Goal: Task Accomplishment & Management: Use online tool/utility

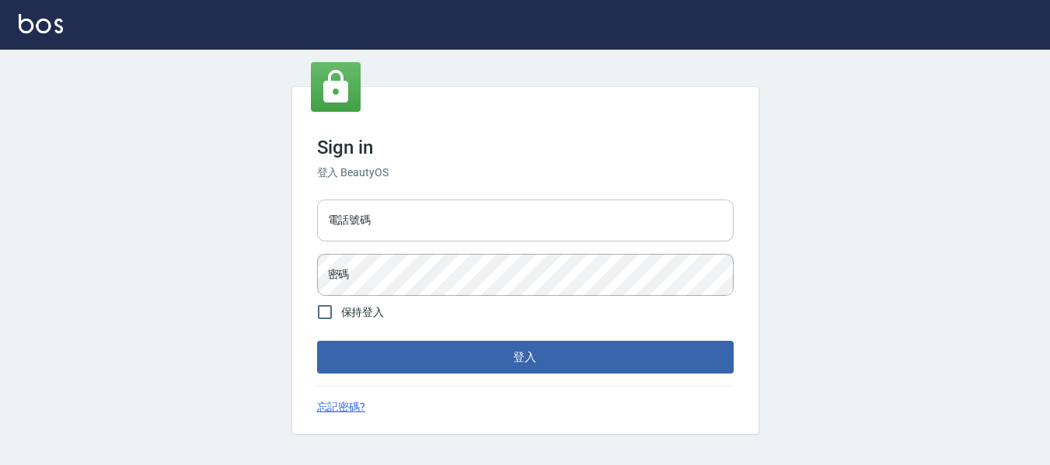
click at [517, 221] on input "電話號碼" at bounding box center [525, 221] width 416 height 42
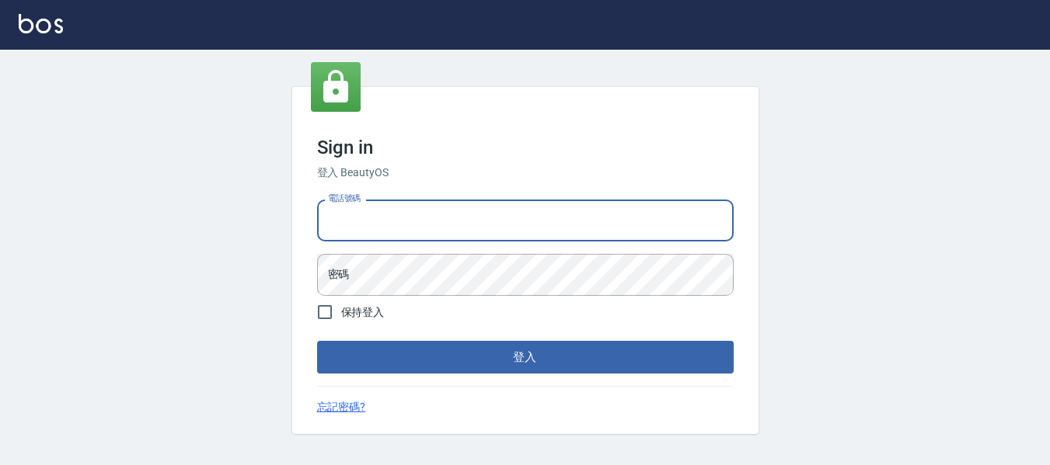
type input "82951313"
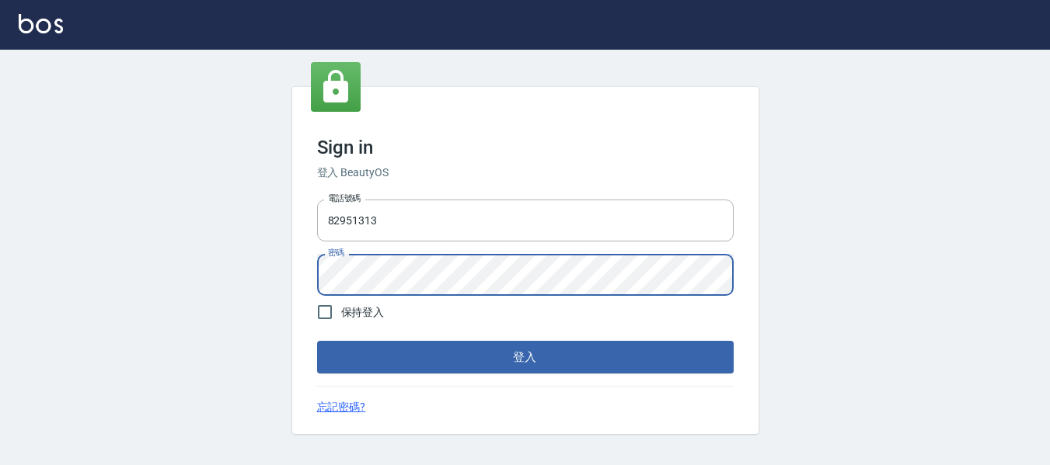
click at [317, 341] on button "登入" at bounding box center [525, 357] width 416 height 33
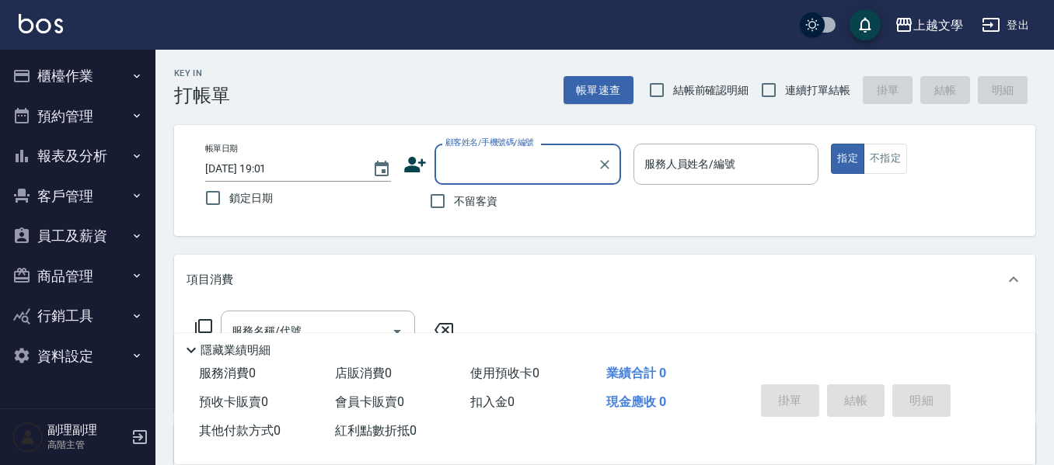
click at [91, 82] on button "櫃檯作業" at bounding box center [77, 76] width 143 height 40
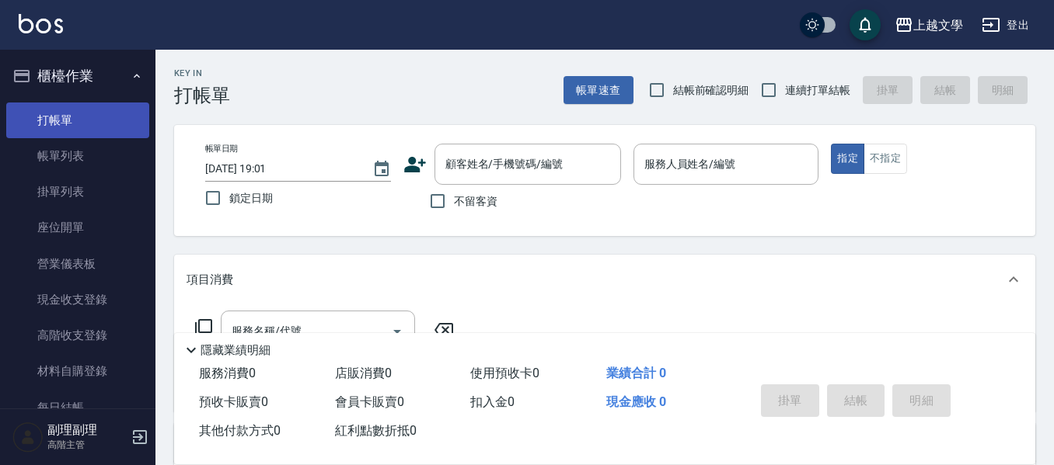
click at [54, 125] on link "打帳單" at bounding box center [77, 121] width 143 height 36
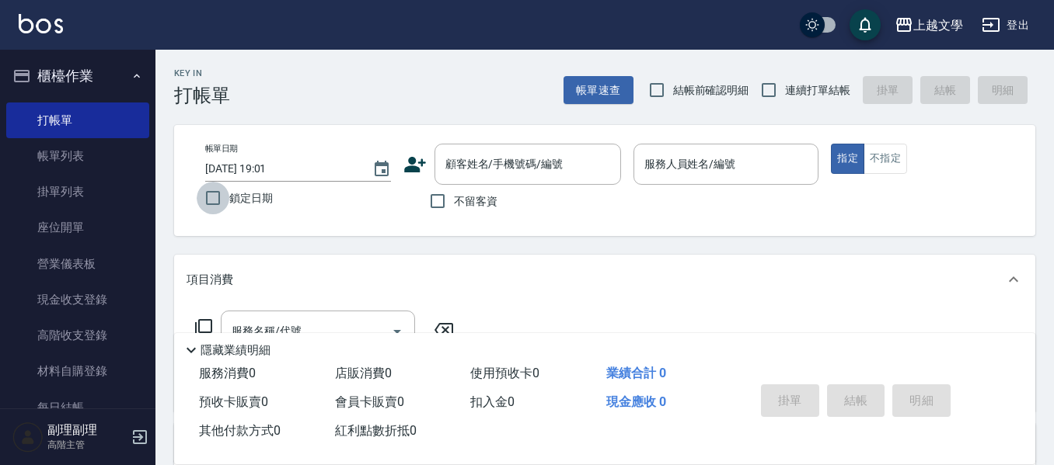
click at [202, 195] on input "鎖定日期" at bounding box center [213, 198] width 33 height 33
checkbox input "true"
click at [769, 86] on input "連續打單結帳" at bounding box center [768, 90] width 33 height 33
checkbox input "true"
click at [446, 209] on input "不留客資" at bounding box center [437, 201] width 33 height 33
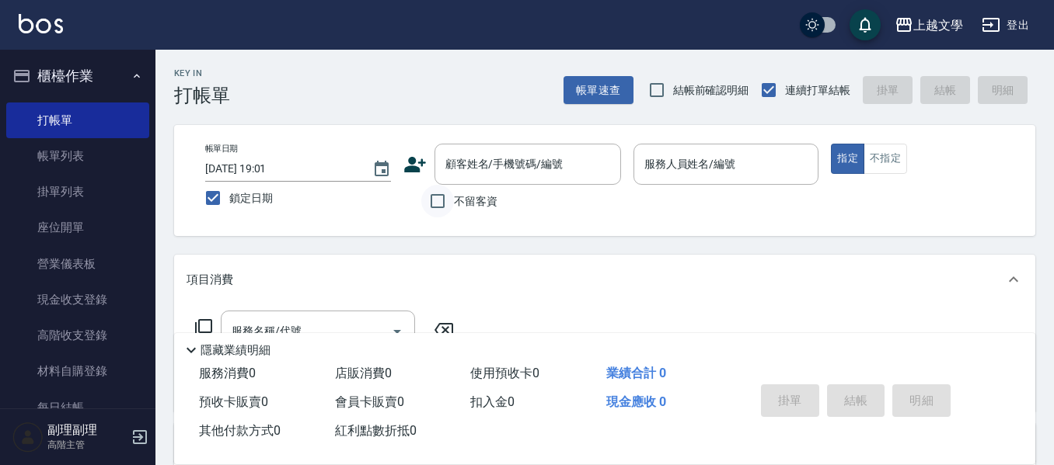
checkbox input "true"
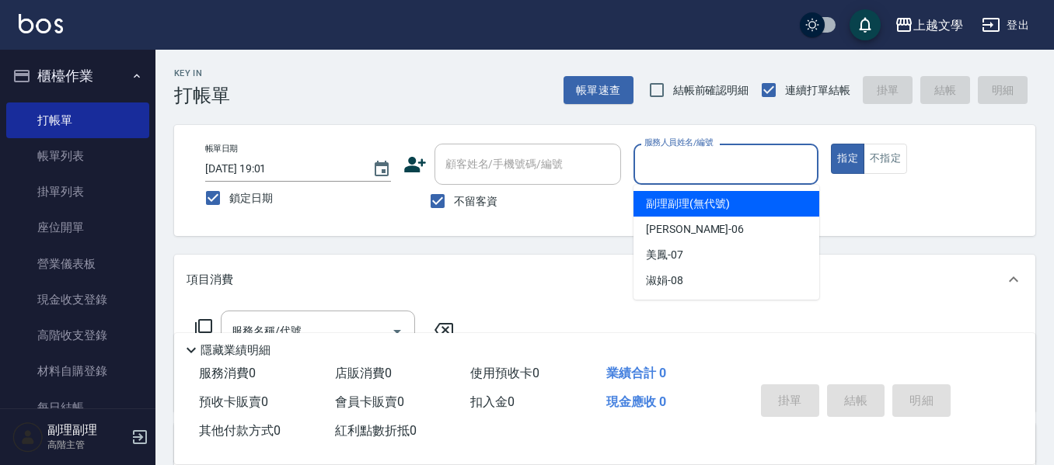
click at [703, 156] on input "服務人員姓名/編號" at bounding box center [726, 164] width 172 height 27
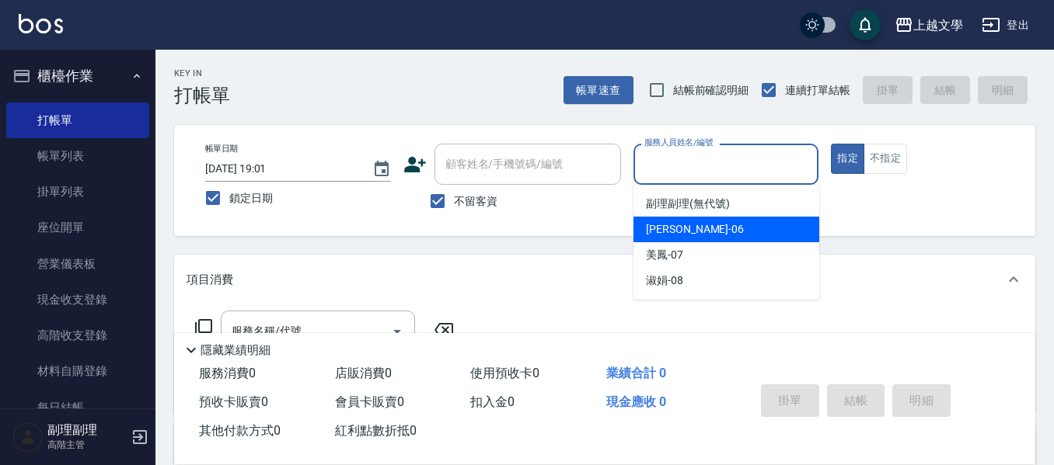
click at [714, 236] on div "佳珍 -06" at bounding box center [726, 230] width 186 height 26
type input "佳珍-06"
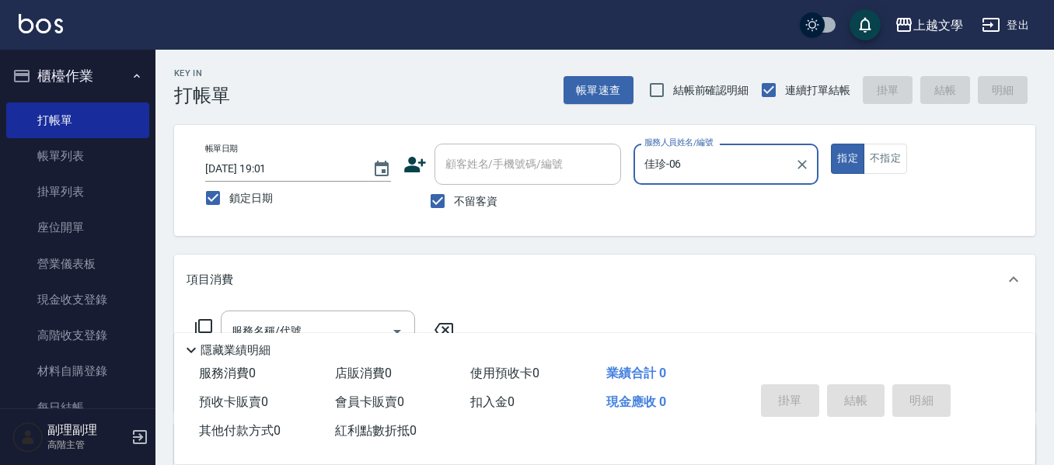
scroll to position [78, 0]
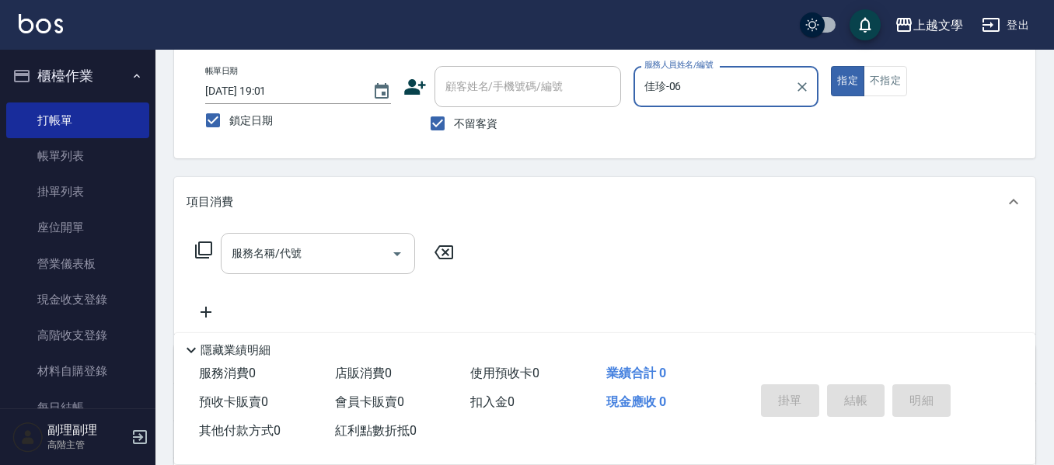
click at [311, 250] on input "服務名稱/代號" at bounding box center [306, 253] width 157 height 27
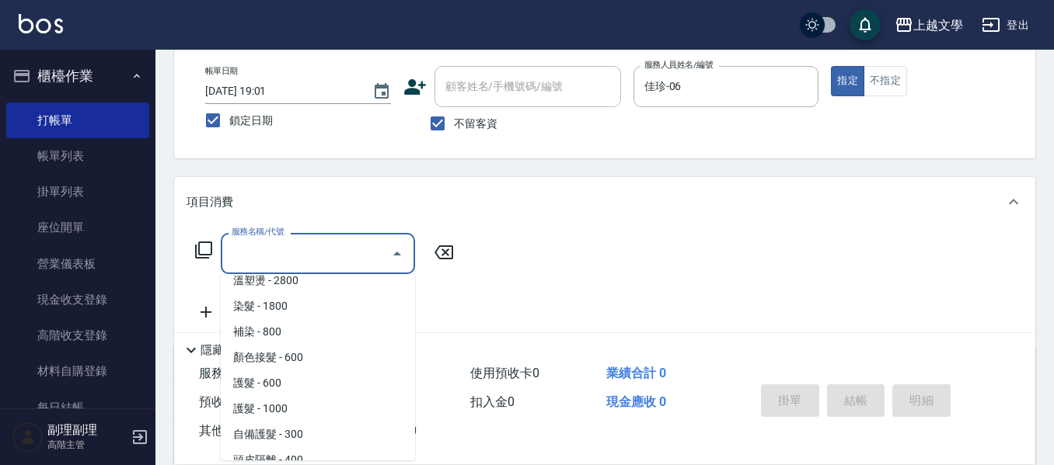
scroll to position [467, 0]
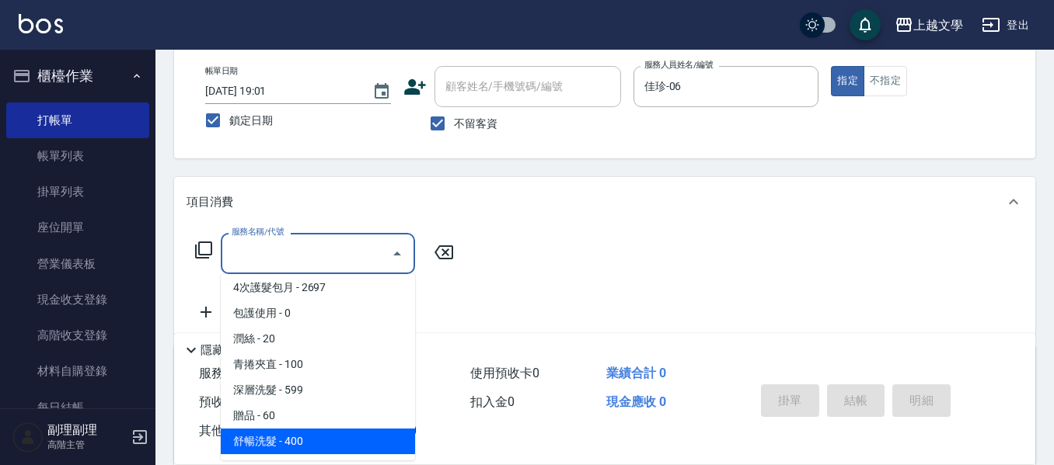
click at [322, 447] on span "舒暢洗髮 - 400" at bounding box center [318, 442] width 194 height 26
type input "舒暢洗髮(10333)"
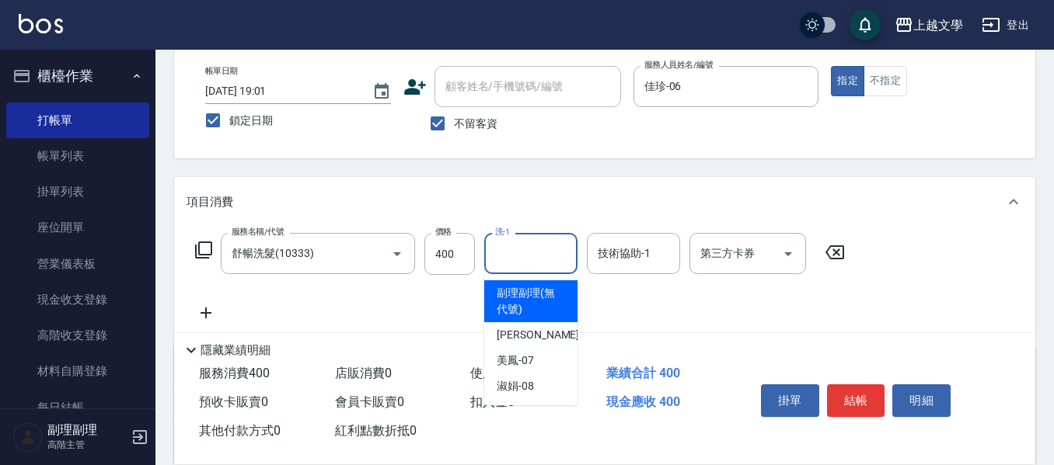
click at [520, 265] on input "洗-1" at bounding box center [530, 253] width 79 height 27
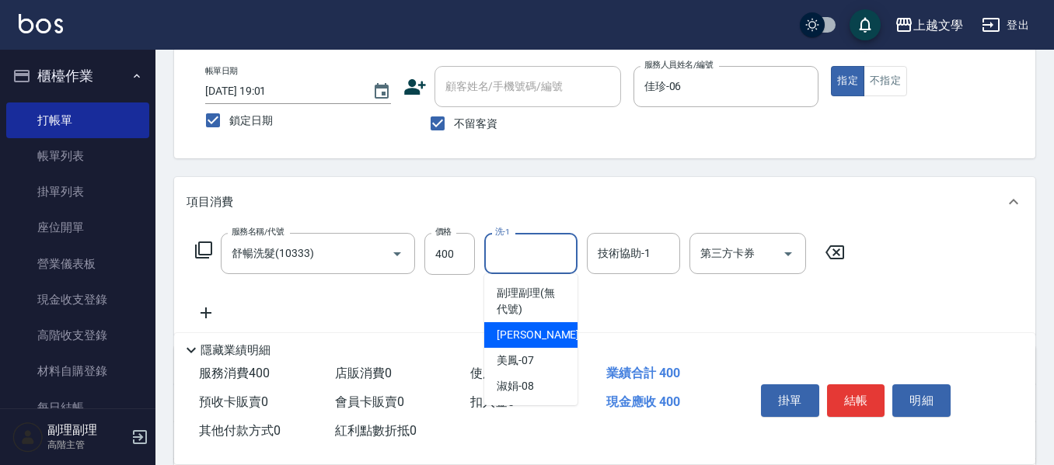
drag, startPoint x: 543, startPoint y: 335, endPoint x: 572, endPoint y: 315, distance: 34.7
click at [543, 334] on div "佳珍 -06" at bounding box center [530, 335] width 93 height 26
type input "佳珍-06"
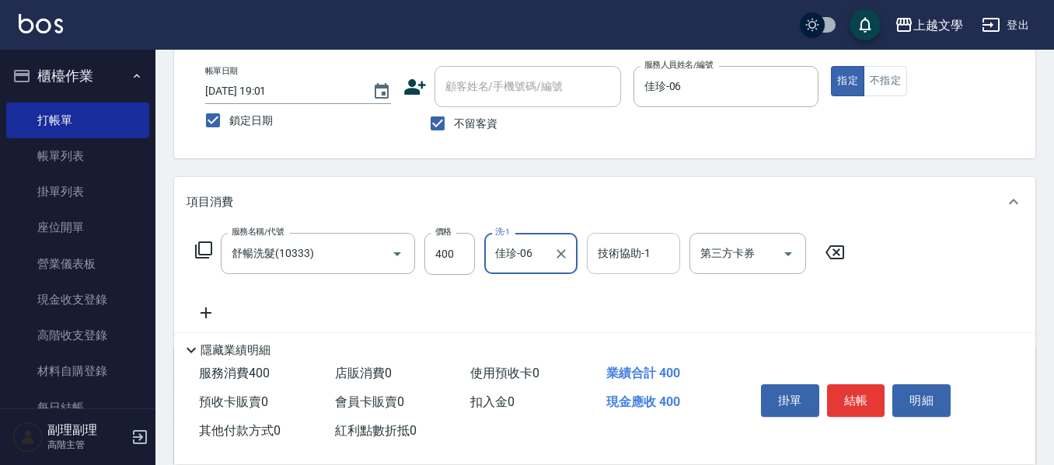
click at [639, 242] on div "技術協助-1 技術協助-1" at bounding box center [633, 253] width 93 height 41
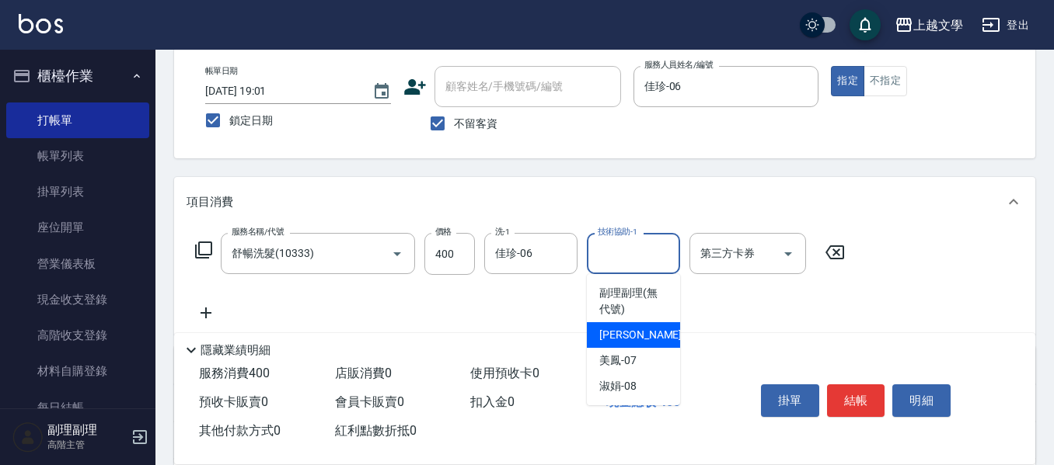
drag, startPoint x: 632, startPoint y: 334, endPoint x: 489, endPoint y: 323, distance: 143.4
click at [629, 334] on span "佳珍 -06" at bounding box center [648, 335] width 98 height 16
type input "佳珍-06"
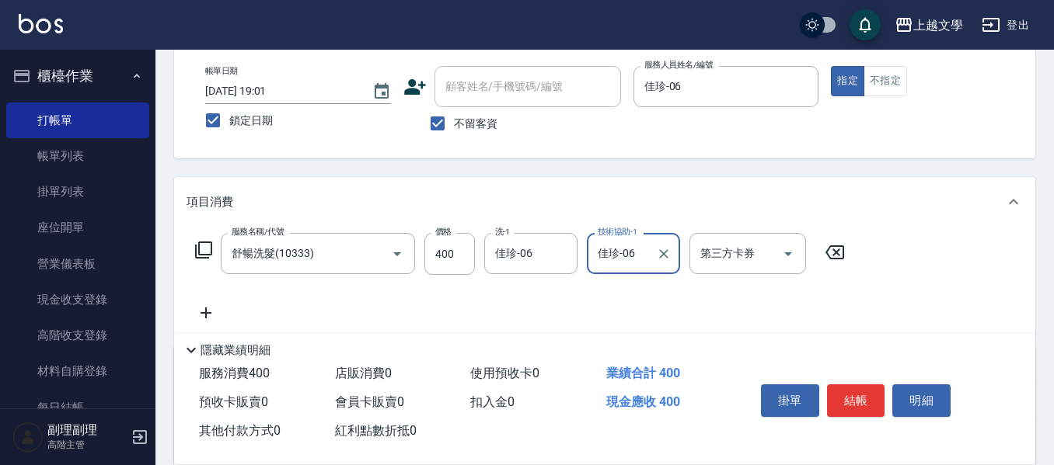
click at [211, 314] on icon at bounding box center [205, 313] width 39 height 19
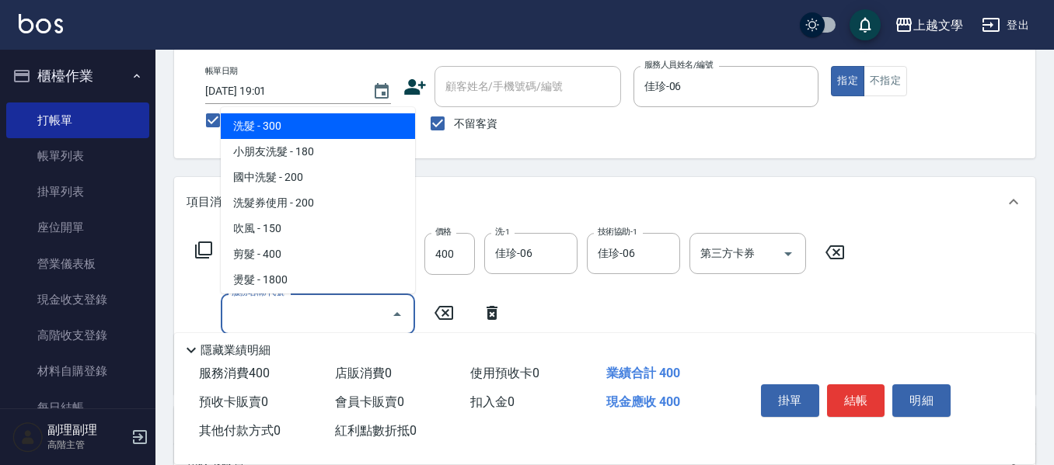
click at [263, 312] on input "服務名稱/代號" at bounding box center [306, 314] width 157 height 27
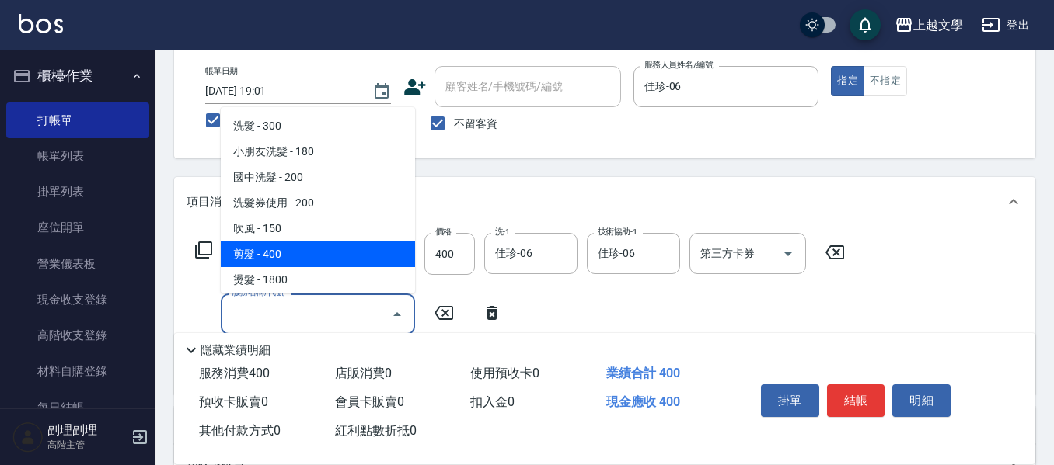
click at [303, 264] on span "剪髮 - 400" at bounding box center [318, 255] width 194 height 26
type input "剪髮(200)"
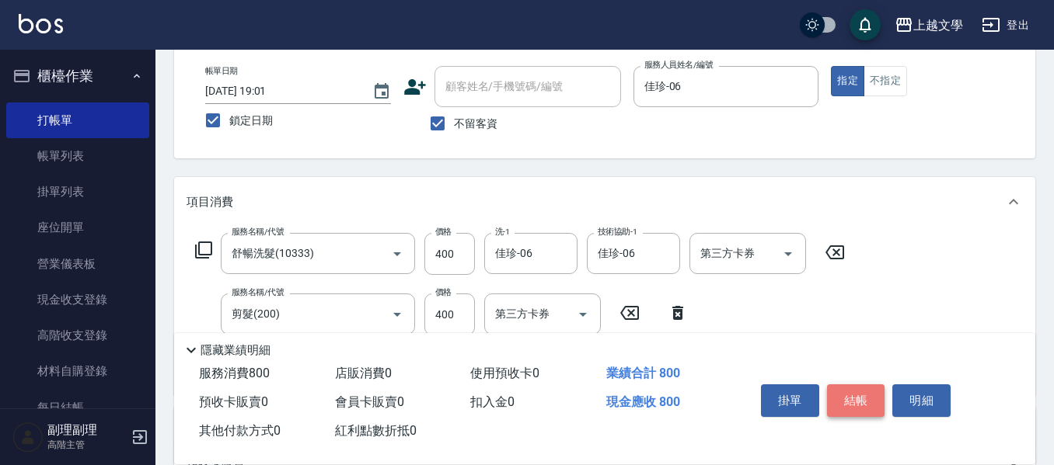
click at [852, 408] on button "結帳" at bounding box center [856, 401] width 58 height 33
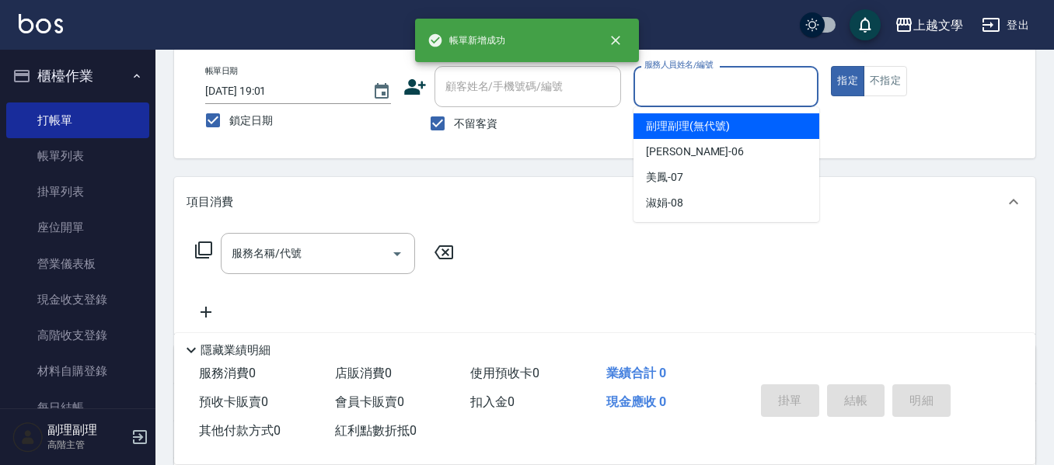
click at [739, 98] on input "服務人員姓名/編號" at bounding box center [726, 86] width 172 height 27
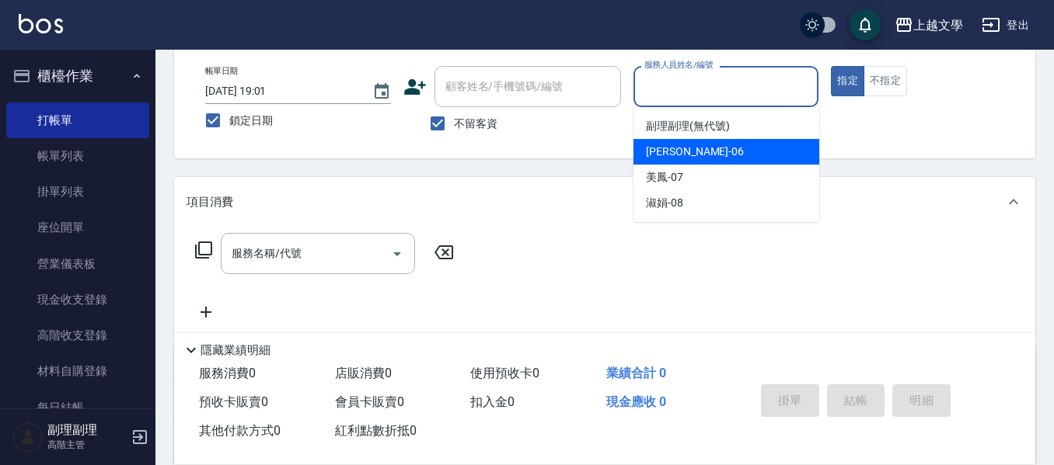
drag, startPoint x: 715, startPoint y: 147, endPoint x: 633, endPoint y: 170, distance: 84.9
click at [713, 148] on div "佳珍 -06" at bounding box center [726, 152] width 186 height 26
type input "佳珍-06"
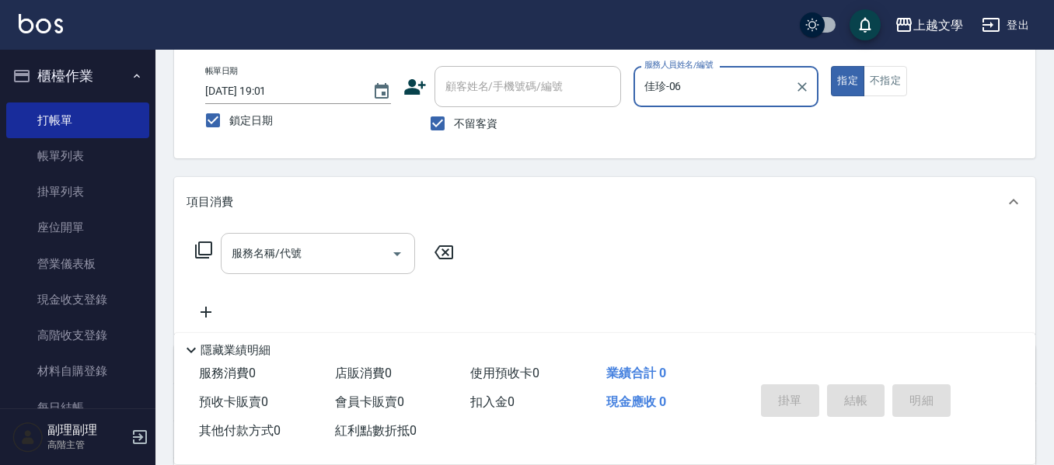
click at [333, 247] on input "服務名稱/代號" at bounding box center [306, 253] width 157 height 27
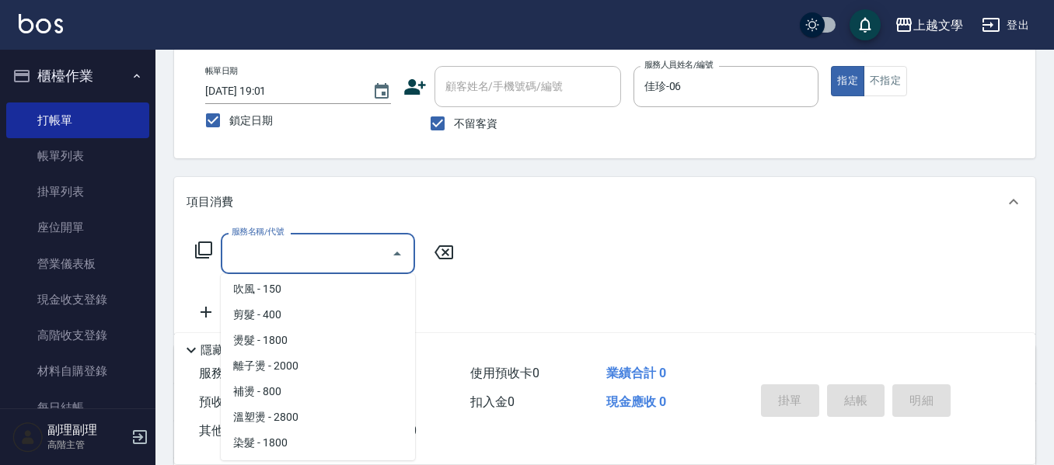
scroll to position [466, 0]
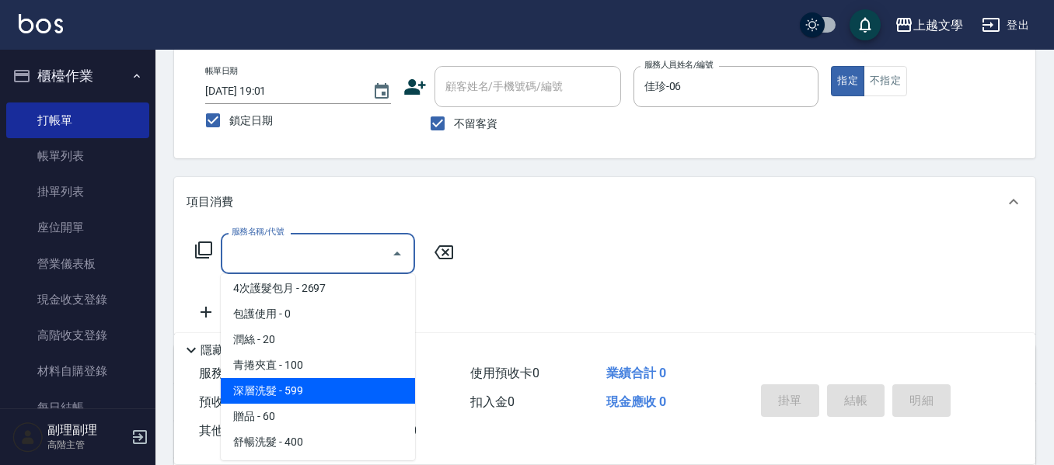
drag, startPoint x: 321, startPoint y: 401, endPoint x: 456, endPoint y: 328, distance: 153.7
click at [322, 401] on span "深層洗髮 - 599" at bounding box center [318, 391] width 194 height 26
type input "深層洗髮(1033)"
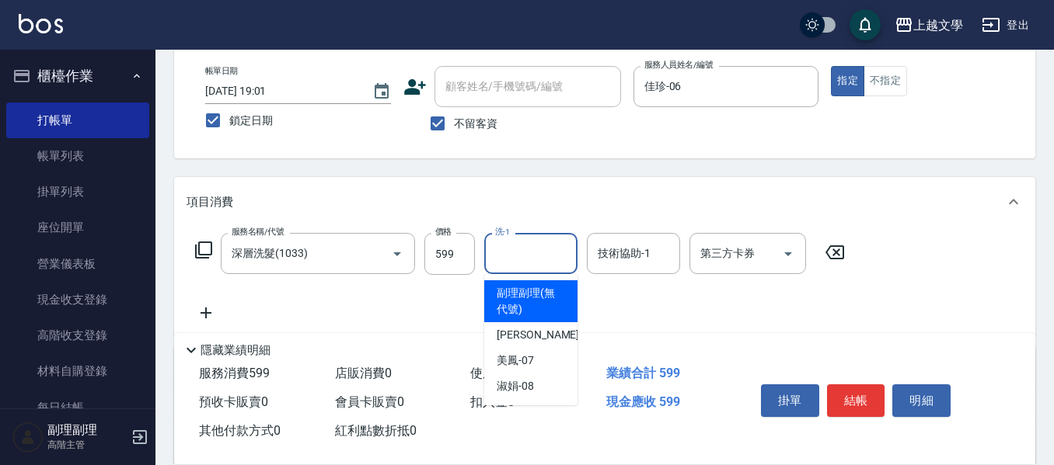
click at [524, 253] on input "洗-1" at bounding box center [530, 253] width 79 height 27
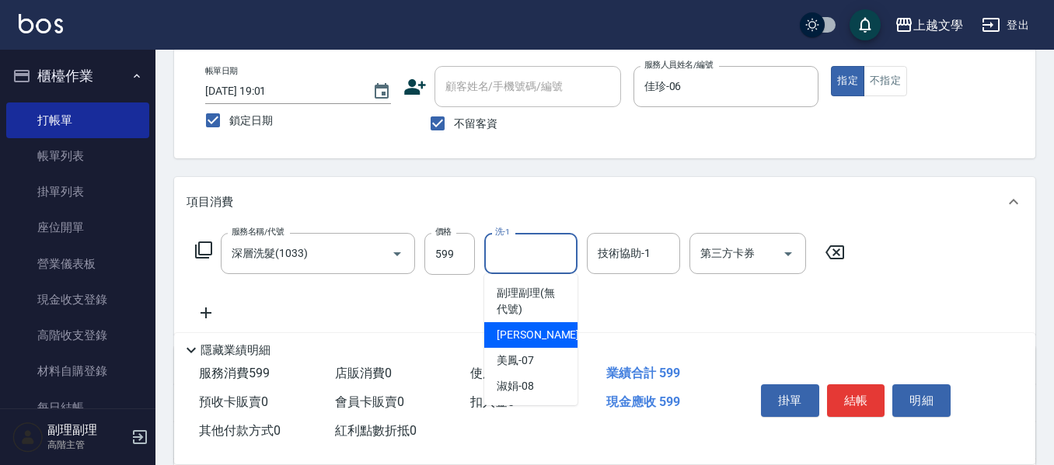
click at [537, 333] on div "佳珍 -06" at bounding box center [530, 335] width 93 height 26
type input "佳珍-06"
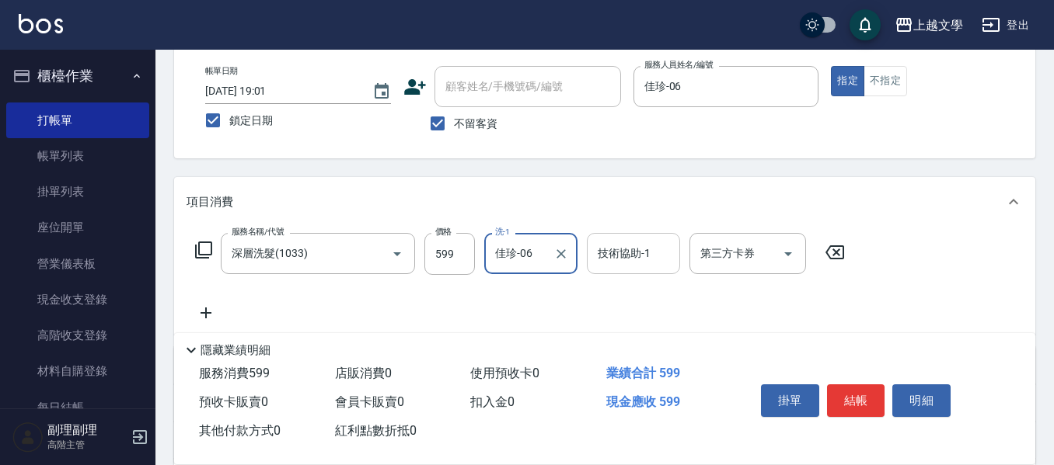
click at [630, 269] on div "技術協助-1" at bounding box center [633, 253] width 93 height 41
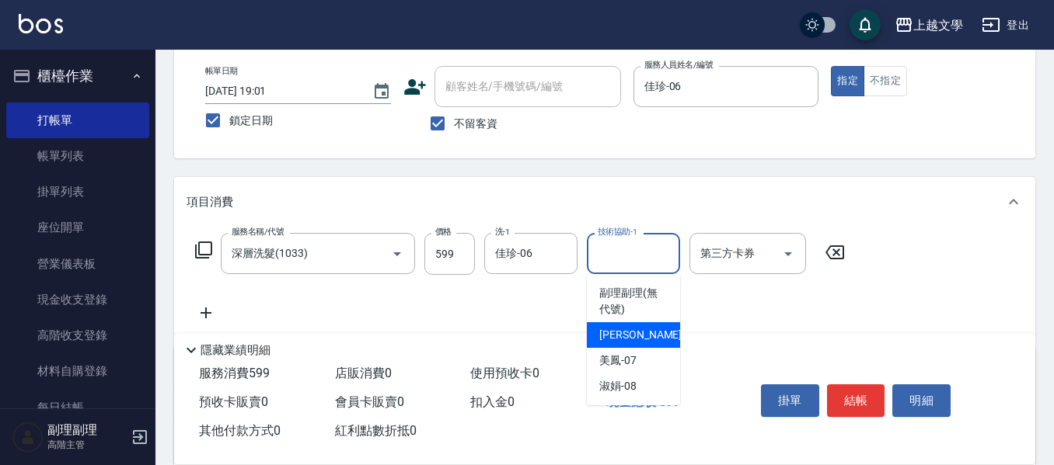
drag, startPoint x: 618, startPoint y: 328, endPoint x: 590, endPoint y: 328, distance: 28.0
click at [615, 328] on span "佳珍 -06" at bounding box center [648, 335] width 98 height 16
type input "佳珍-06"
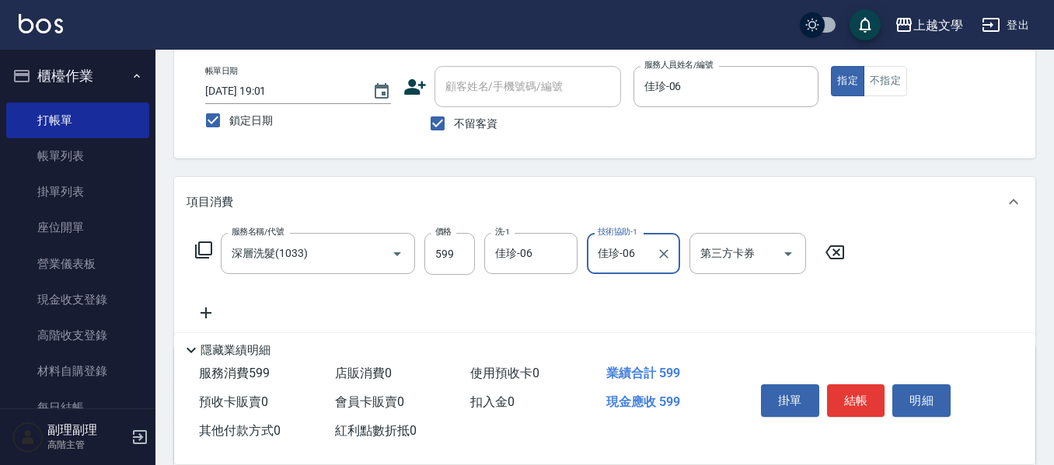
click at [214, 308] on icon at bounding box center [205, 313] width 39 height 19
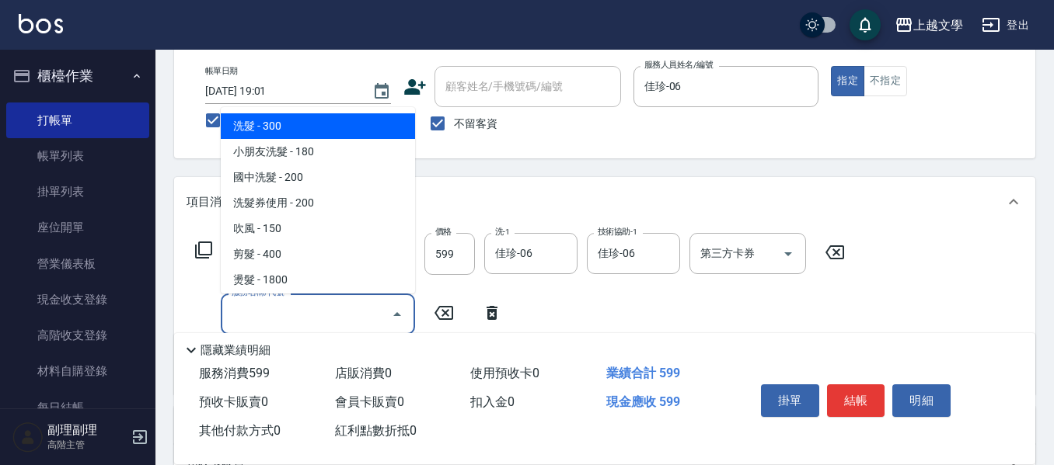
click at [271, 308] on input "服務名稱/代號" at bounding box center [306, 314] width 157 height 27
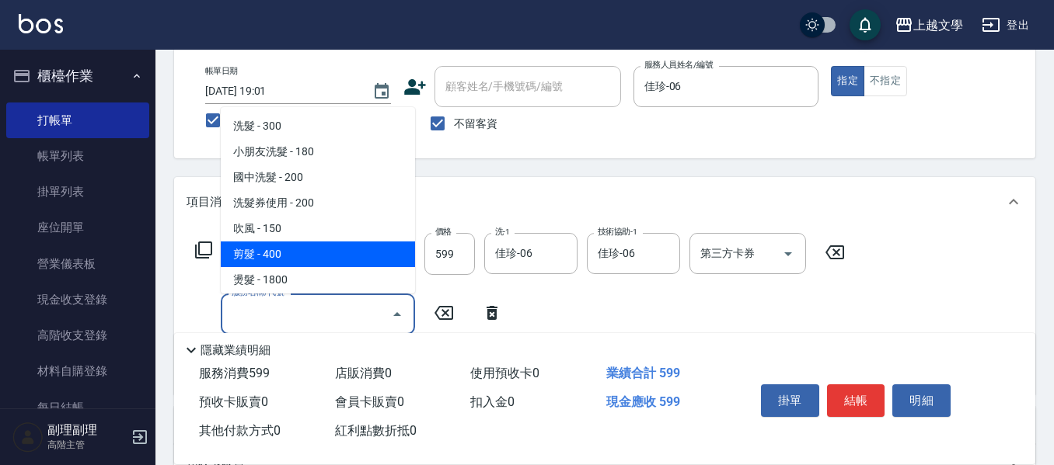
click at [291, 264] on span "剪髮 - 400" at bounding box center [318, 255] width 194 height 26
type input "剪髮(200)"
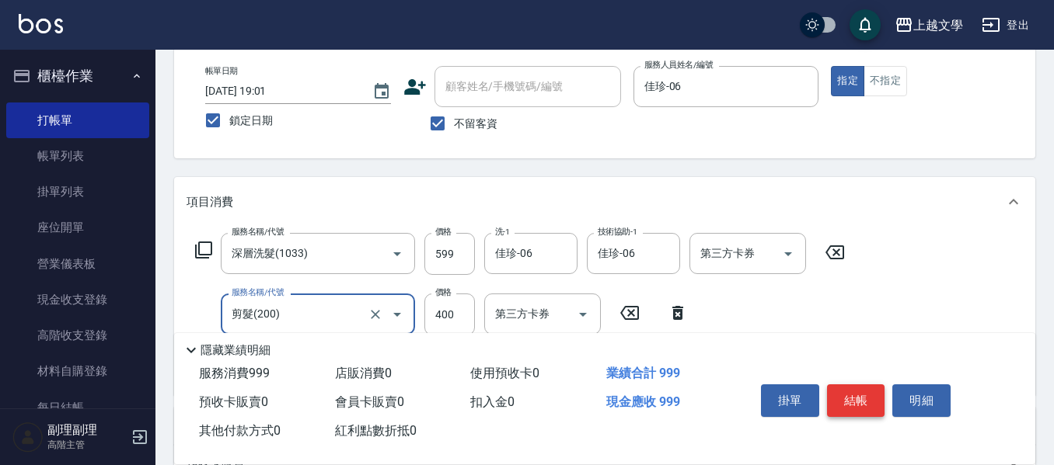
click at [870, 397] on button "結帳" at bounding box center [856, 401] width 58 height 33
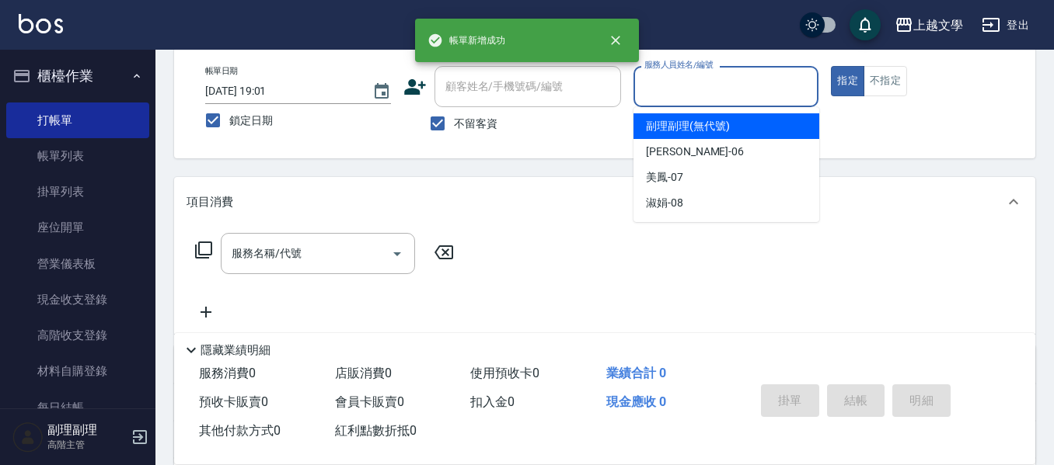
click at [734, 99] on input "服務人員姓名/編號" at bounding box center [726, 86] width 172 height 27
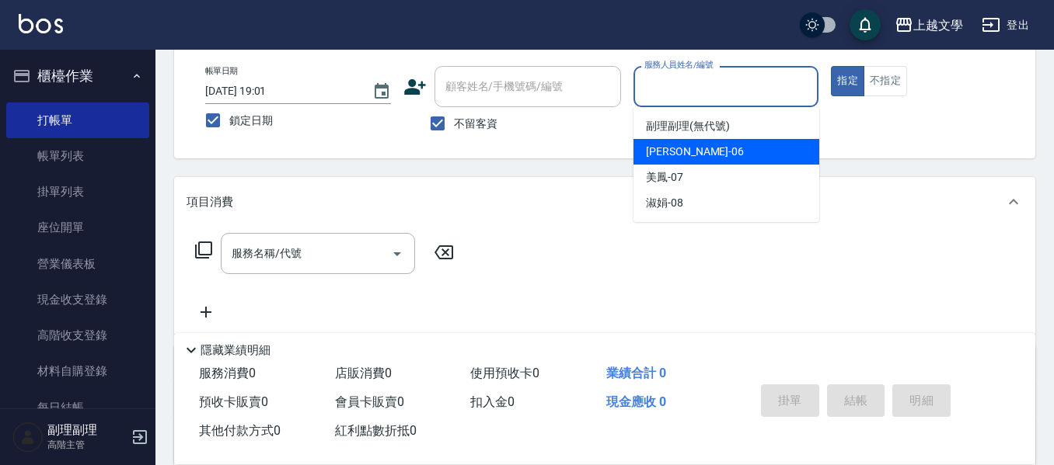
drag, startPoint x: 722, startPoint y: 155, endPoint x: 465, endPoint y: 193, distance: 259.3
click at [717, 157] on div "佳珍 -06" at bounding box center [726, 152] width 186 height 26
type input "佳珍-06"
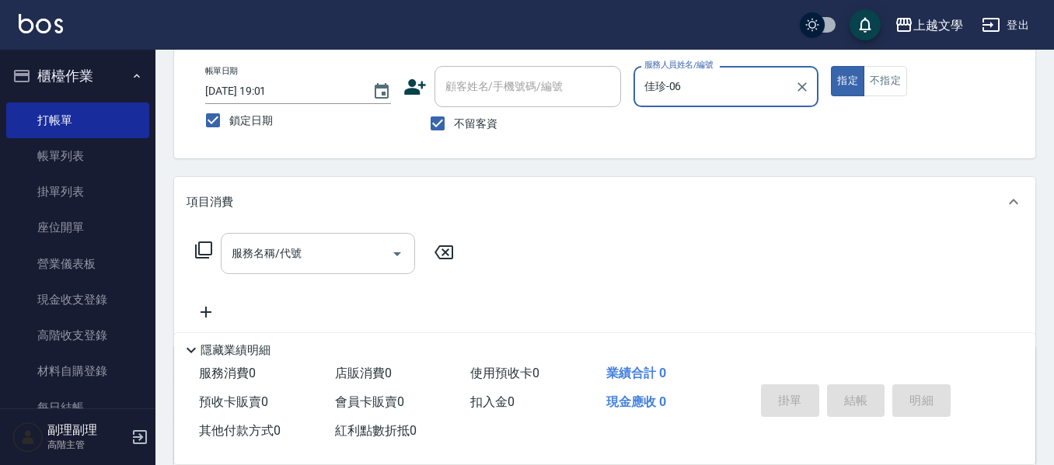
click at [302, 254] on input "服務名稱/代號" at bounding box center [306, 253] width 157 height 27
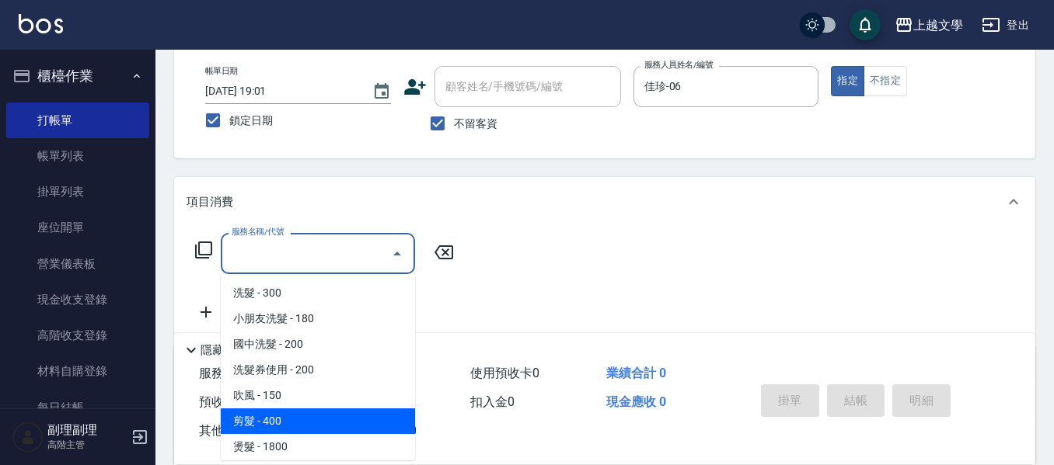
click at [279, 423] on span "剪髮 - 400" at bounding box center [318, 422] width 194 height 26
type input "剪髮(200)"
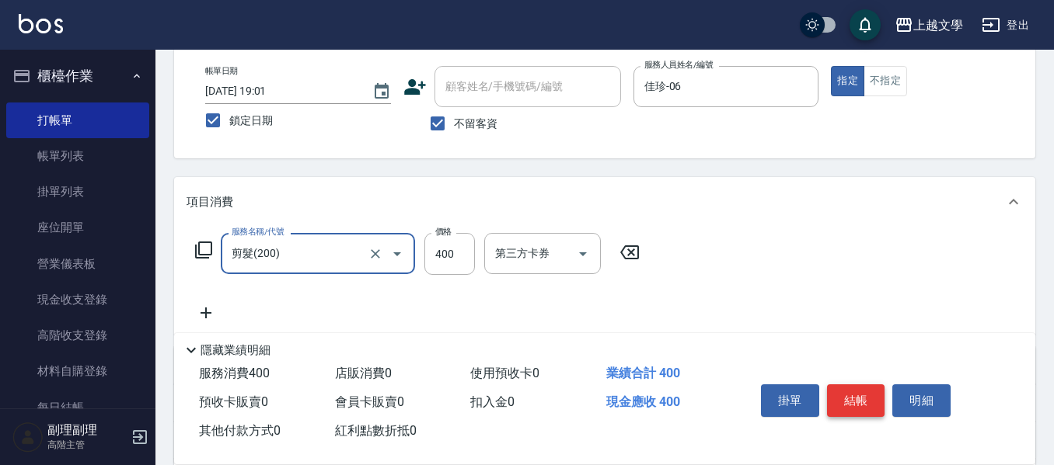
click at [862, 402] on button "結帳" at bounding box center [856, 401] width 58 height 33
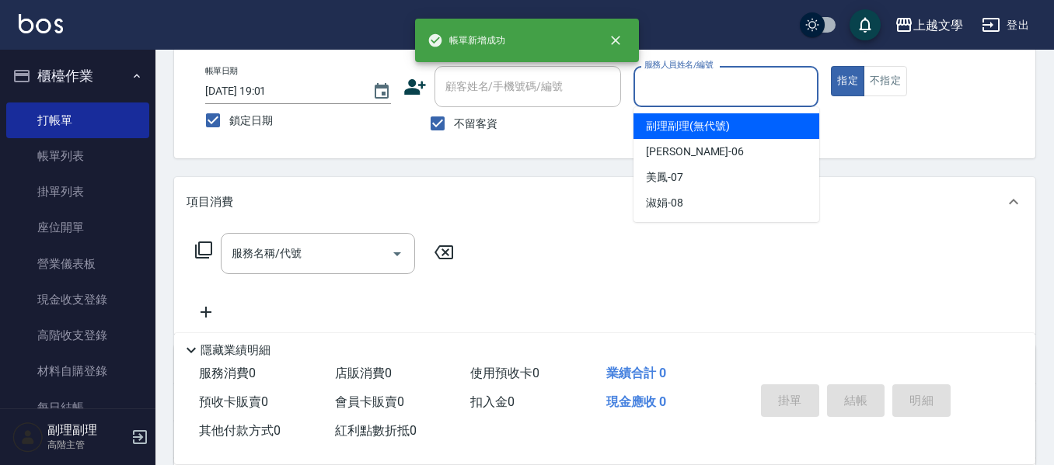
click at [737, 93] on input "服務人員姓名/編號" at bounding box center [726, 86] width 172 height 27
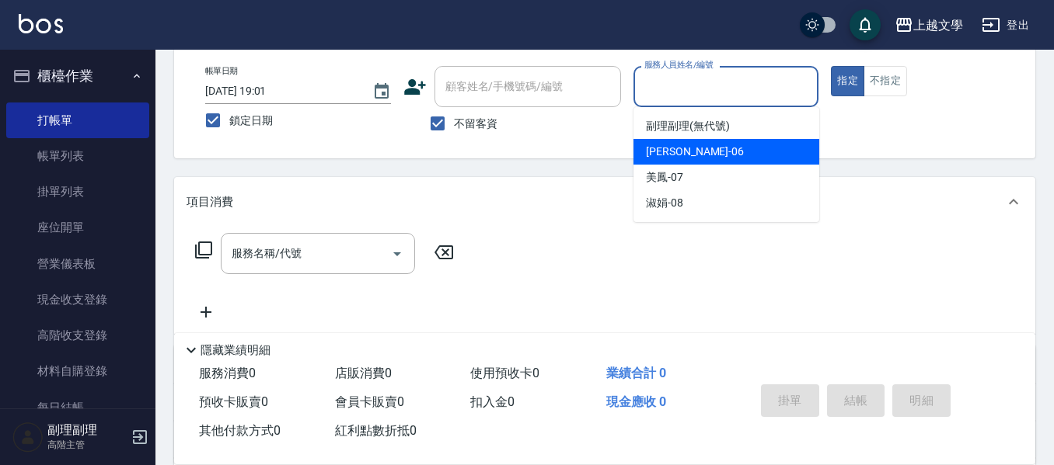
drag, startPoint x: 718, startPoint y: 162, endPoint x: 492, endPoint y: 177, distance: 226.6
click at [713, 162] on div "佳珍 -06" at bounding box center [726, 152] width 186 height 26
type input "佳珍-06"
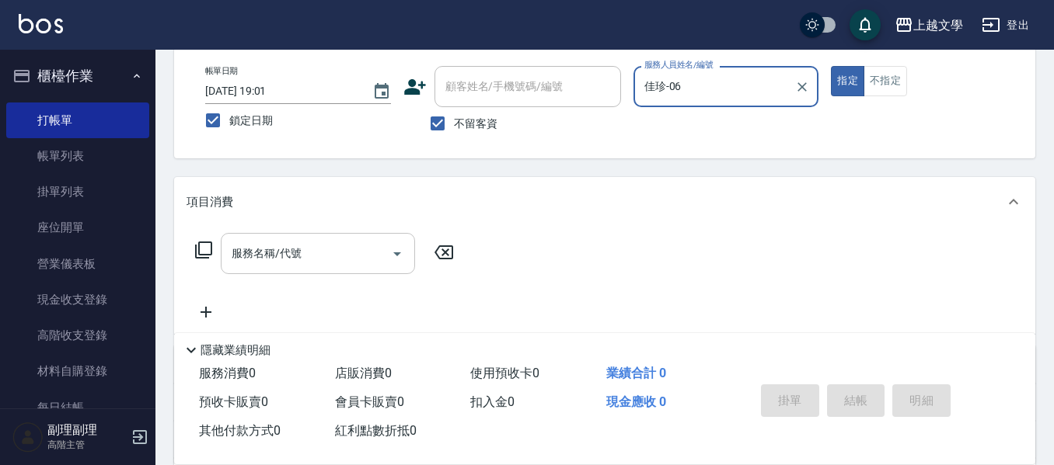
click at [353, 246] on input "服務名稱/代號" at bounding box center [306, 253] width 157 height 27
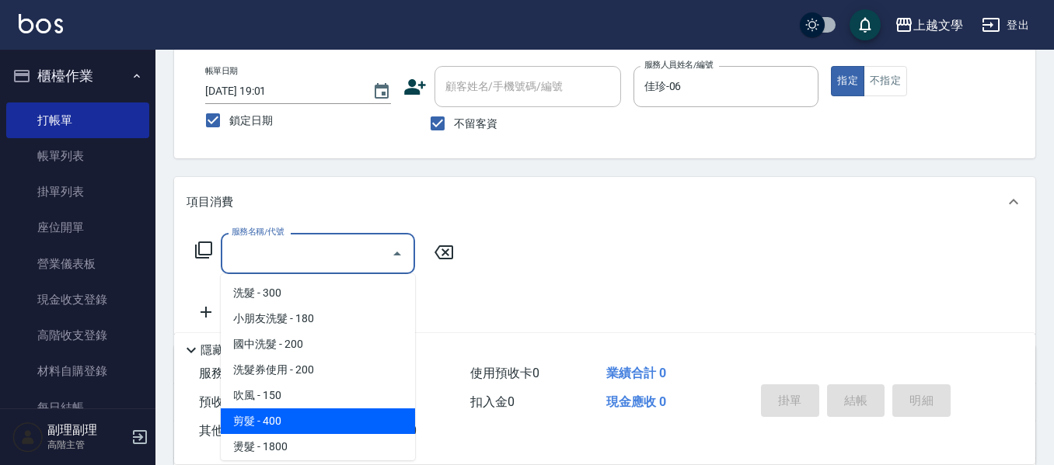
click at [326, 412] on span "剪髮 - 400" at bounding box center [318, 422] width 194 height 26
type input "剪髮(200)"
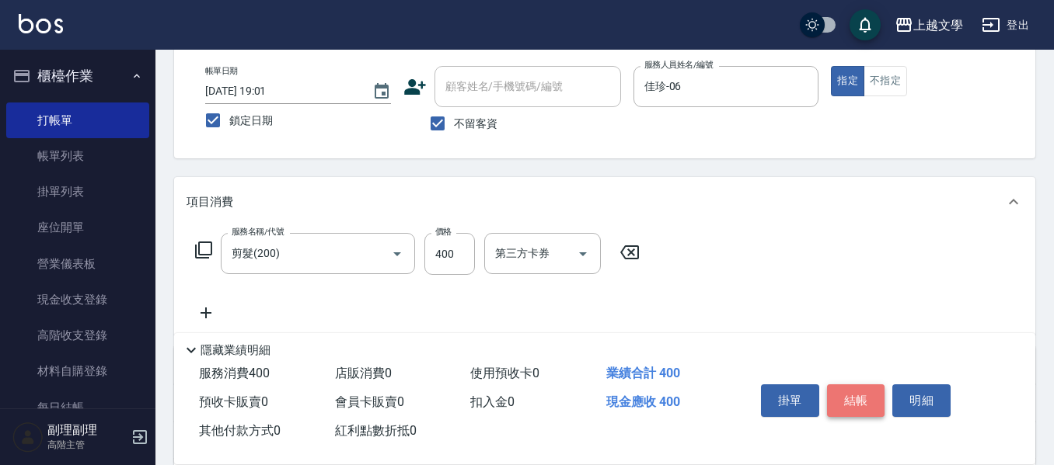
click at [849, 394] on button "結帳" at bounding box center [856, 401] width 58 height 33
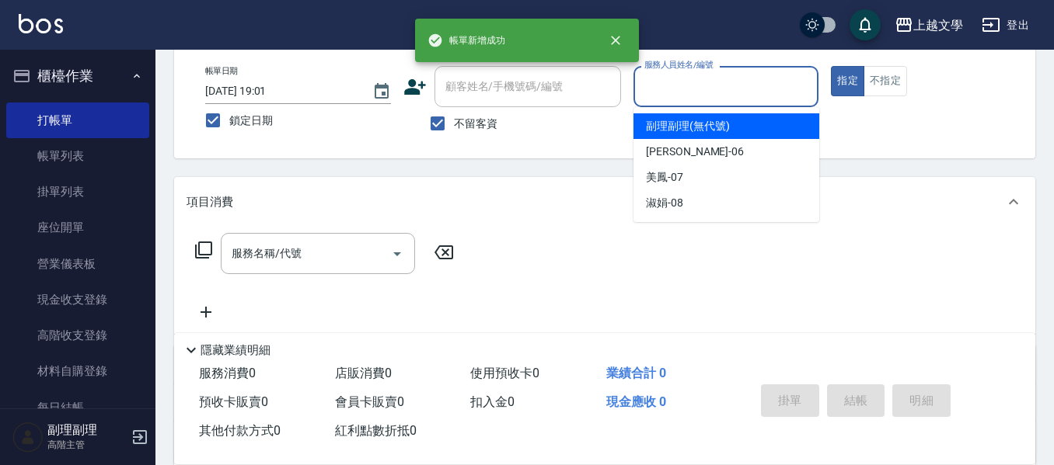
drag, startPoint x: 747, startPoint y: 85, endPoint x: 731, endPoint y: 158, distance: 74.7
click at [746, 85] on input "服務人員姓名/編號" at bounding box center [726, 86] width 172 height 27
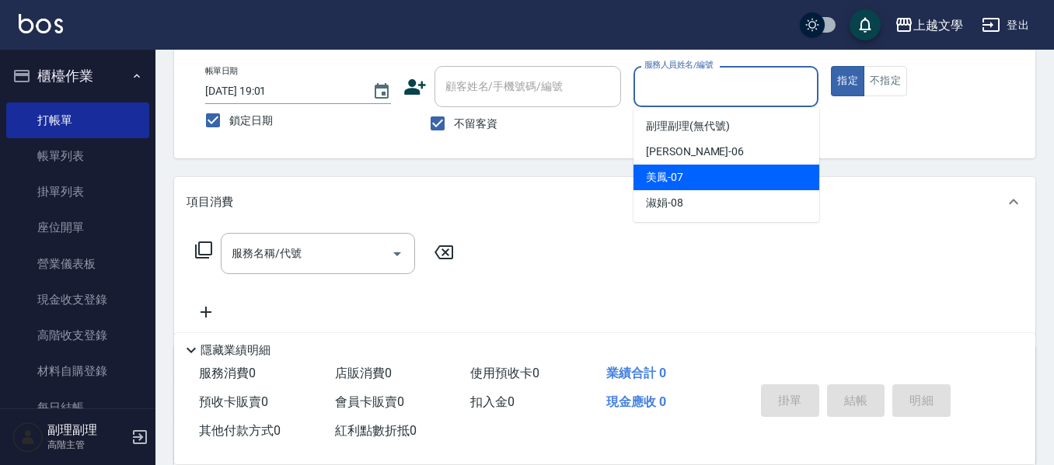
click at [719, 167] on div "美鳳 -07" at bounding box center [726, 178] width 186 height 26
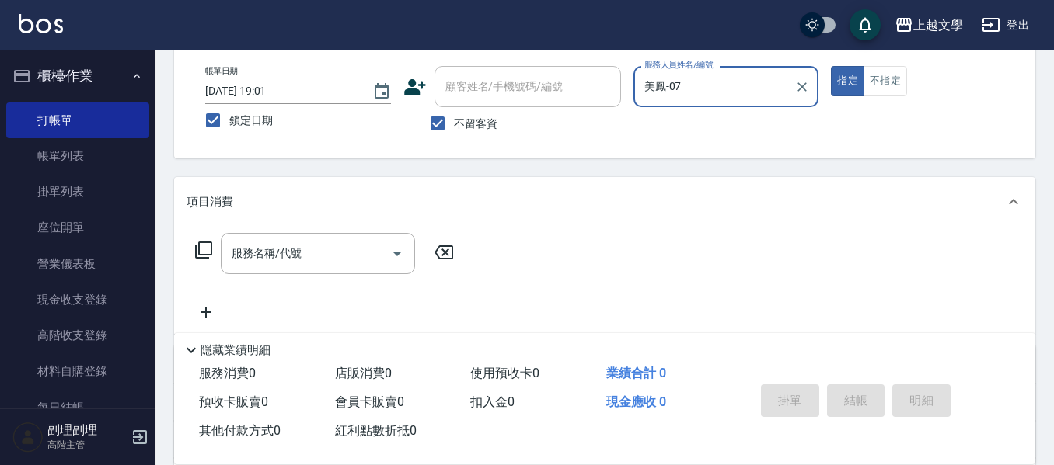
click at [713, 82] on input "美鳳-07" at bounding box center [714, 86] width 148 height 27
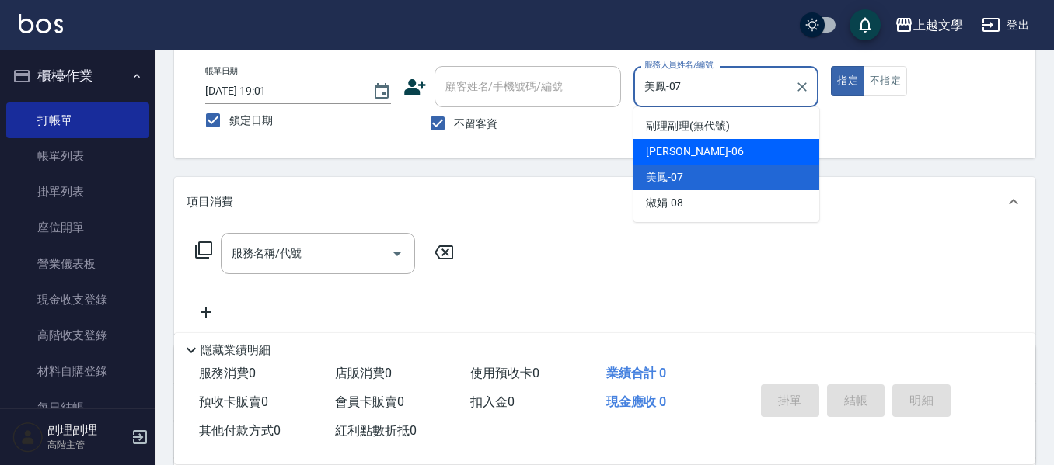
click at [692, 148] on div "佳珍 -06" at bounding box center [726, 152] width 186 height 26
type input "佳珍-06"
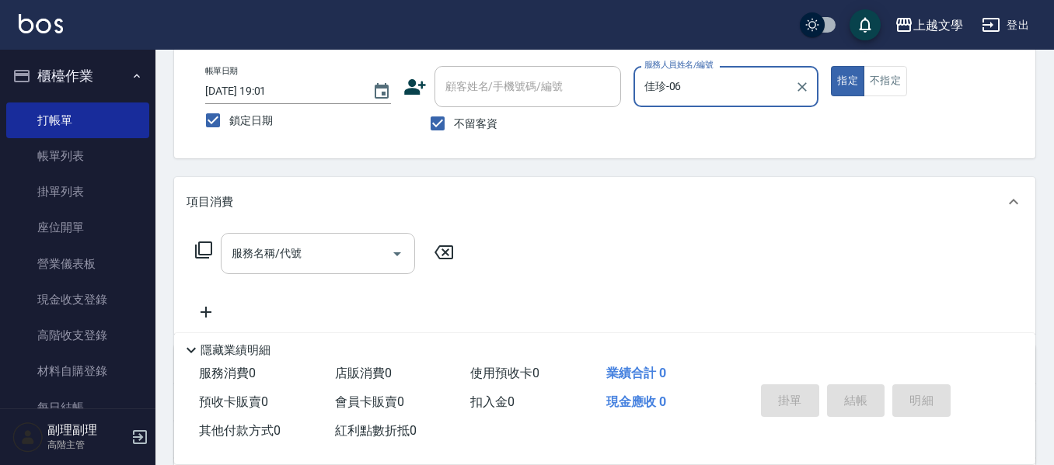
click at [300, 260] on input "服務名稱/代號" at bounding box center [306, 253] width 157 height 27
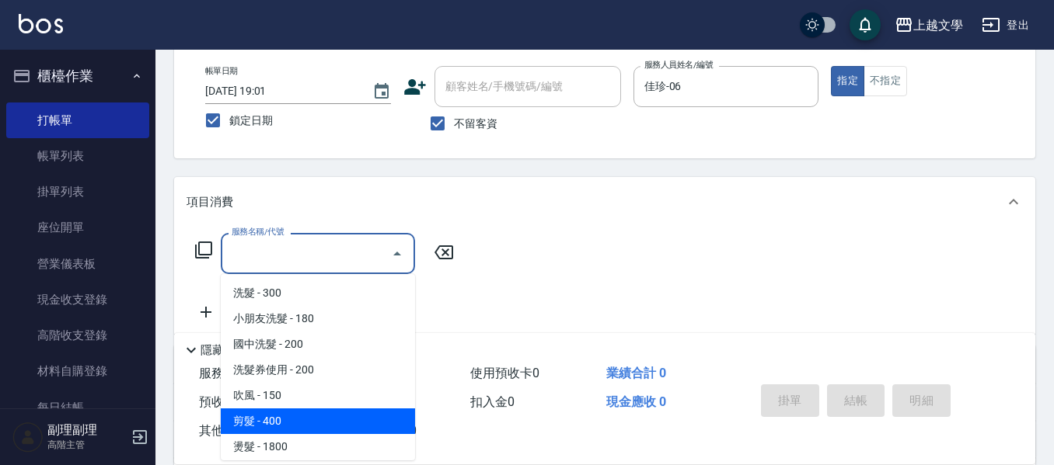
click at [273, 417] on span "剪髮 - 400" at bounding box center [318, 422] width 194 height 26
type input "剪髮(200)"
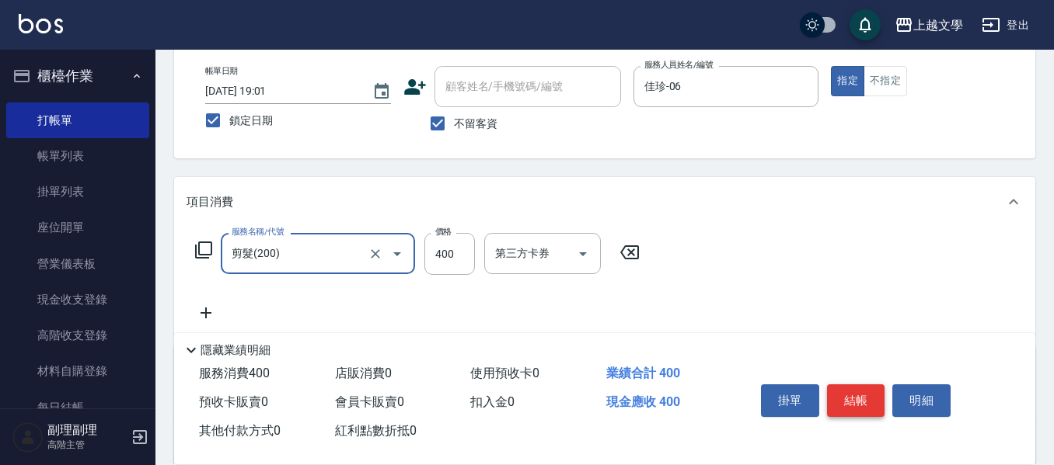
click at [846, 396] on button "結帳" at bounding box center [856, 401] width 58 height 33
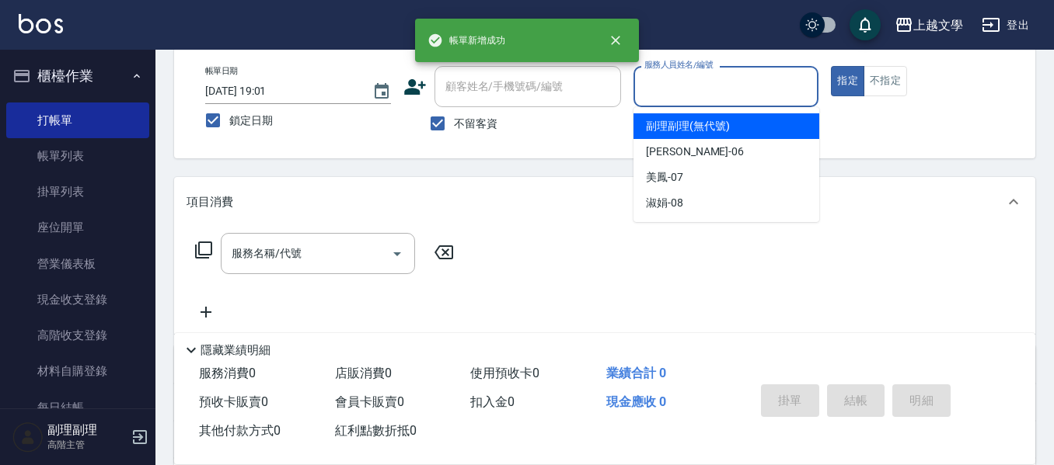
click at [706, 95] on input "服務人員姓名/編號" at bounding box center [726, 86] width 172 height 27
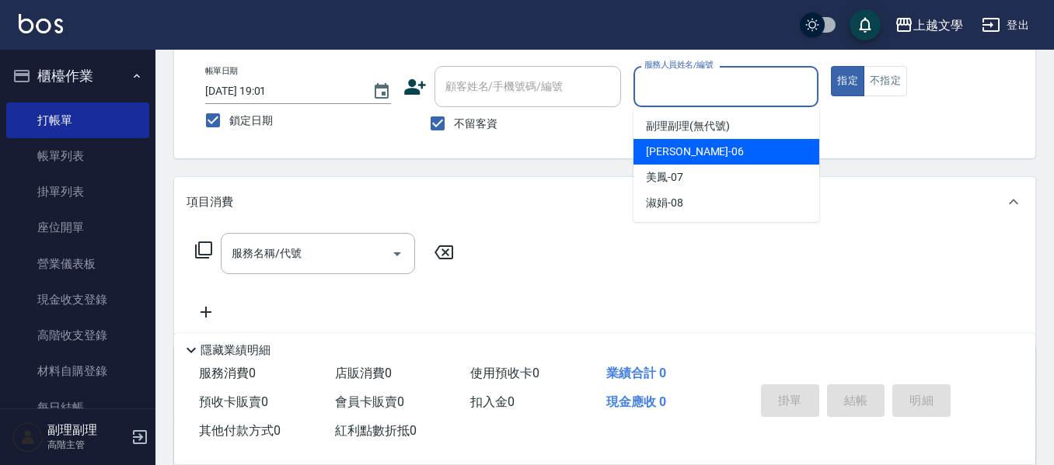
click at [688, 148] on div "佳珍 -06" at bounding box center [726, 152] width 186 height 26
type input "佳珍-06"
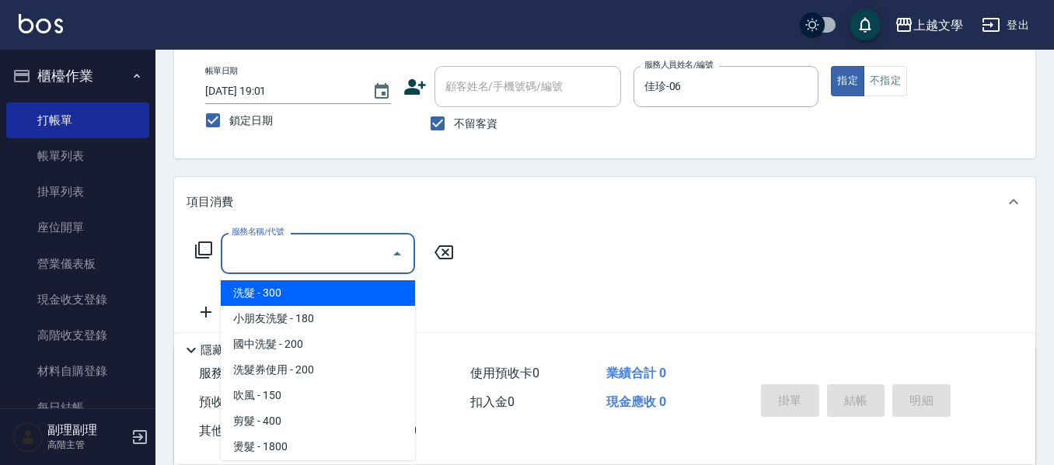
click at [276, 246] on input "服務名稱/代號" at bounding box center [306, 253] width 157 height 27
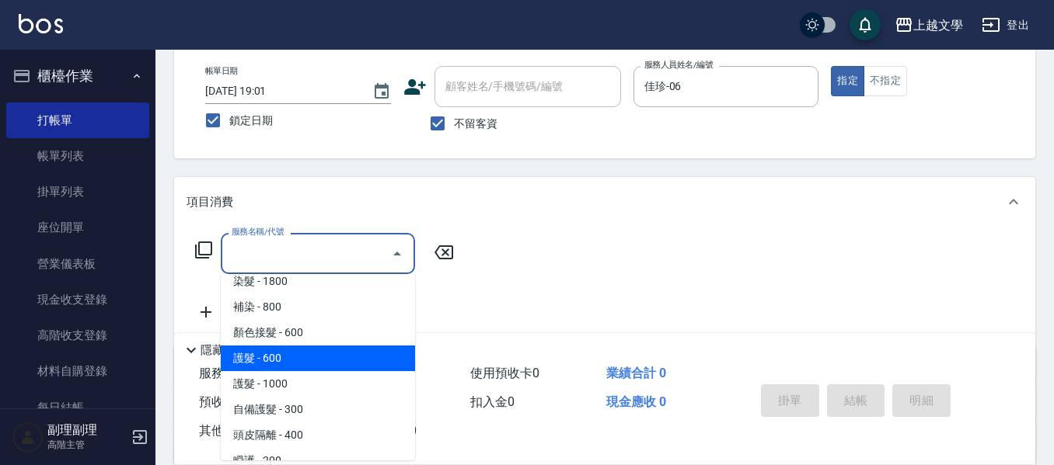
scroll to position [233, 0]
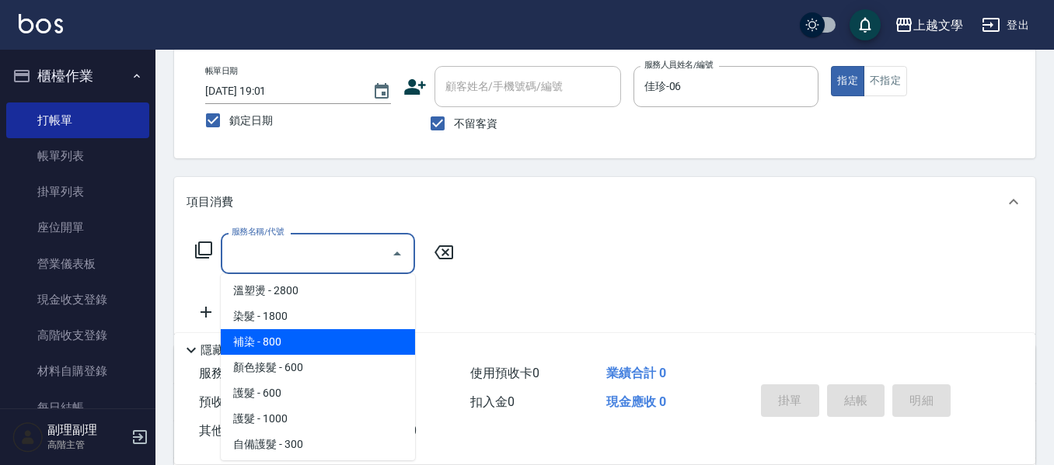
click at [325, 328] on span "染髮 - 1800" at bounding box center [318, 317] width 194 height 26
type input "染髮(400)"
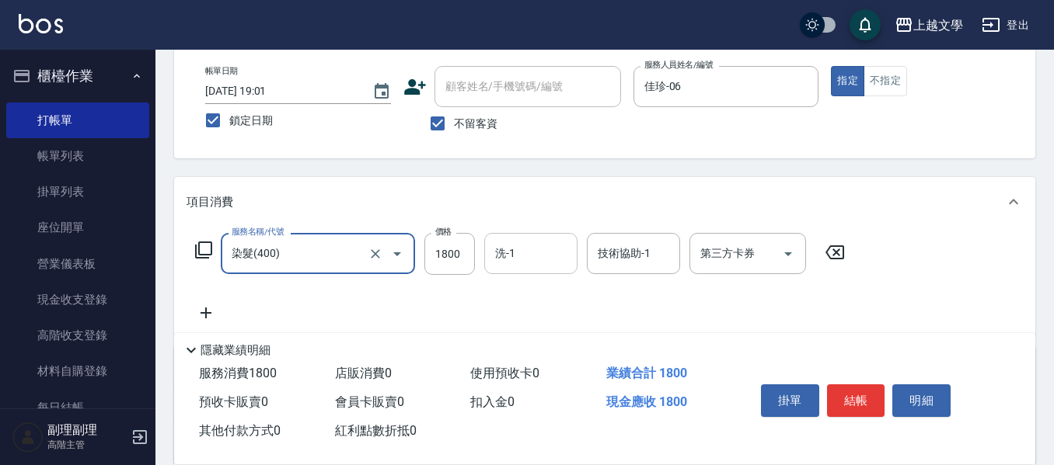
click at [524, 243] on div "洗-1" at bounding box center [530, 253] width 93 height 41
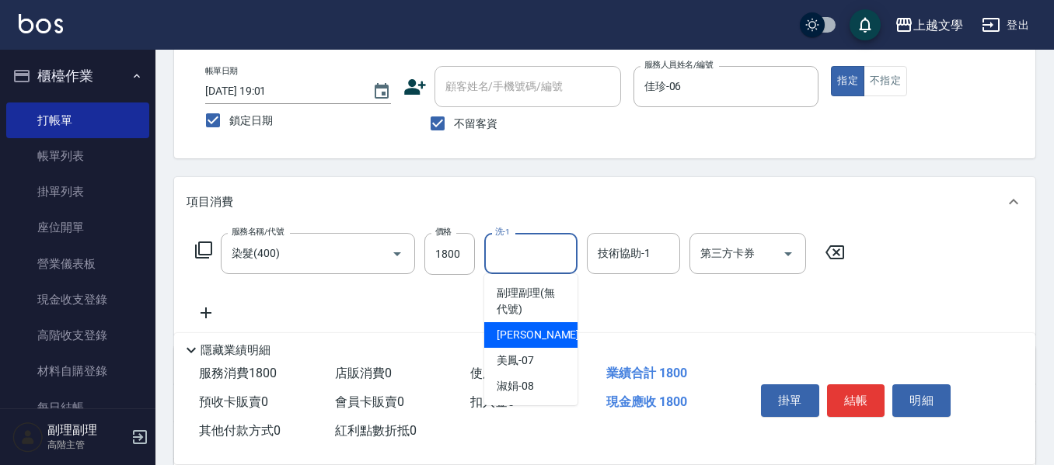
click at [530, 333] on span "佳珍 -06" at bounding box center [546, 335] width 98 height 16
type input "佳珍-06"
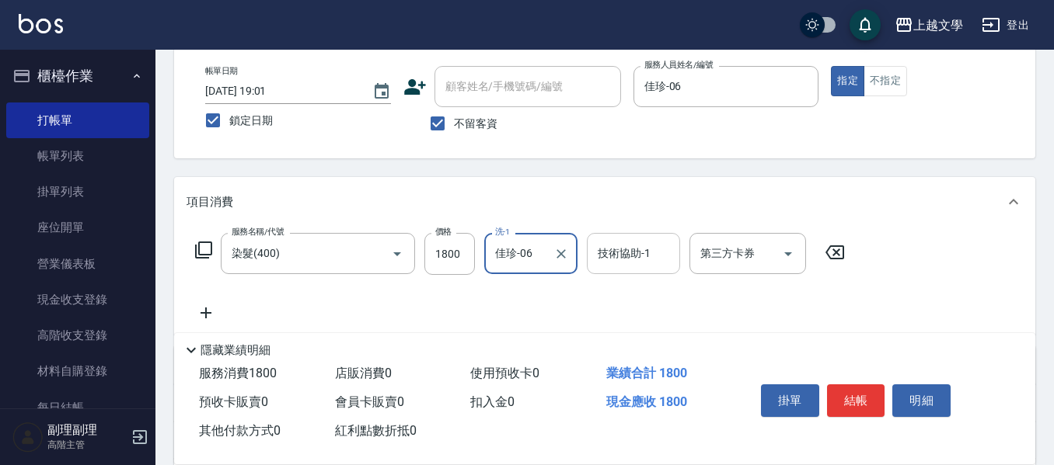
click at [608, 260] on input "技術協助-1" at bounding box center [633, 253] width 79 height 27
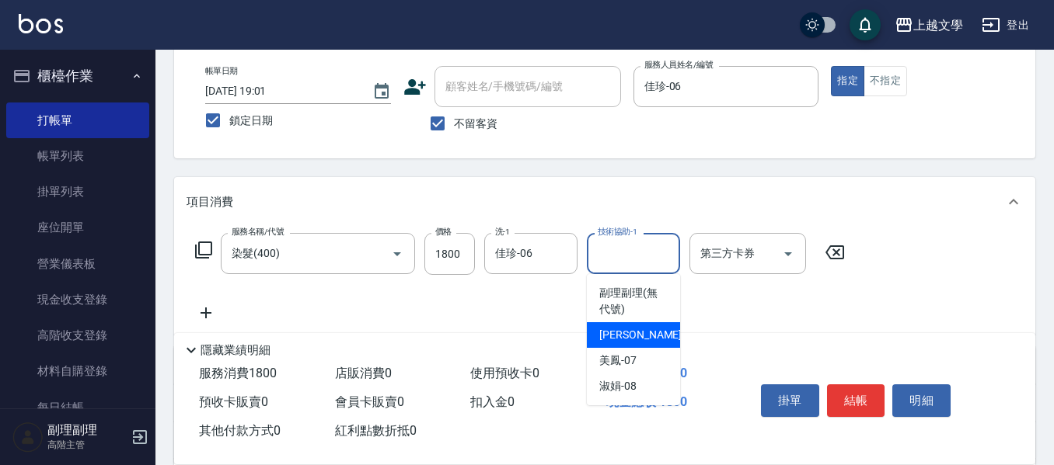
click at [613, 345] on div "佳珍 -06" at bounding box center [633, 335] width 93 height 26
type input "佳珍-06"
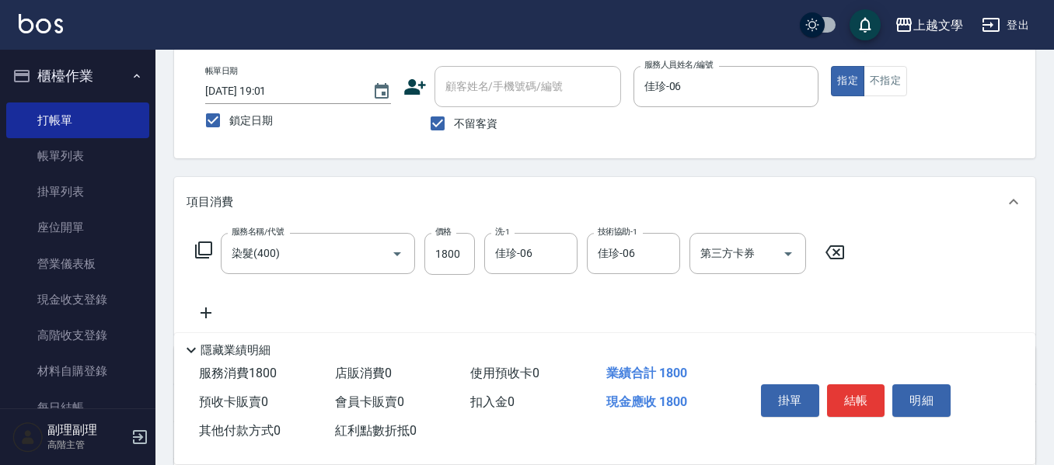
click at [215, 308] on icon at bounding box center [205, 313] width 39 height 19
click at [259, 301] on input "服務名稱/代號" at bounding box center [306, 314] width 157 height 27
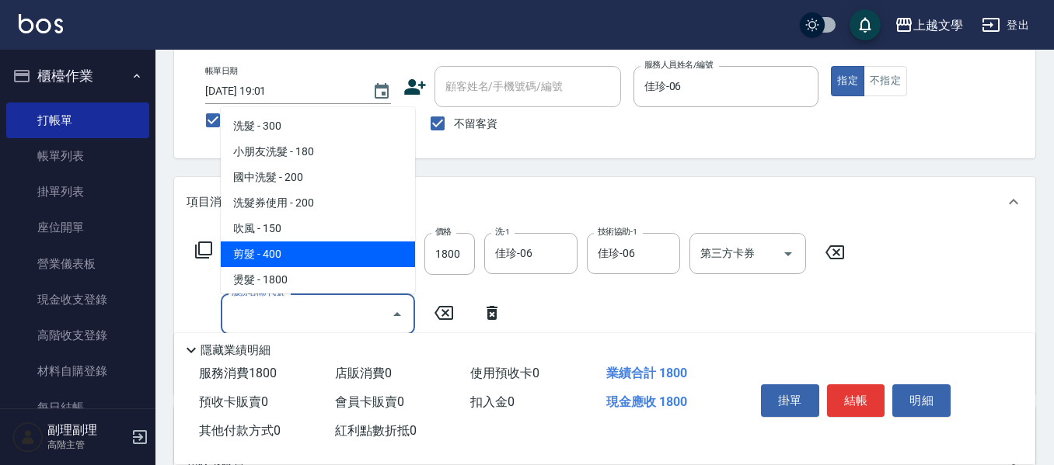
click at [277, 249] on span "剪髮 - 400" at bounding box center [318, 255] width 194 height 26
type input "剪髮(200)"
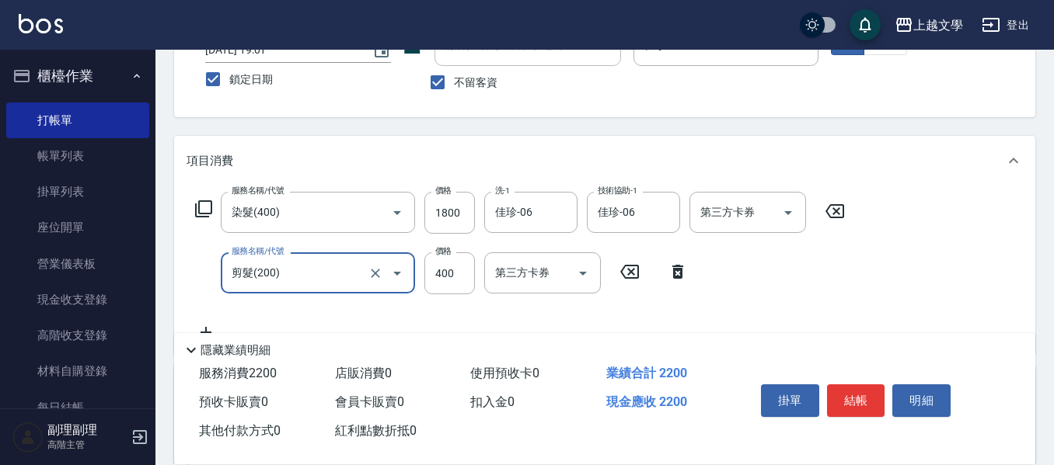
scroll to position [155, 0]
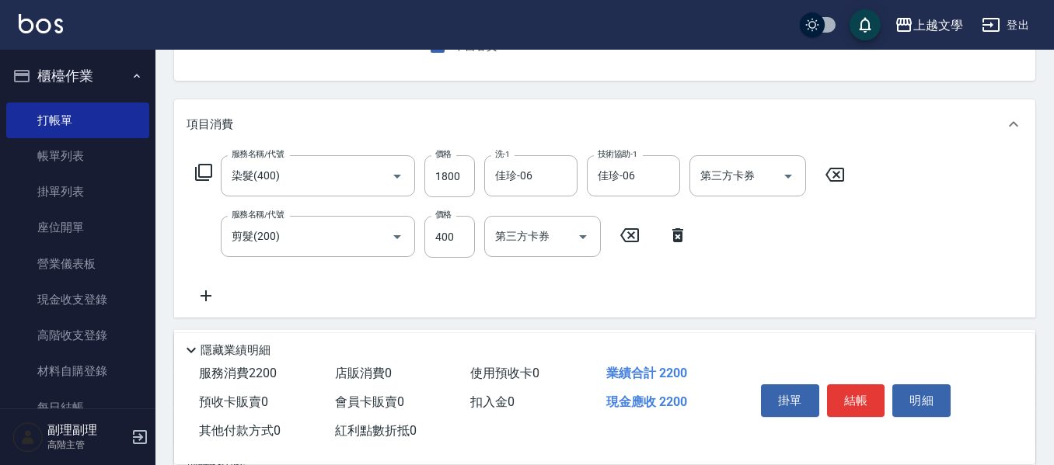
click at [217, 290] on icon at bounding box center [205, 296] width 39 height 19
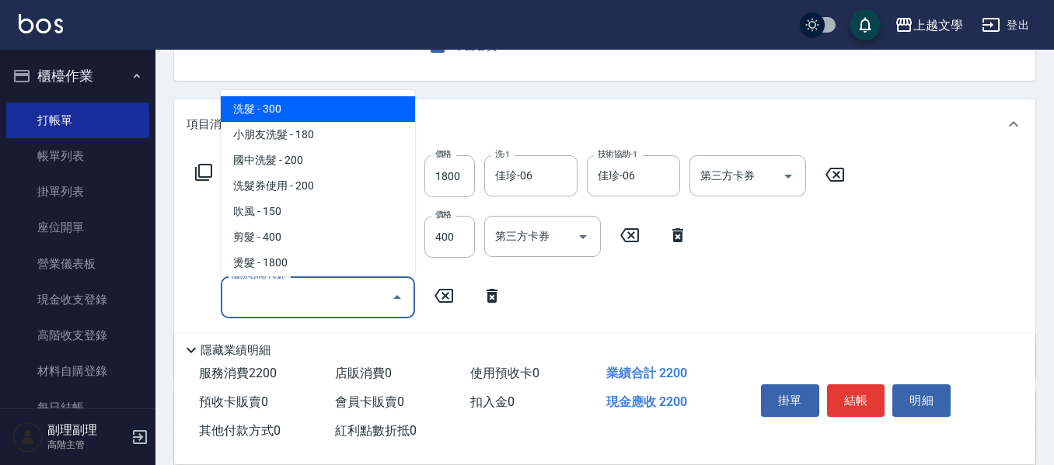
click at [261, 293] on input "服務名稱/代號" at bounding box center [306, 297] width 157 height 27
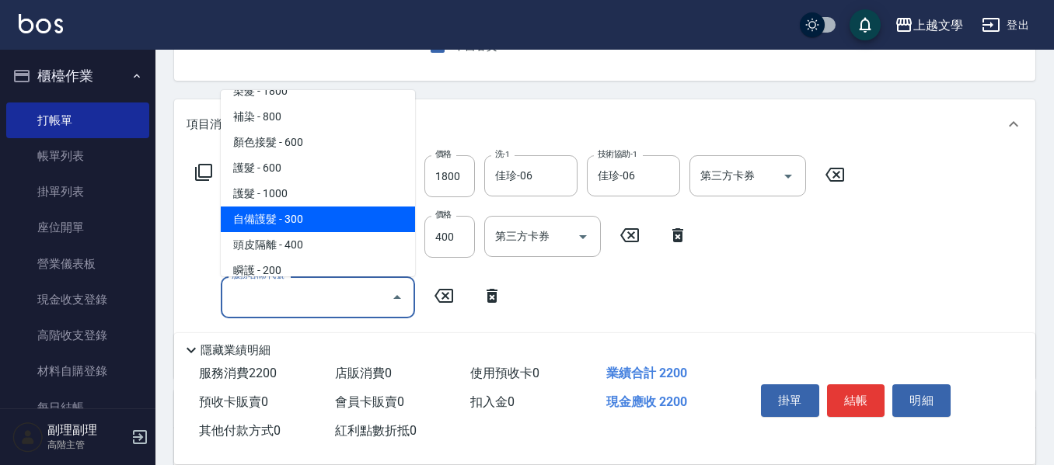
scroll to position [311, 0]
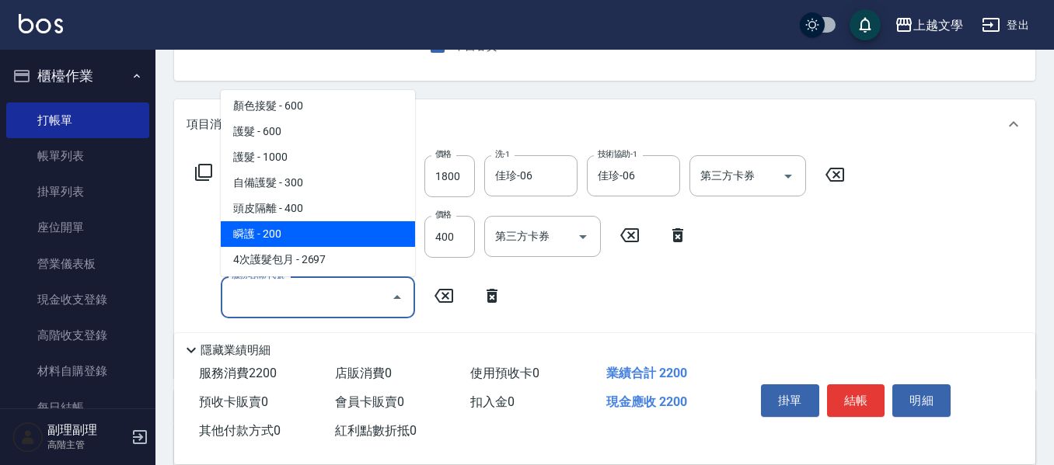
click at [299, 228] on span "瞬護 - 200" at bounding box center [318, 234] width 194 height 26
type input "瞬護(504)"
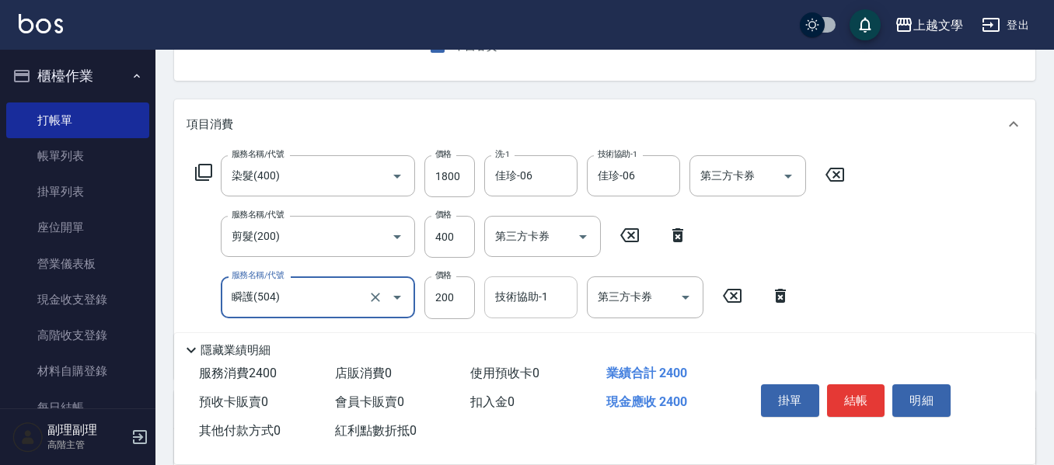
click at [505, 298] on input "技術協助-1" at bounding box center [530, 297] width 79 height 27
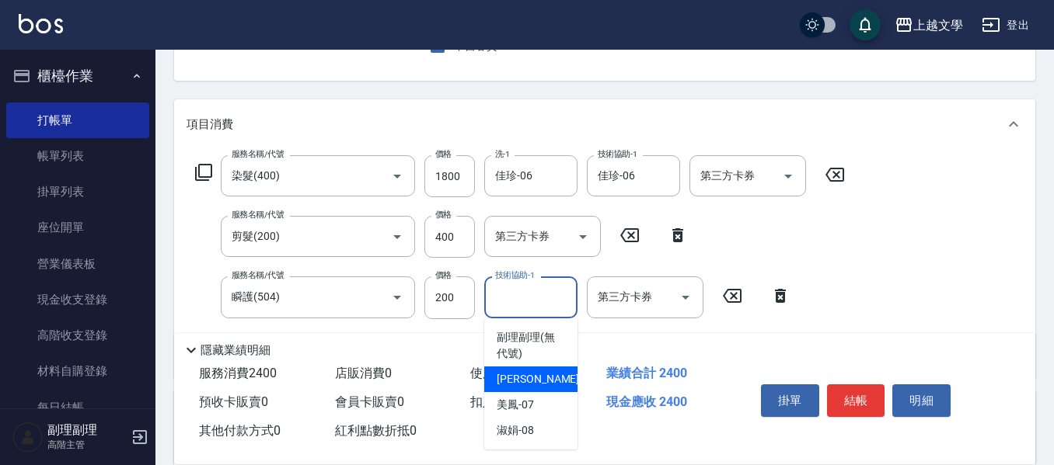
click at [524, 382] on span "佳珍 -06" at bounding box center [546, 379] width 98 height 16
type input "佳珍-06"
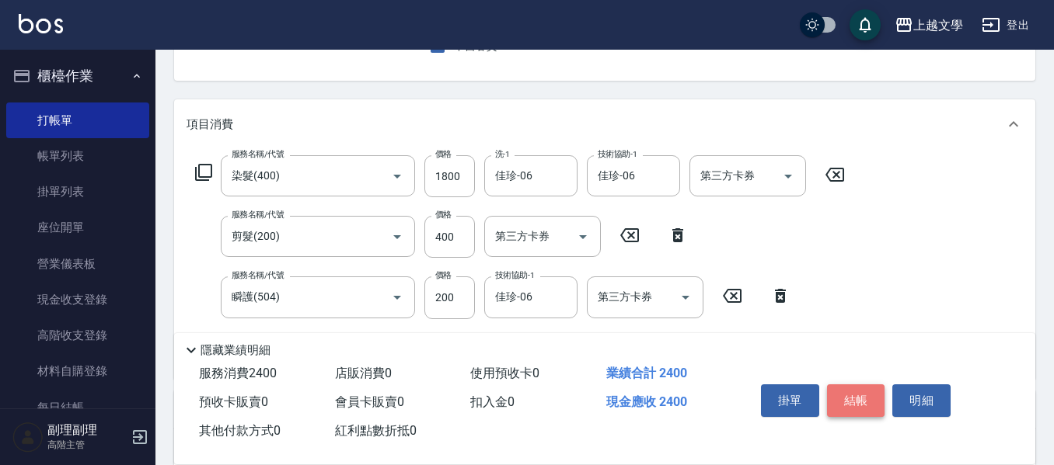
click at [847, 393] on button "結帳" at bounding box center [856, 401] width 58 height 33
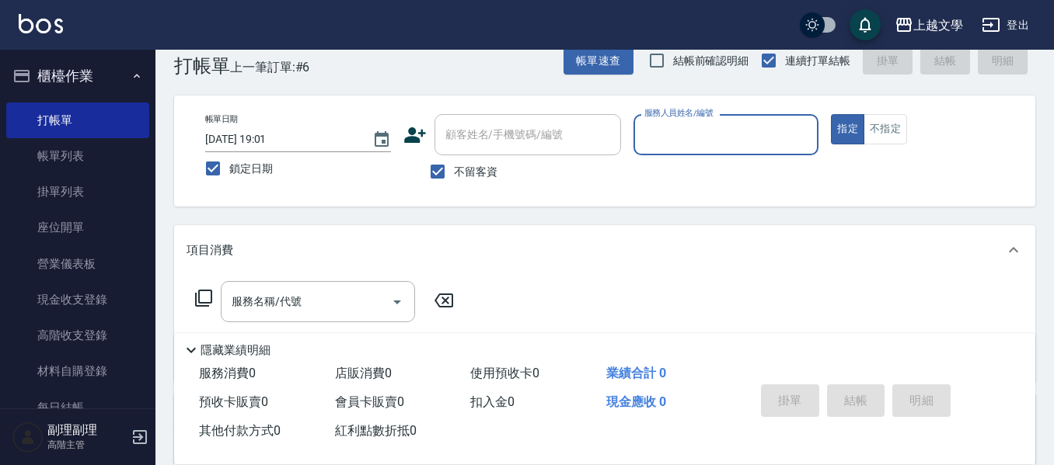
scroll to position [0, 0]
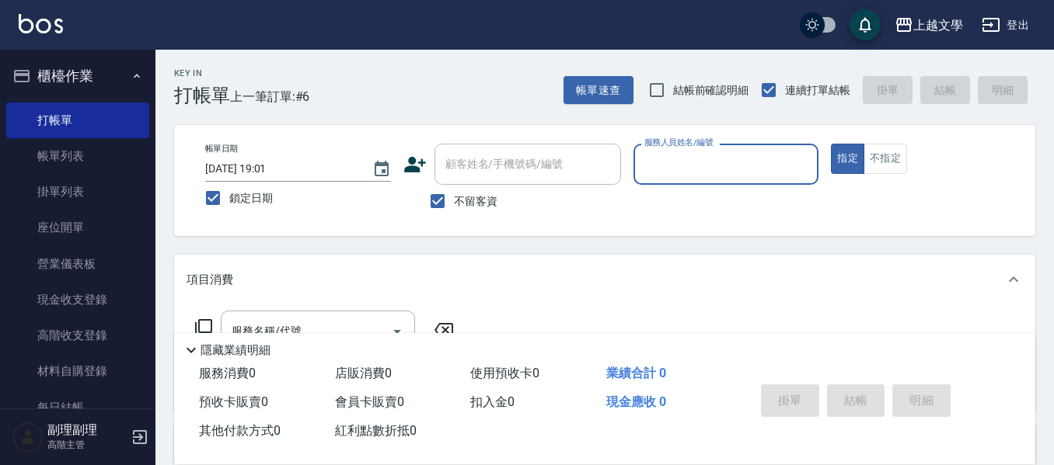
click at [680, 161] on input "服務人員姓名/編號" at bounding box center [726, 164] width 172 height 27
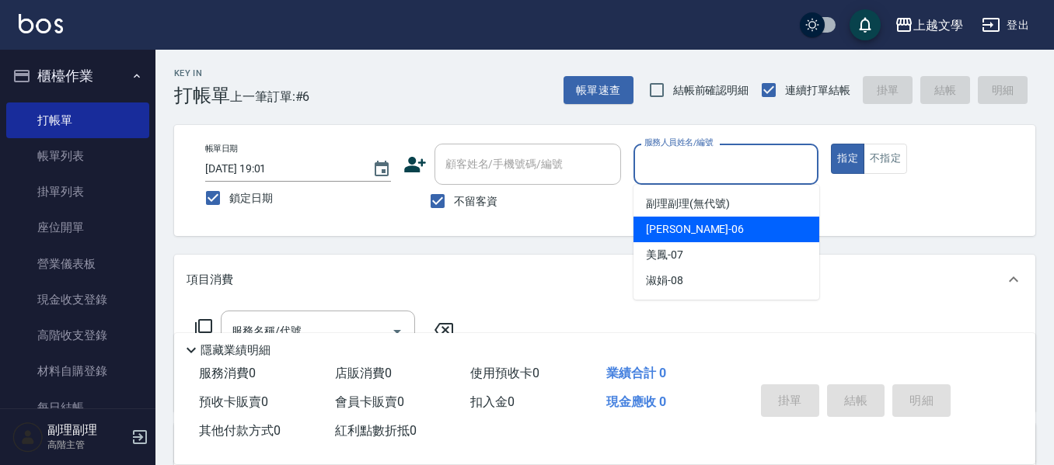
click at [676, 230] on span "佳珍 -06" at bounding box center [695, 229] width 98 height 16
type input "佳珍-06"
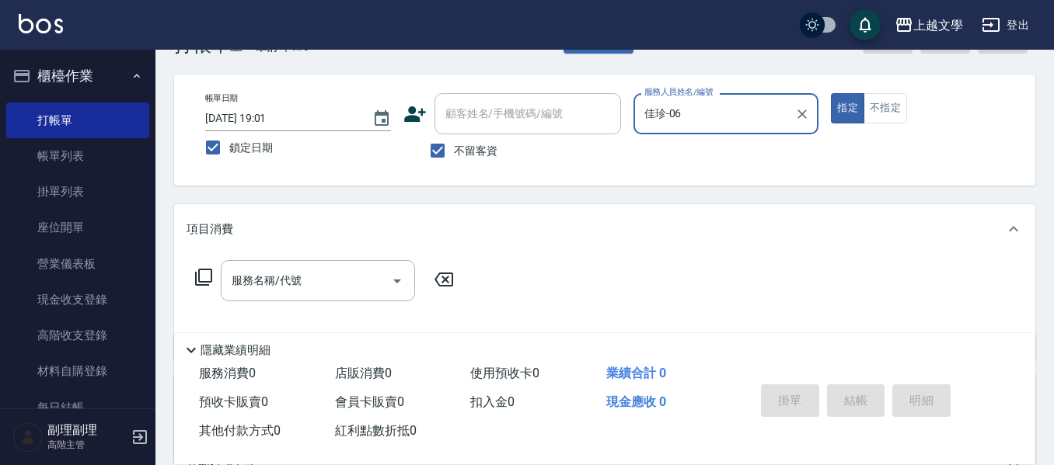
scroll to position [78, 0]
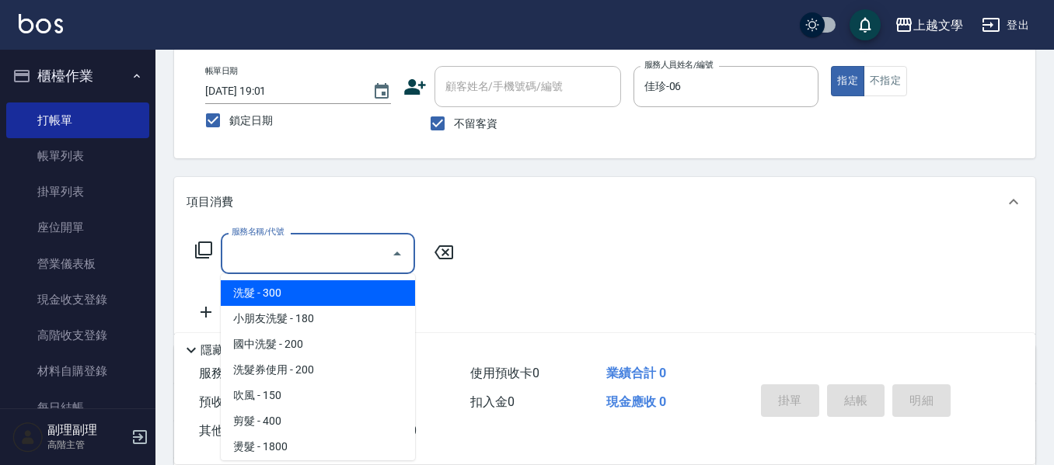
click at [292, 253] on input "服務名稱/代號" at bounding box center [306, 253] width 157 height 27
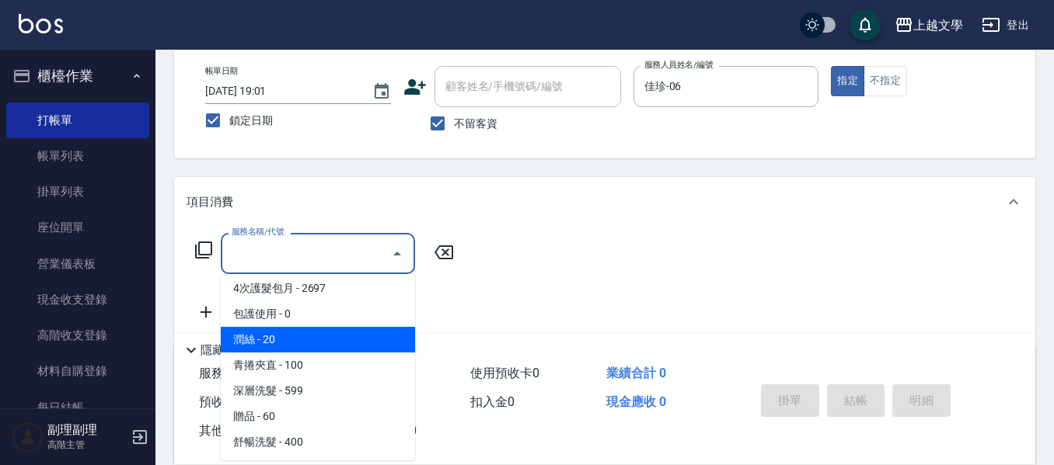
scroll to position [467, 0]
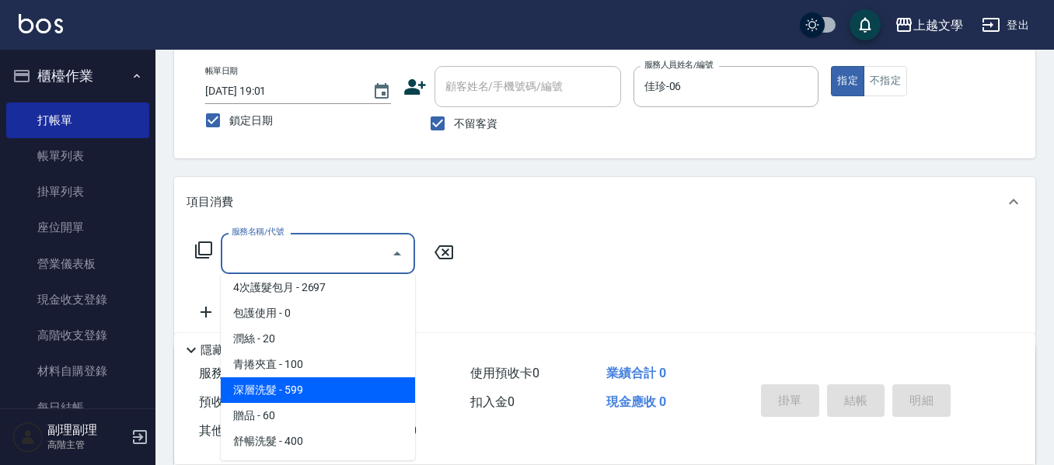
click at [322, 393] on span "深層洗髮 - 599" at bounding box center [318, 391] width 194 height 26
type input "深層洗髮(1033)"
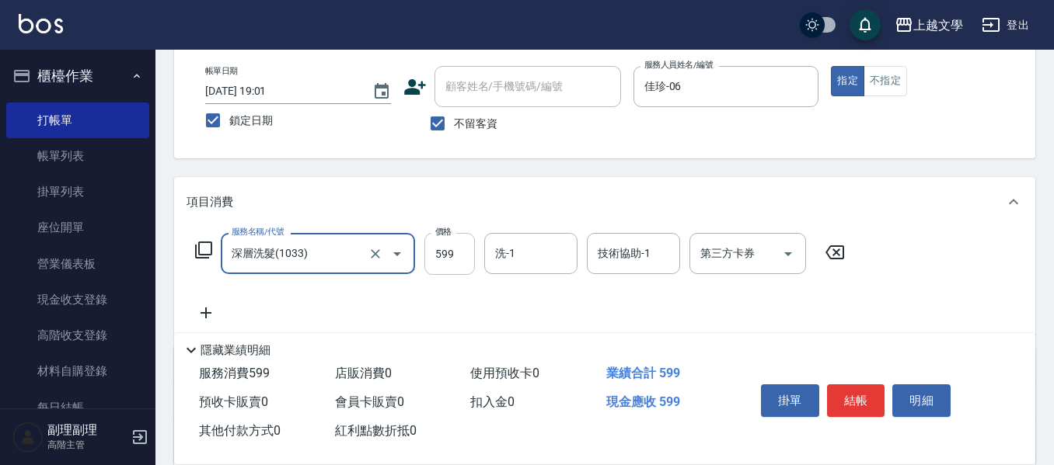
click at [437, 265] on input "599" at bounding box center [449, 254] width 51 height 42
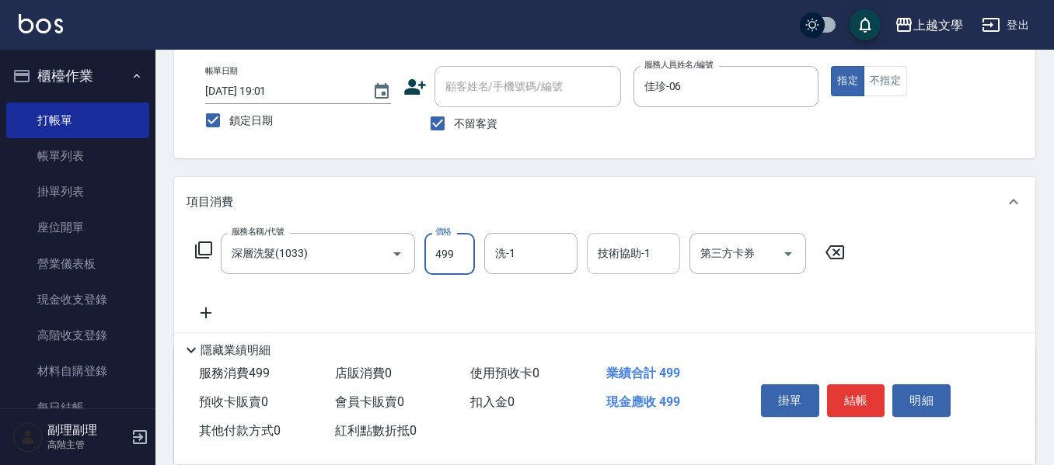
type input "499"
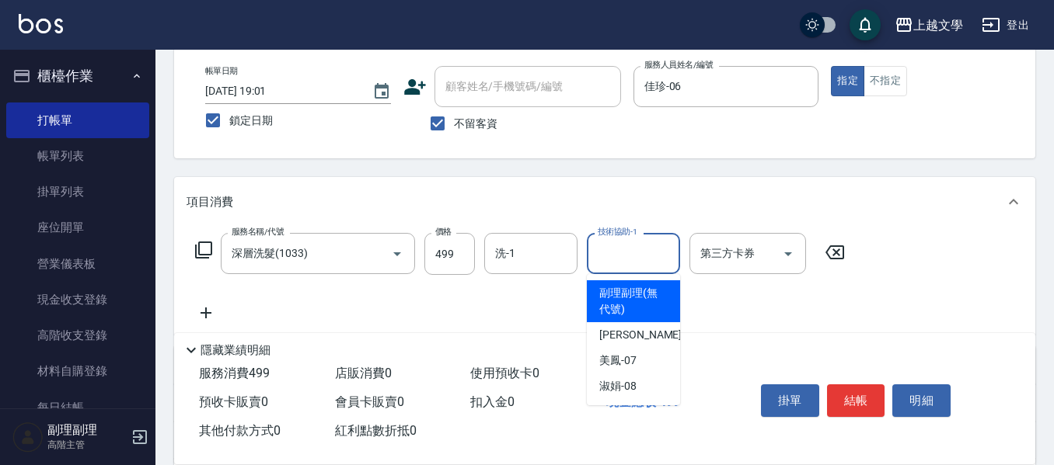
click at [608, 253] on input "技術協助-1" at bounding box center [633, 253] width 79 height 27
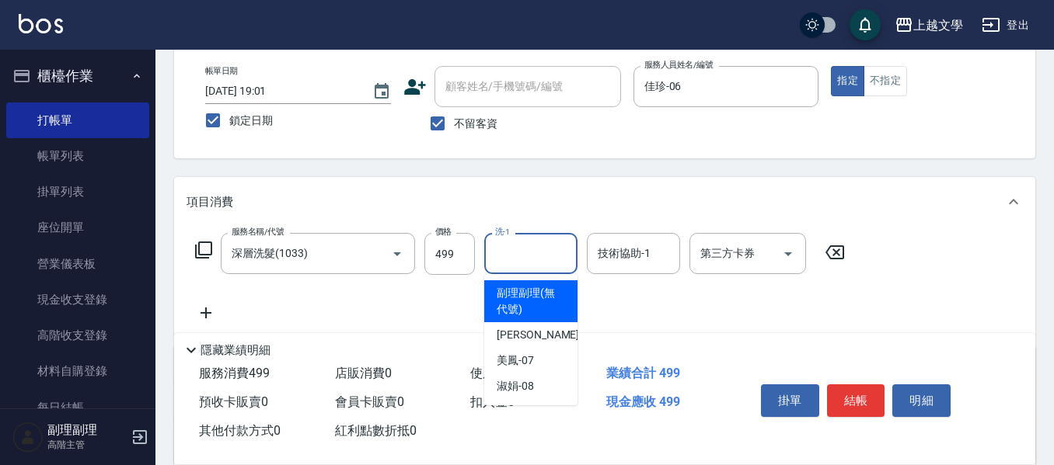
click at [534, 259] on input "洗-1" at bounding box center [530, 253] width 79 height 27
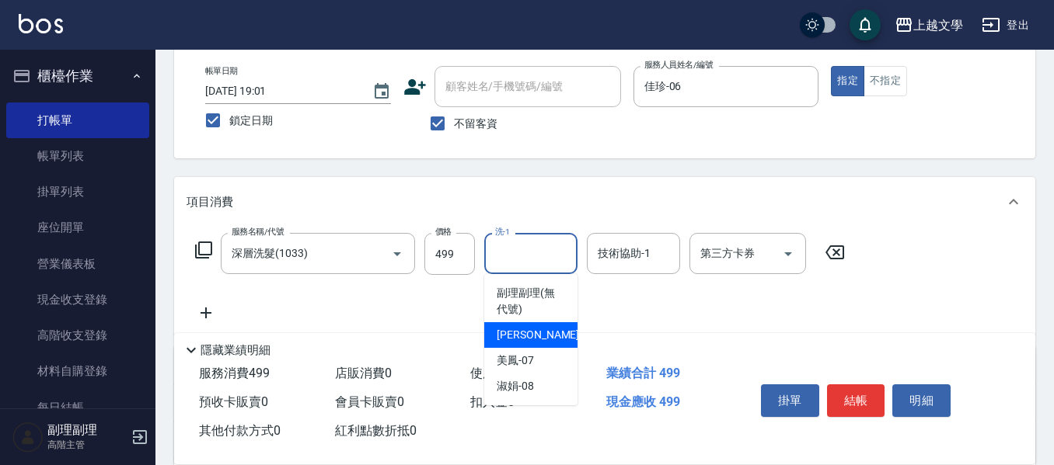
drag, startPoint x: 551, startPoint y: 334, endPoint x: 616, endPoint y: 284, distance: 82.5
click at [551, 335] on div "佳珍 -06" at bounding box center [530, 335] width 93 height 26
type input "佳珍-06"
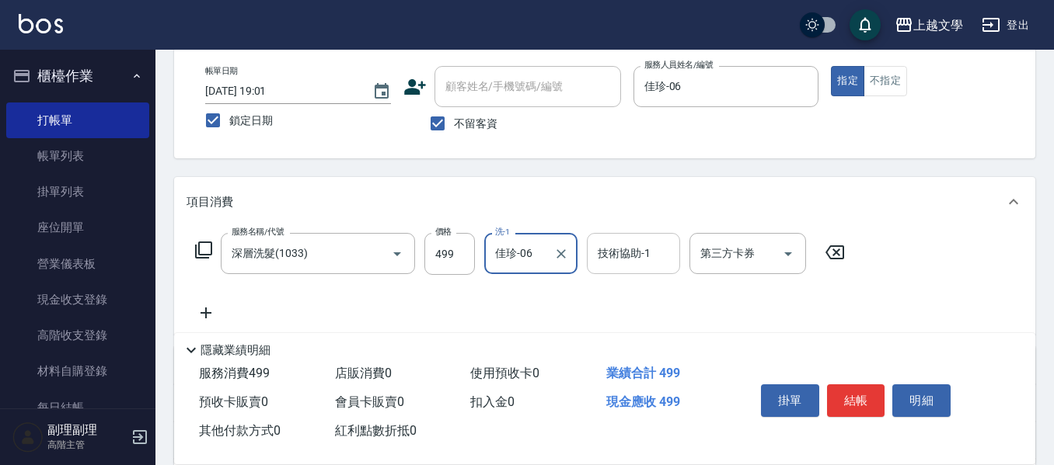
click at [625, 266] on input "技術協助-1" at bounding box center [633, 253] width 79 height 27
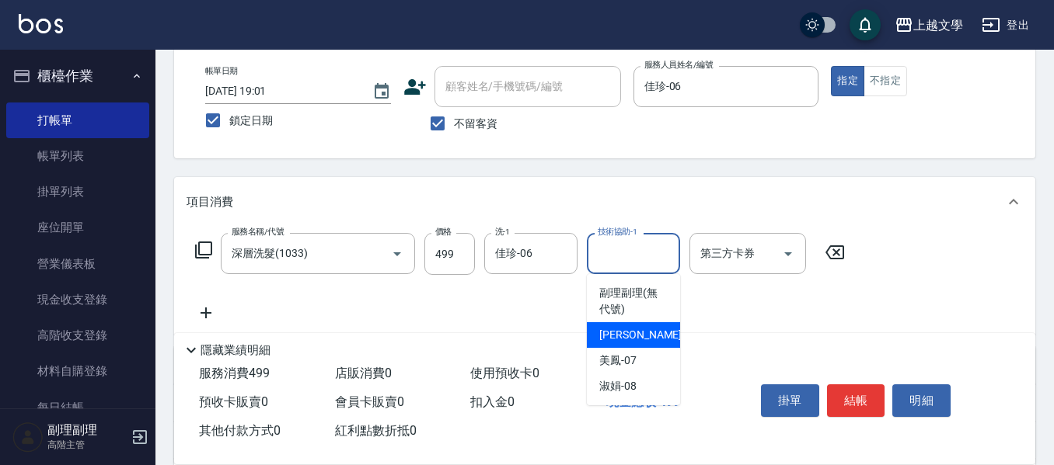
drag, startPoint x: 613, startPoint y: 327, endPoint x: 560, endPoint y: 328, distance: 52.8
click at [612, 328] on span "佳珍 -06" at bounding box center [648, 335] width 98 height 16
type input "佳珍-06"
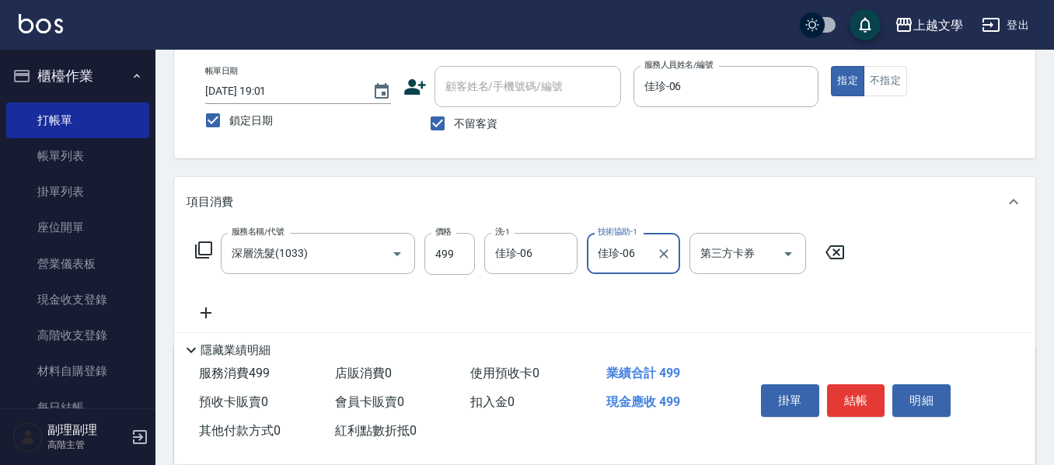
click at [212, 314] on icon at bounding box center [205, 313] width 39 height 19
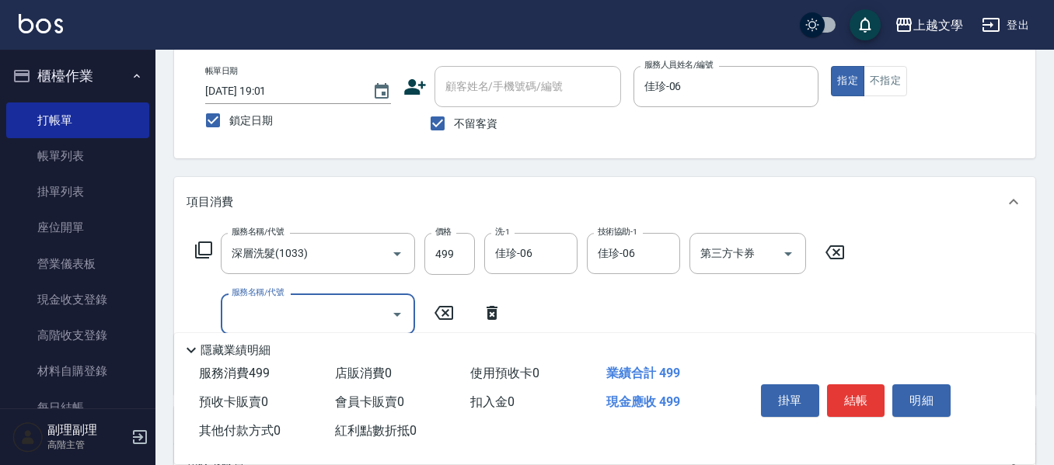
click at [279, 305] on input "服務名稱/代號" at bounding box center [306, 314] width 157 height 27
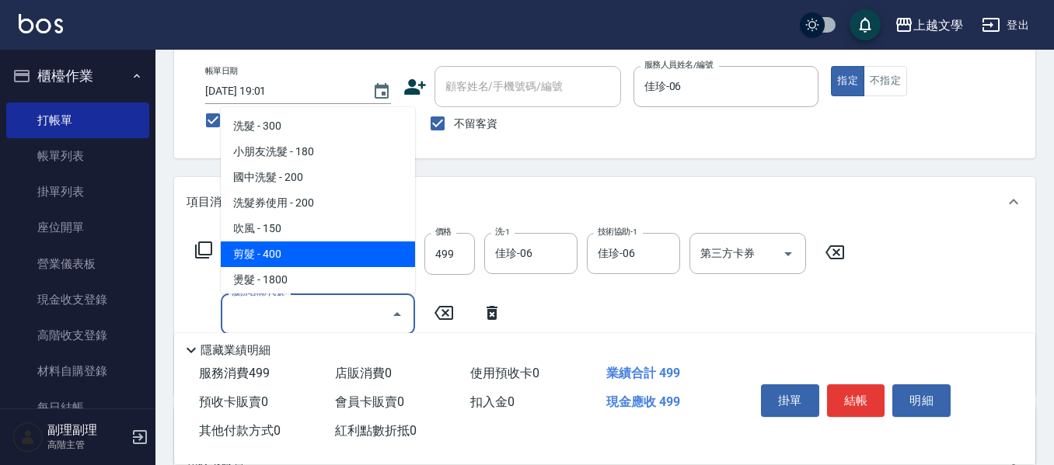
click at [300, 261] on span "剪髮 - 400" at bounding box center [318, 255] width 194 height 26
type input "剪髮(200)"
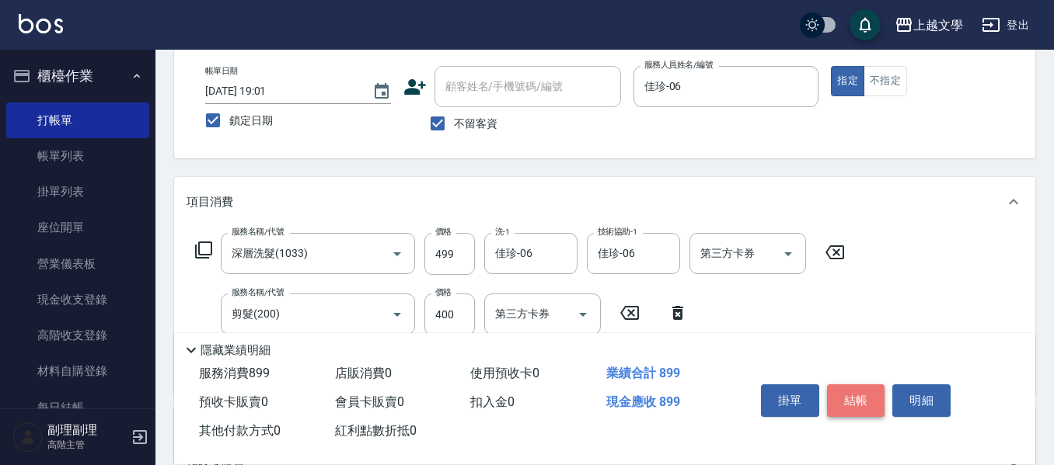
click at [846, 399] on button "結帳" at bounding box center [856, 401] width 58 height 33
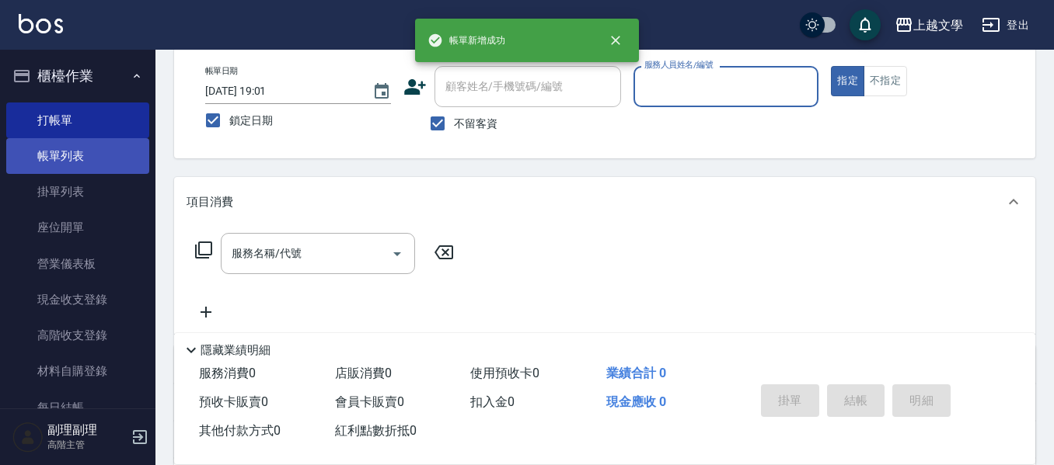
click at [81, 152] on link "帳單列表" at bounding box center [77, 156] width 143 height 36
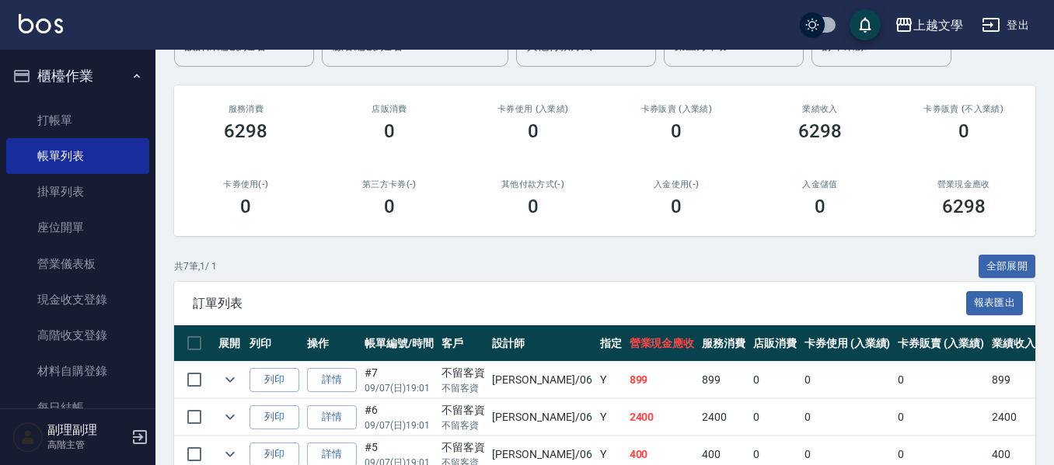
scroll to position [155, 0]
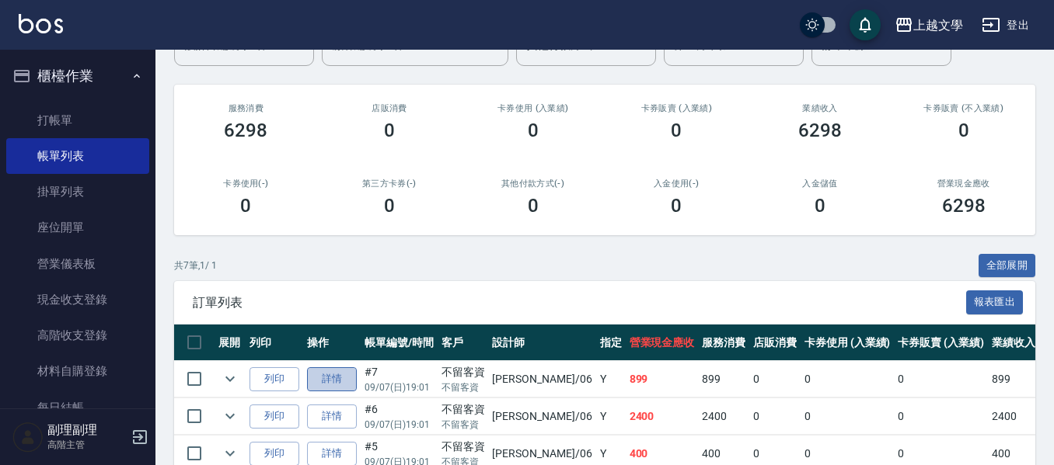
click at [325, 385] on link "詳情" at bounding box center [332, 380] width 50 height 24
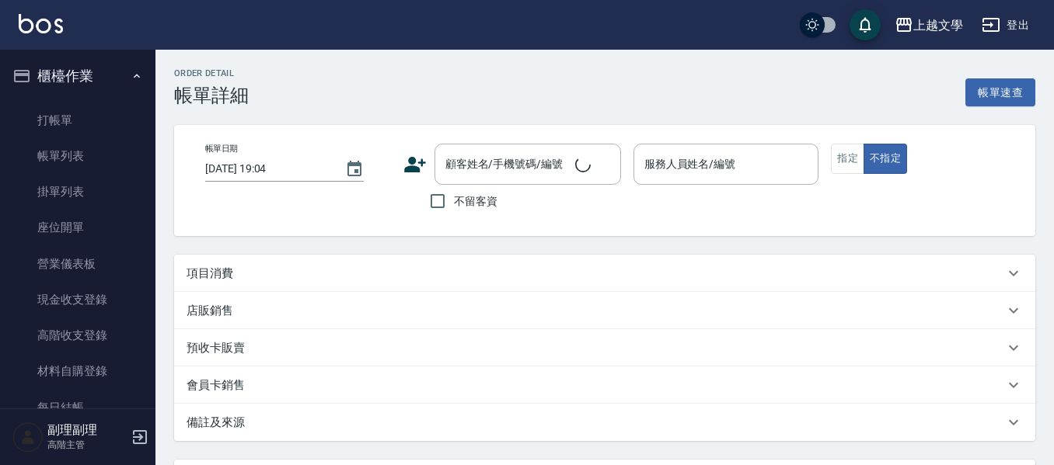
type input "[DATE] 19:01"
checkbox input "true"
type input "佳珍-06"
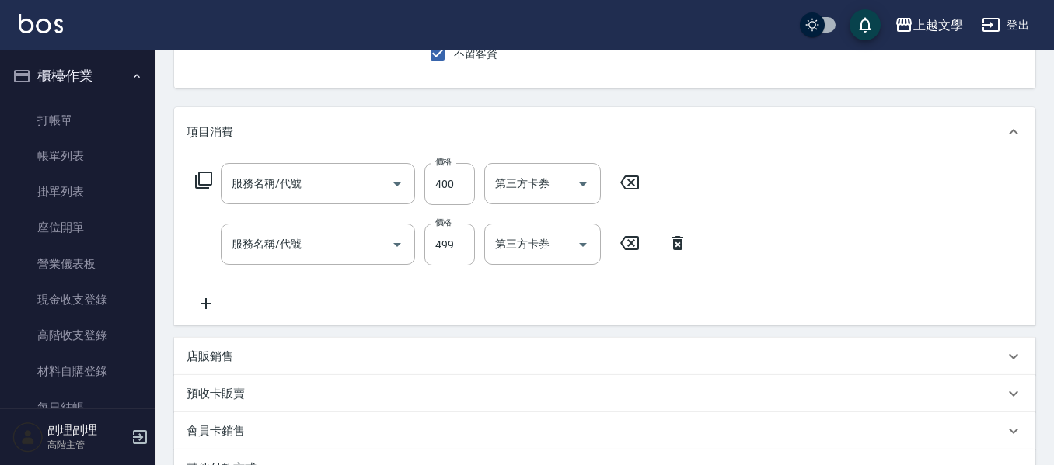
type input "剪髮(200)"
type input "深層洗髮(1033)"
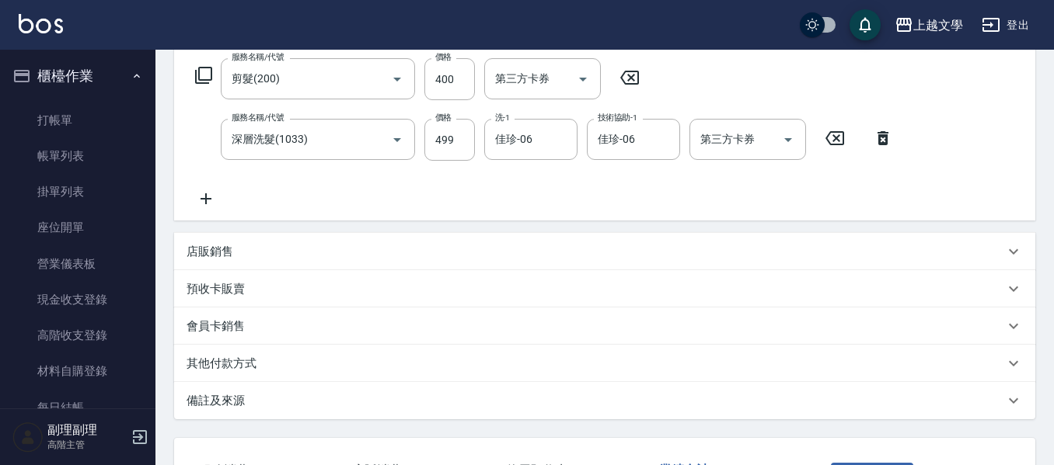
scroll to position [375, 0]
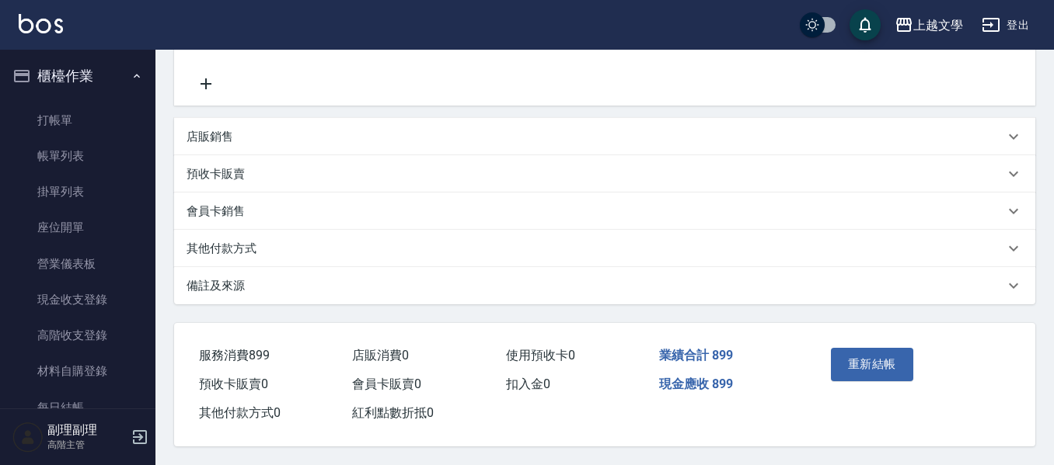
click at [249, 250] on div "其他付款方式" at bounding box center [604, 248] width 861 height 37
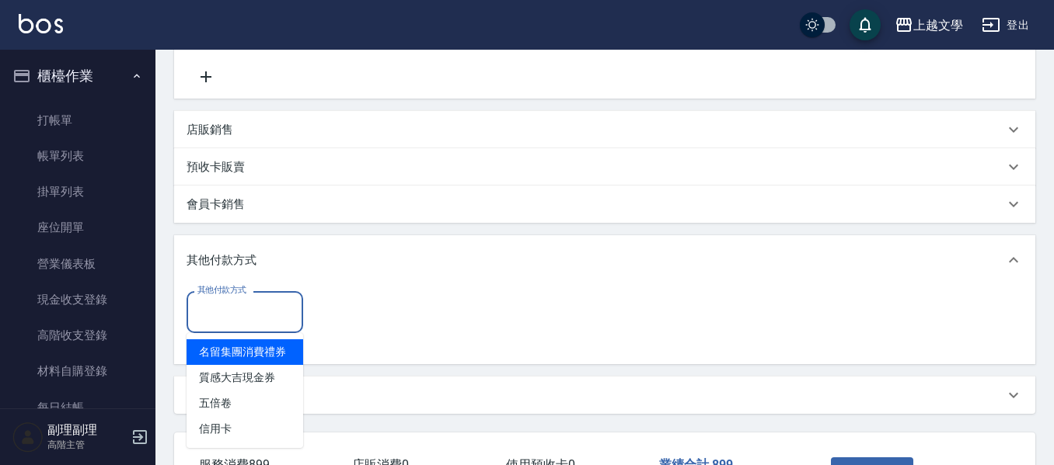
click at [257, 321] on input "其他付款方式" at bounding box center [244, 311] width 103 height 27
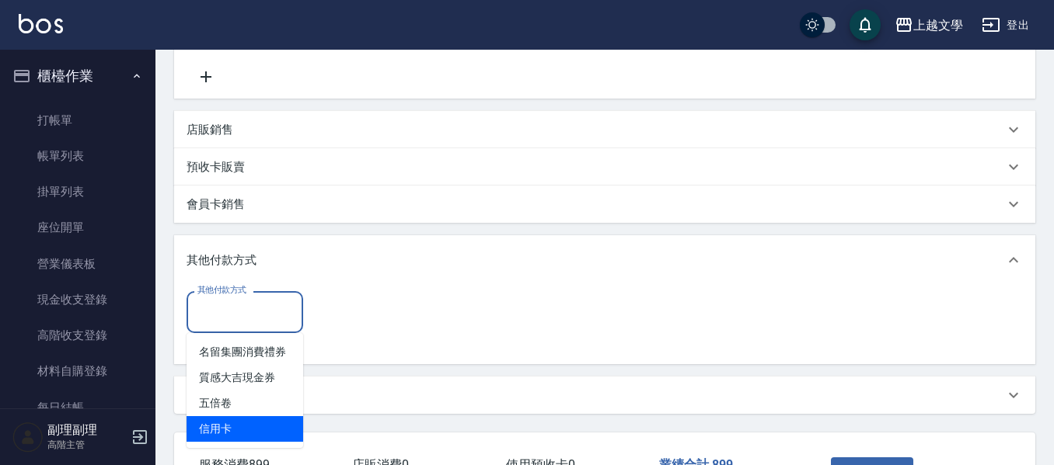
drag, startPoint x: 261, startPoint y: 427, endPoint x: 375, endPoint y: 359, distance: 133.1
click at [262, 427] on span "信用卡" at bounding box center [244, 429] width 117 height 26
type input "信用卡"
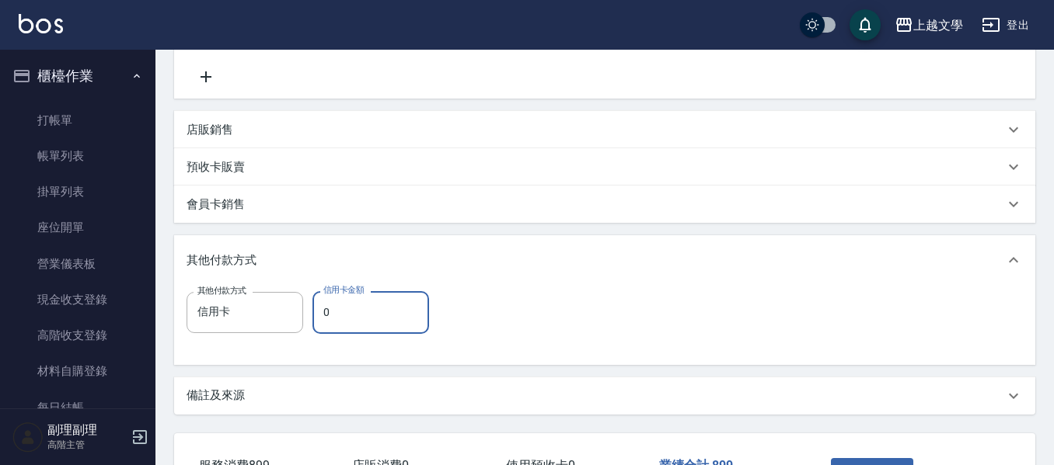
click at [401, 301] on input "0" at bounding box center [370, 312] width 117 height 42
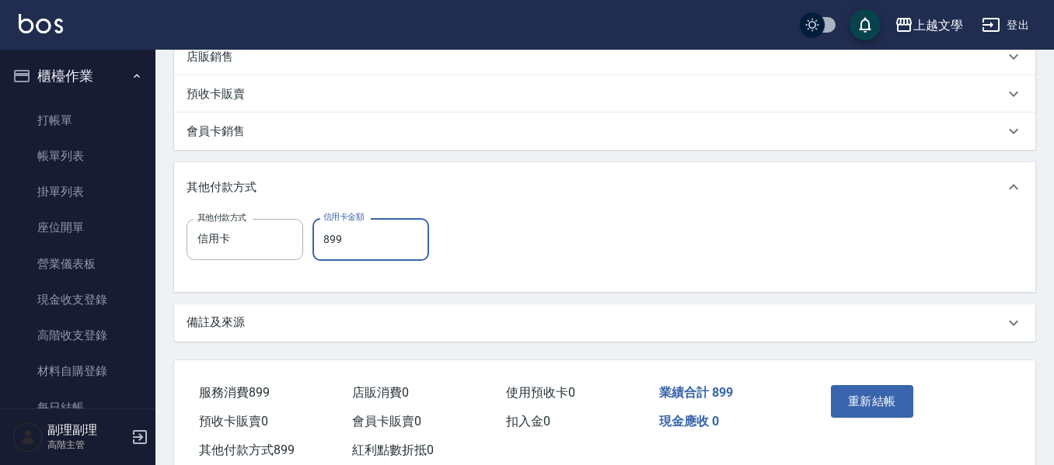
scroll to position [492, 0]
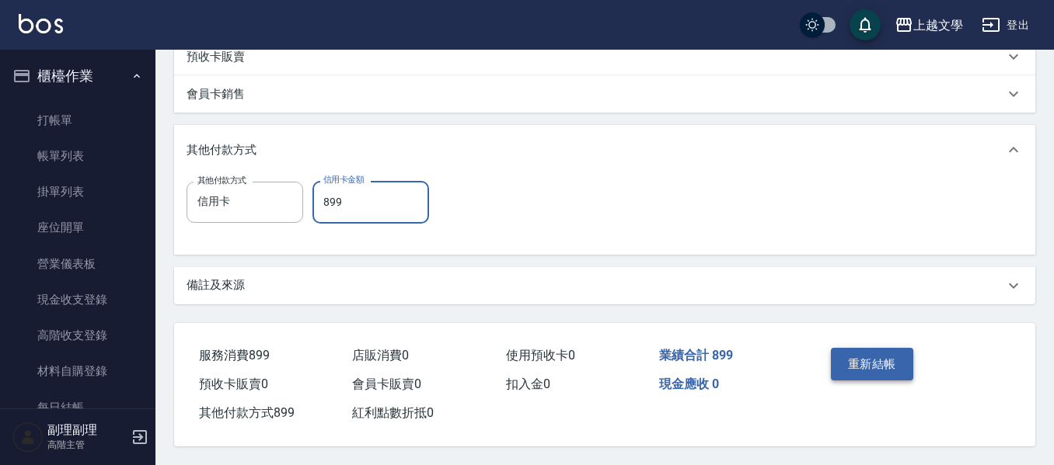
type input "899"
click at [911, 359] on button "重新結帳" at bounding box center [872, 364] width 82 height 33
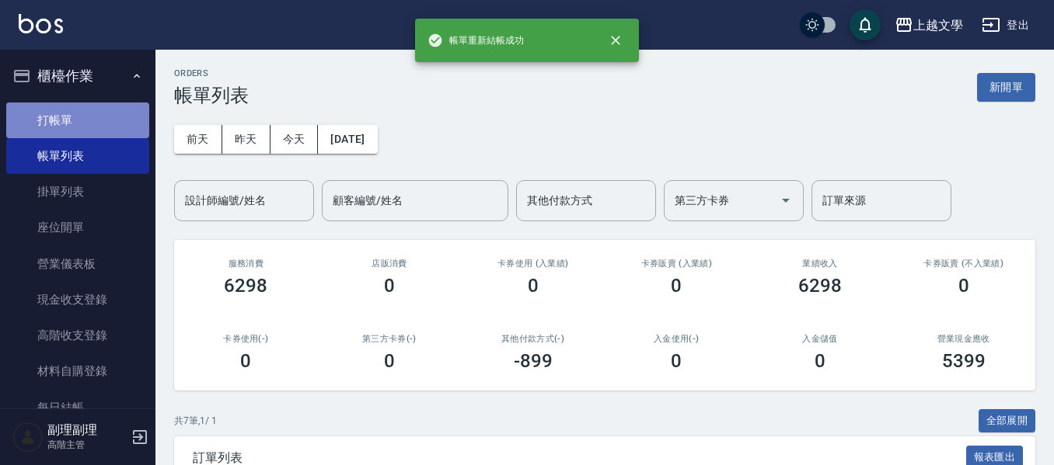
drag, startPoint x: 122, startPoint y: 131, endPoint x: 132, endPoint y: 129, distance: 10.2
click at [124, 129] on link "打帳單" at bounding box center [77, 121] width 143 height 36
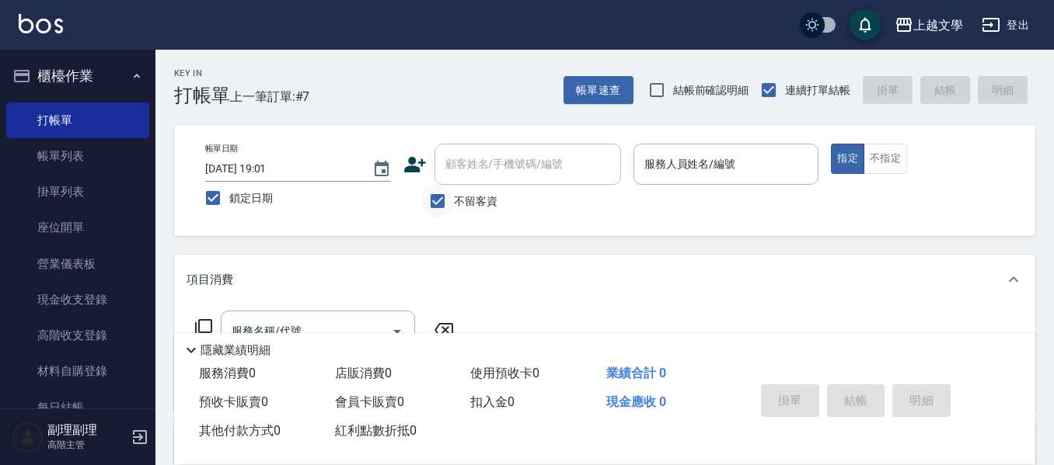
drag, startPoint x: 437, startPoint y: 200, endPoint x: 461, endPoint y: 176, distance: 33.0
click at [438, 200] on input "不留客資" at bounding box center [437, 201] width 33 height 33
checkbox input "false"
click at [469, 162] on input "顧客姓名/手機號碼/編號" at bounding box center [515, 164] width 149 height 27
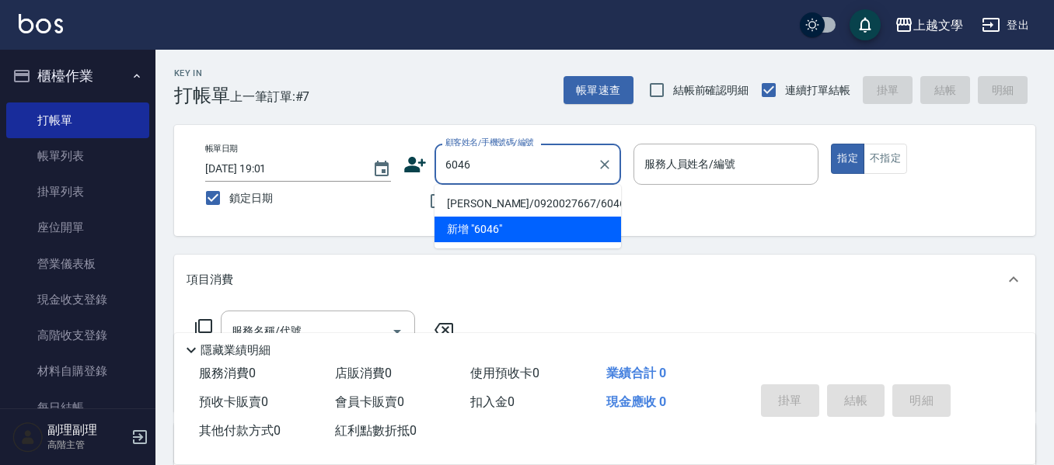
type input "6046"
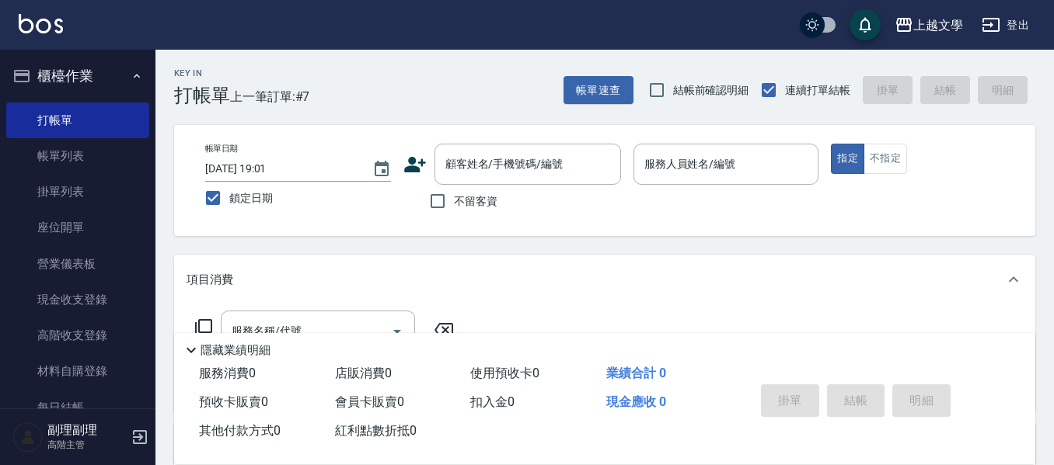
click at [674, 277] on div "項目消費" at bounding box center [594, 280] width 817 height 16
click at [543, 169] on input "顧客姓名/手機號碼/編號" at bounding box center [515, 164] width 149 height 27
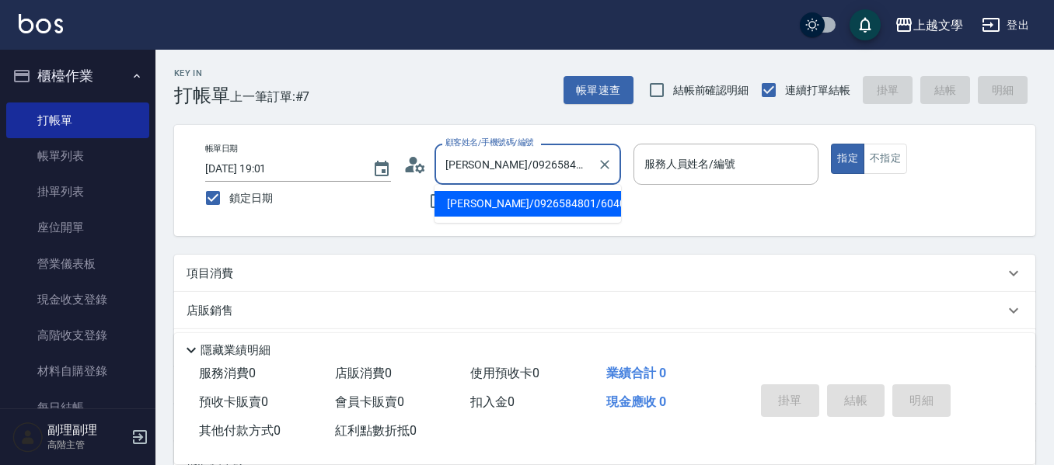
click at [519, 169] on input "[PERSON_NAME]/0926584801/6040" at bounding box center [515, 164] width 149 height 27
type input "4"
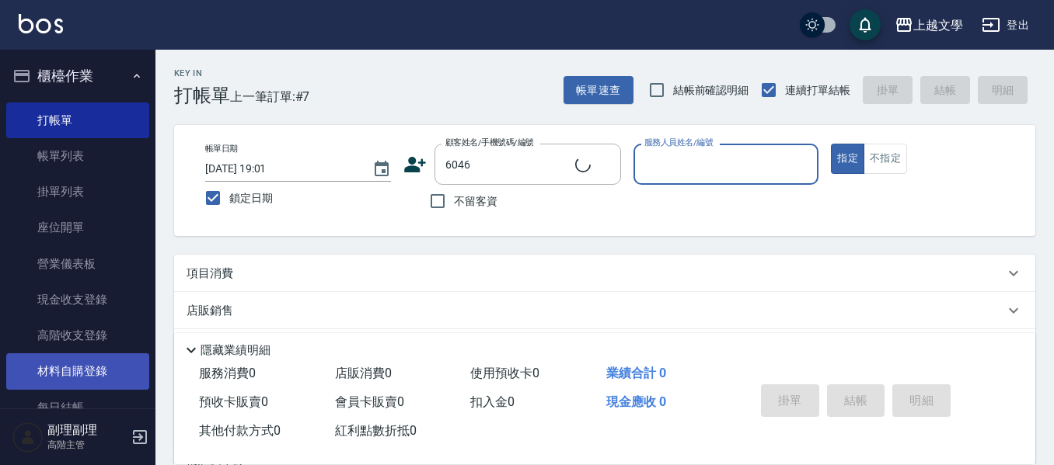
type input "[PERSON_NAME]/0920027667/6046"
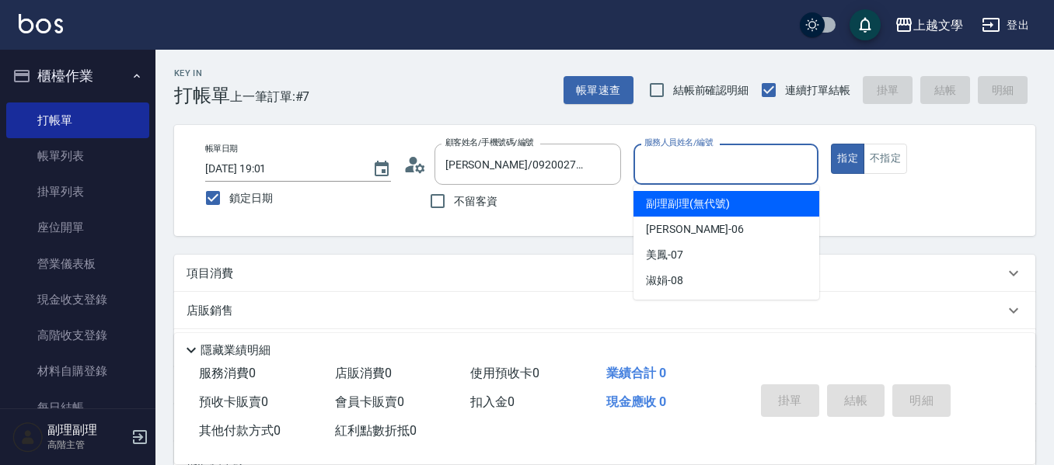
click at [692, 173] on input "服務人員姓名/編號" at bounding box center [726, 164] width 172 height 27
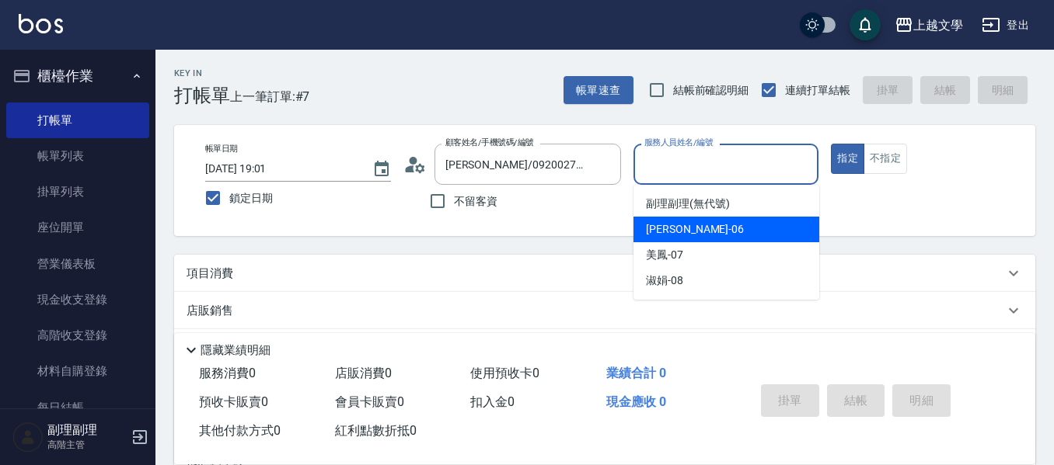
click at [700, 239] on div "佳珍 -06" at bounding box center [726, 230] width 186 height 26
type input "佳珍-06"
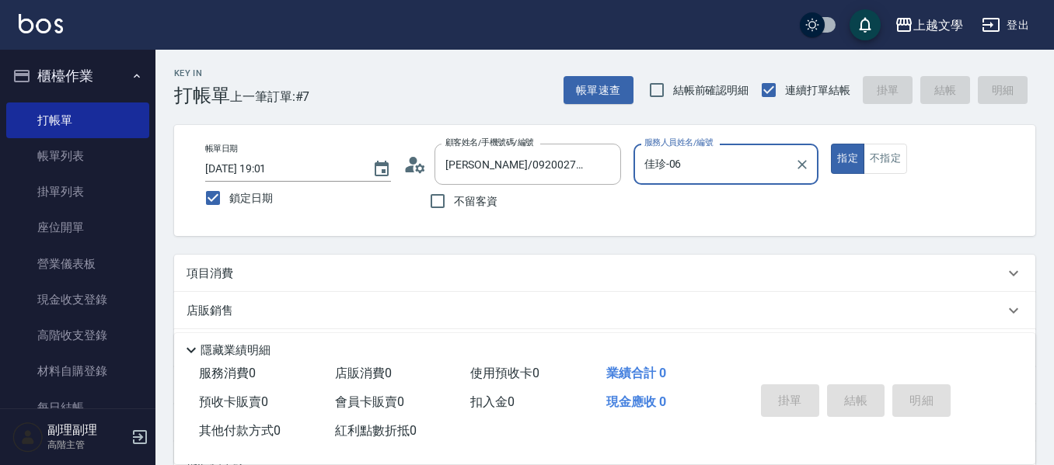
click at [225, 268] on p "項目消費" at bounding box center [209, 274] width 47 height 16
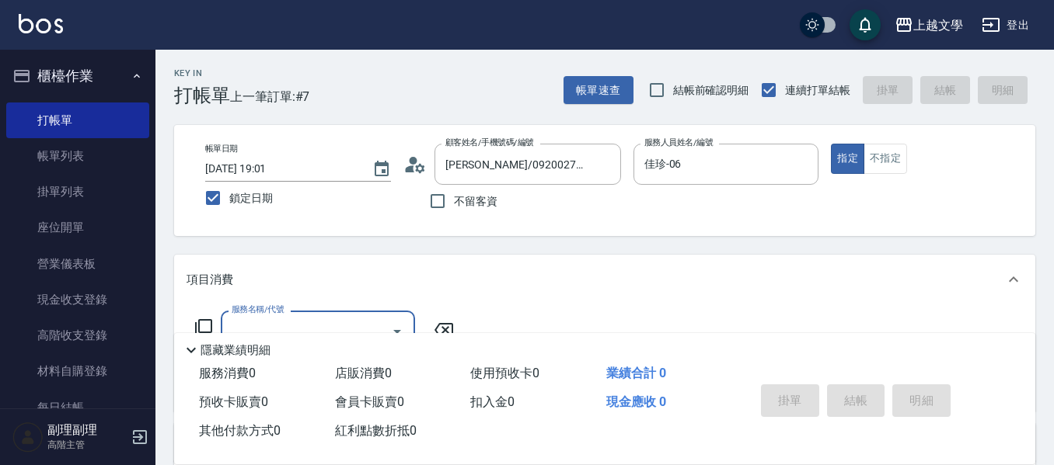
click at [256, 318] on input "服務名稱/代號" at bounding box center [306, 331] width 157 height 27
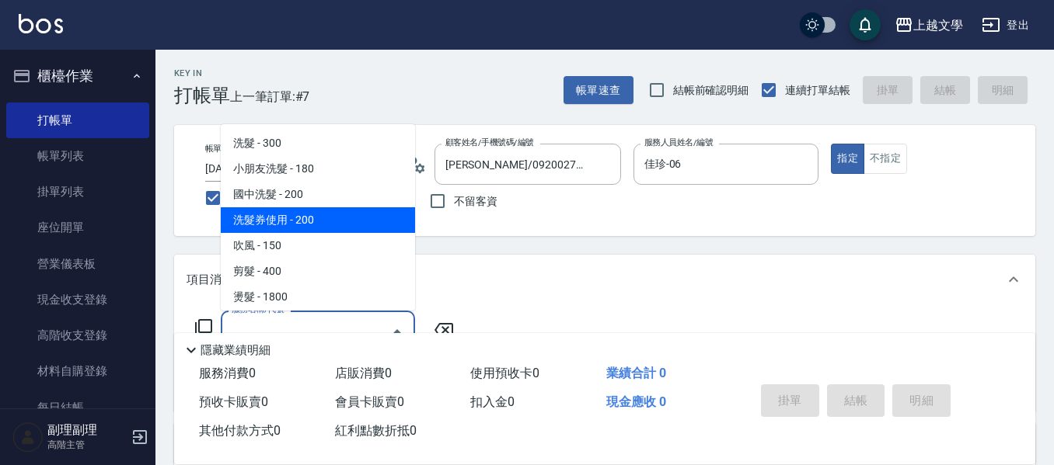
click at [297, 228] on span "洗髮券使用 - 200" at bounding box center [318, 220] width 194 height 26
type input "洗髮券使用(105)"
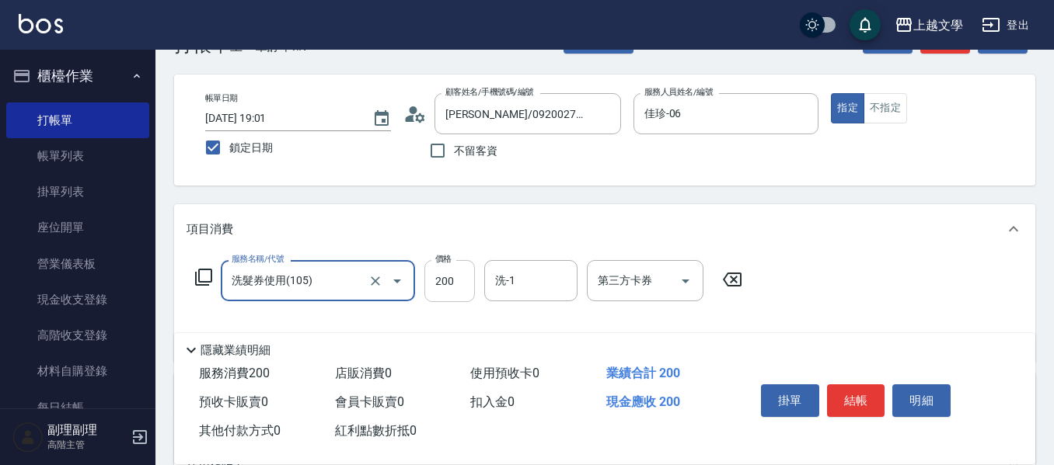
scroll to position [78, 0]
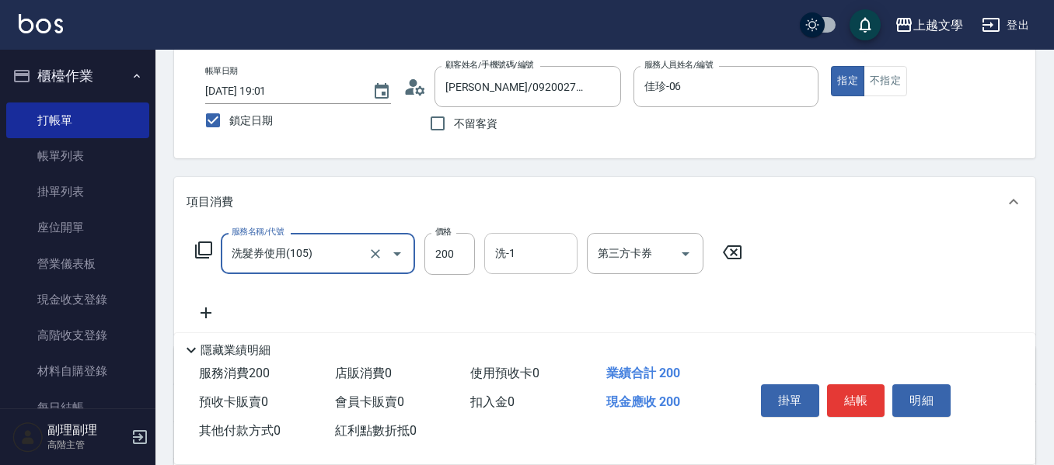
click at [500, 253] on input "洗-1" at bounding box center [530, 253] width 79 height 27
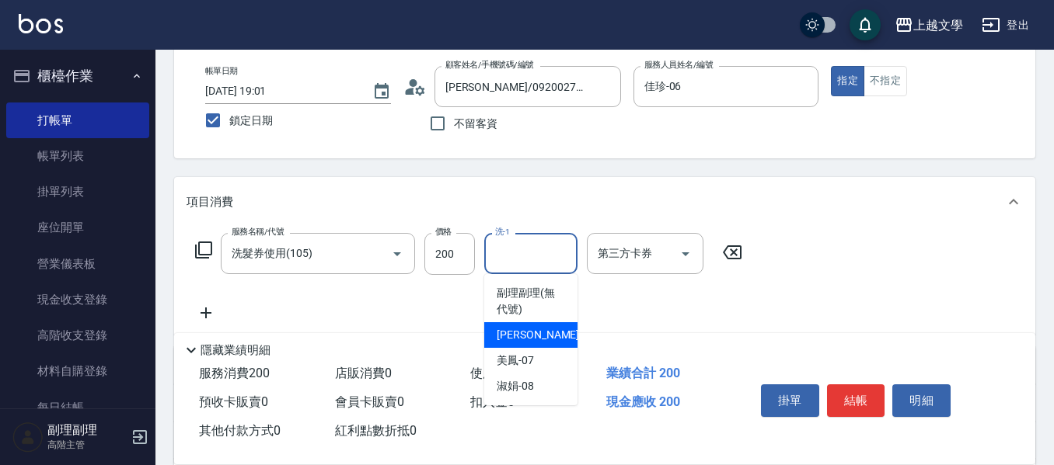
drag, startPoint x: 524, startPoint y: 334, endPoint x: 567, endPoint y: 321, distance: 44.7
click at [526, 333] on span "佳珍 -06" at bounding box center [546, 335] width 98 height 16
type input "佳珍-06"
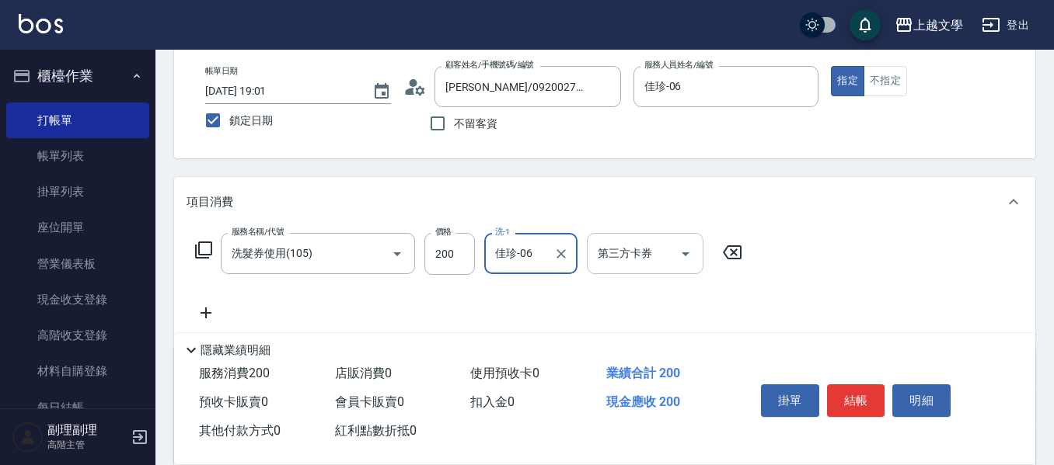
click at [627, 268] on div "第三方卡券" at bounding box center [645, 253] width 117 height 41
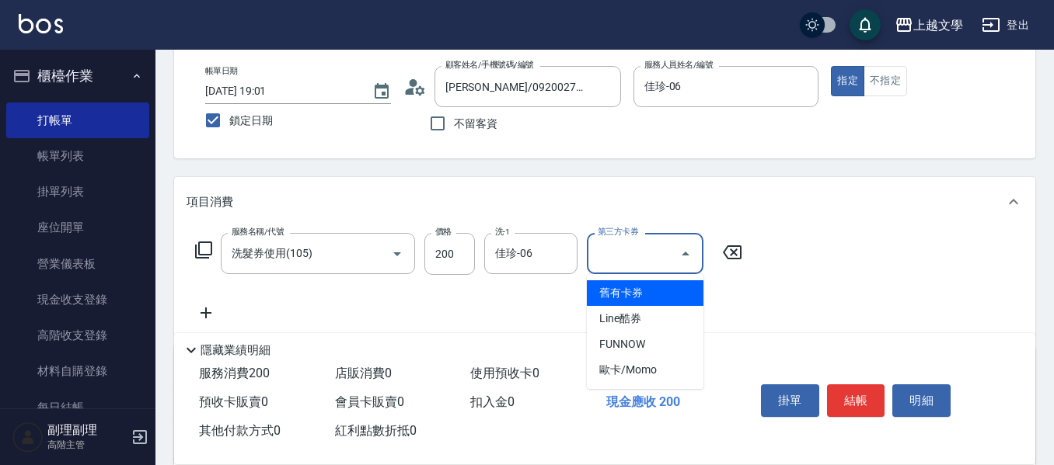
click at [646, 299] on span "舊有卡券" at bounding box center [645, 294] width 117 height 26
type input "舊有卡券"
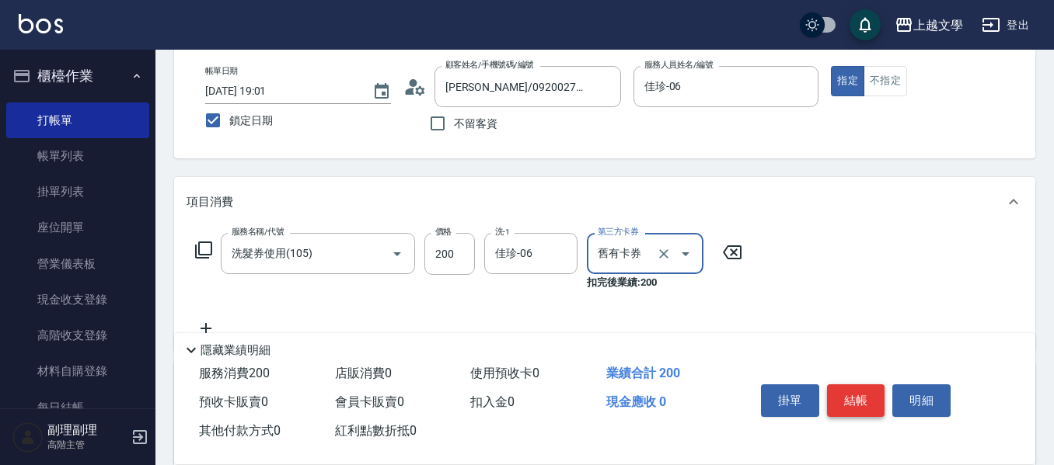
click at [840, 387] on button "結帳" at bounding box center [856, 401] width 58 height 33
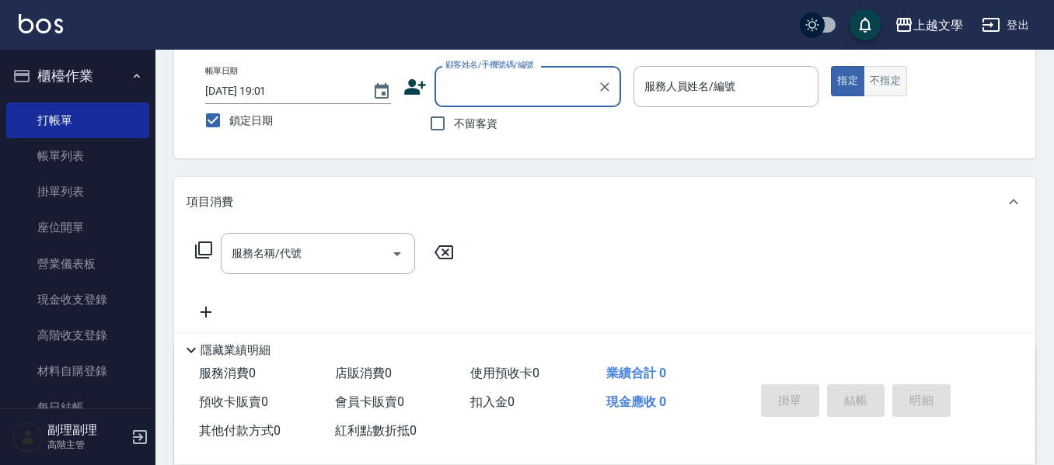
click at [899, 76] on button "不指定" at bounding box center [885, 81] width 44 height 30
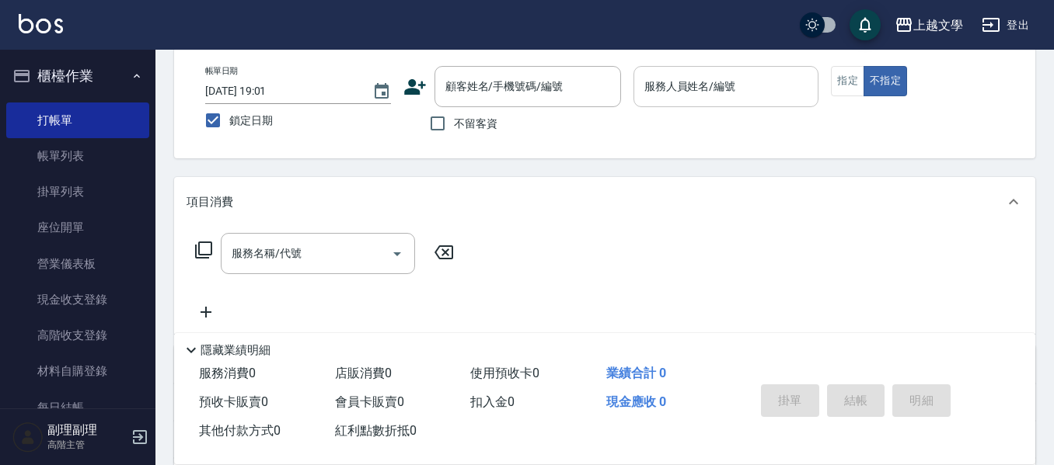
click at [766, 83] on input "服務人員姓名/編號" at bounding box center [726, 86] width 172 height 27
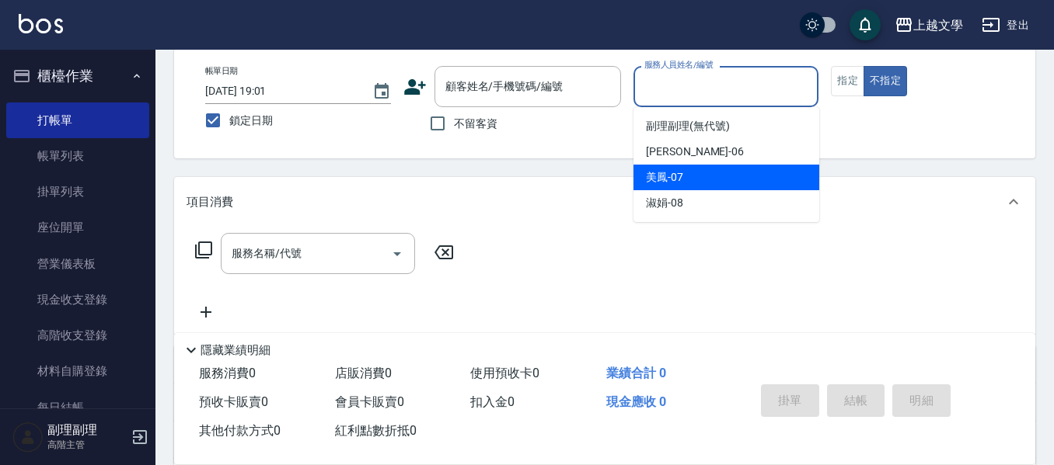
click at [739, 179] on div "美鳳 -07" at bounding box center [726, 178] width 186 height 26
type input "美鳳-07"
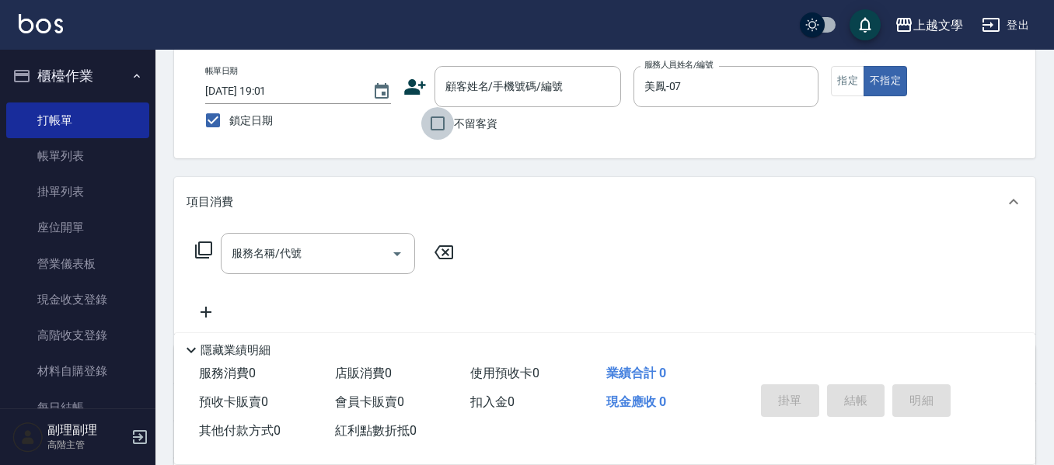
click at [441, 124] on input "不留客資" at bounding box center [437, 123] width 33 height 33
checkbox input "true"
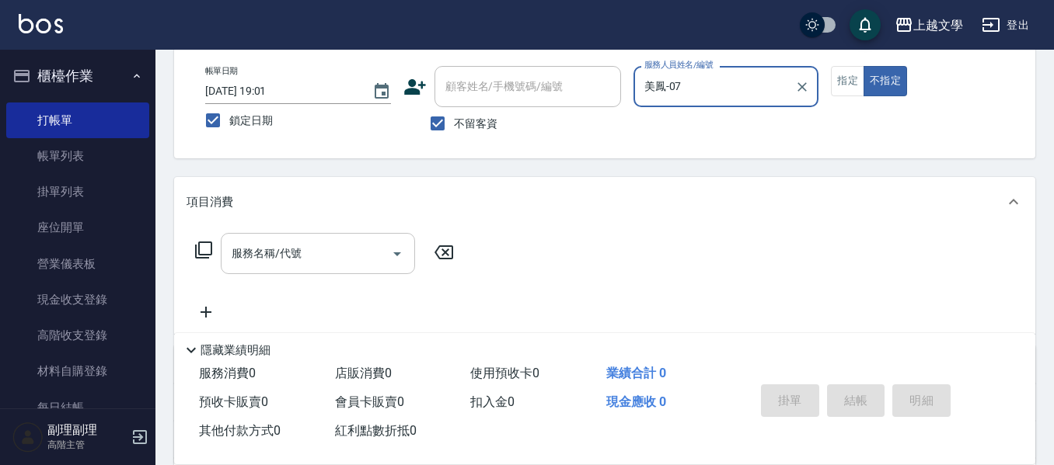
click at [277, 246] on input "服務名稱/代號" at bounding box center [306, 253] width 157 height 27
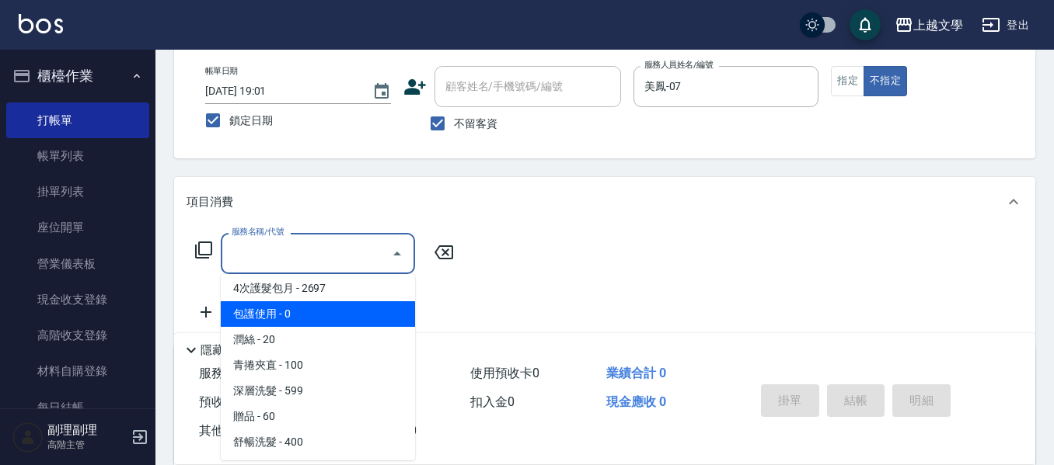
scroll to position [467, 0]
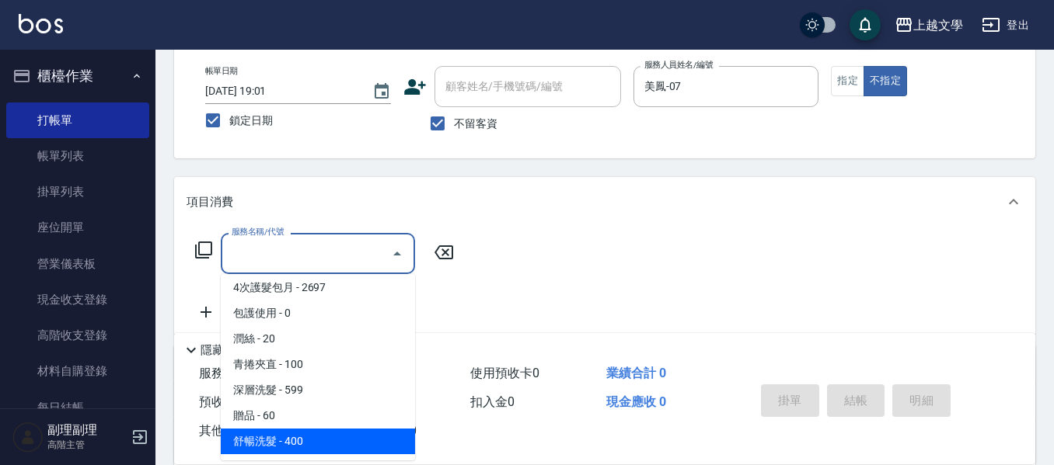
drag, startPoint x: 364, startPoint y: 450, endPoint x: 495, endPoint y: 321, distance: 184.1
click at [368, 449] on span "舒暢洗髮 - 400" at bounding box center [318, 442] width 194 height 26
type input "舒暢洗髮(10333)"
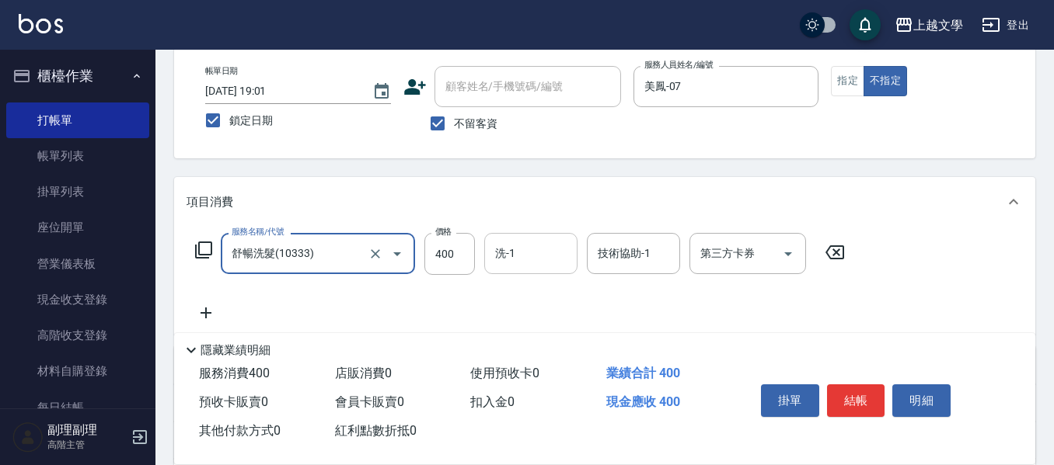
click at [543, 274] on div "洗-1" at bounding box center [530, 253] width 93 height 41
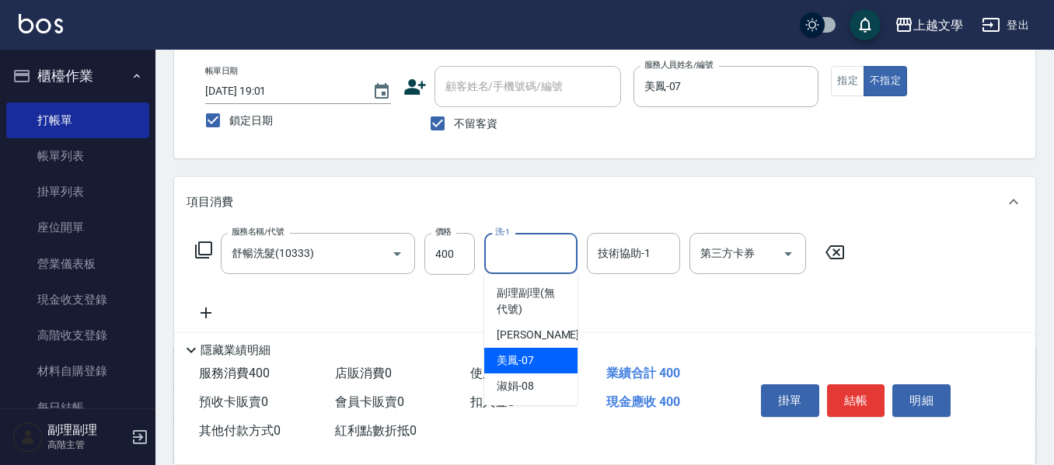
drag, startPoint x: 547, startPoint y: 371, endPoint x: 559, endPoint y: 362, distance: 14.5
click at [549, 370] on div "美鳳 -07" at bounding box center [530, 361] width 93 height 26
type input "美鳳-07"
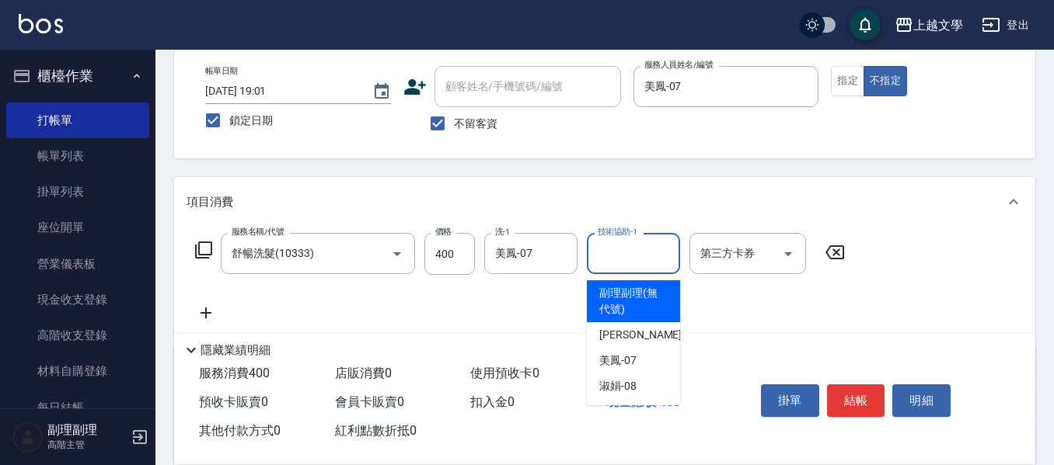
drag, startPoint x: 632, startPoint y: 249, endPoint x: 641, endPoint y: 330, distance: 82.1
click at [632, 253] on input "技術協助-1" at bounding box center [633, 253] width 79 height 27
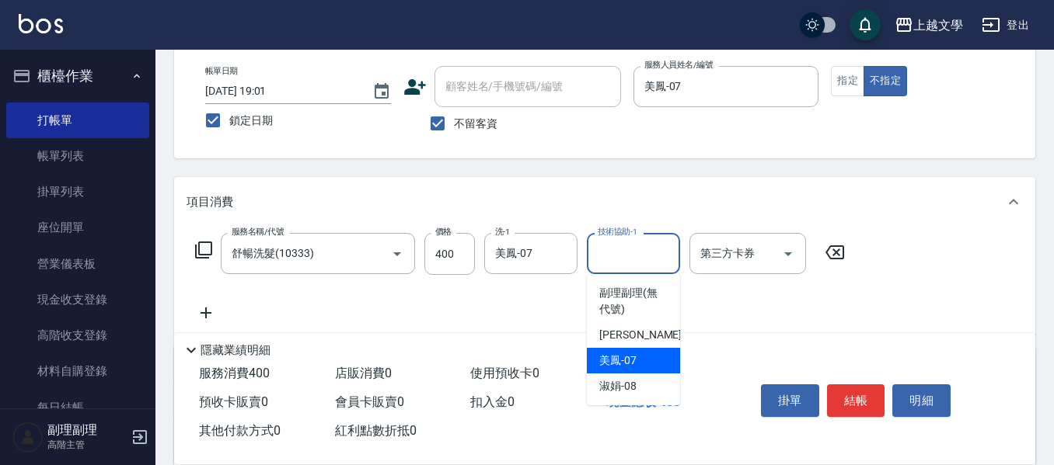
drag, startPoint x: 647, startPoint y: 364, endPoint x: 687, endPoint y: 372, distance: 40.4
click at [648, 364] on div "美鳳 -07" at bounding box center [633, 361] width 93 height 26
type input "美鳳-07"
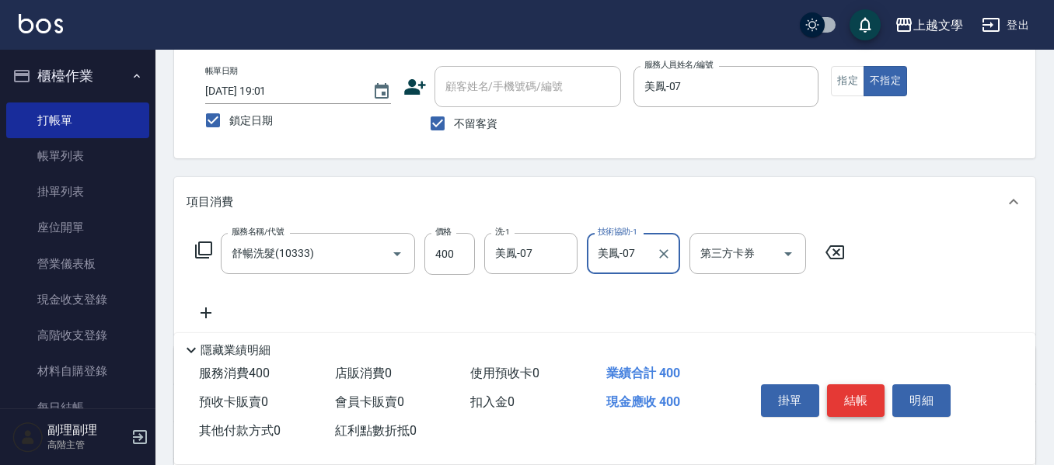
click at [851, 399] on button "結帳" at bounding box center [856, 401] width 58 height 33
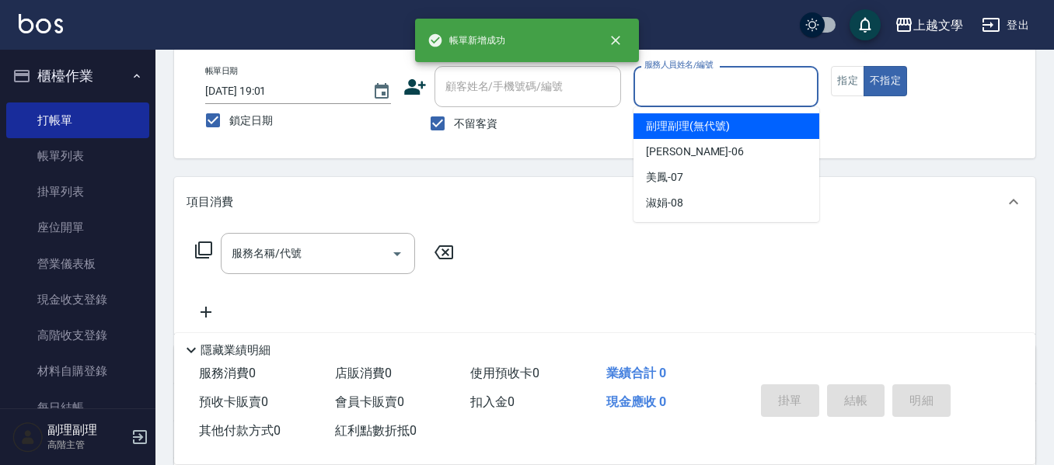
click at [729, 87] on input "服務人員姓名/編號" at bounding box center [726, 86] width 172 height 27
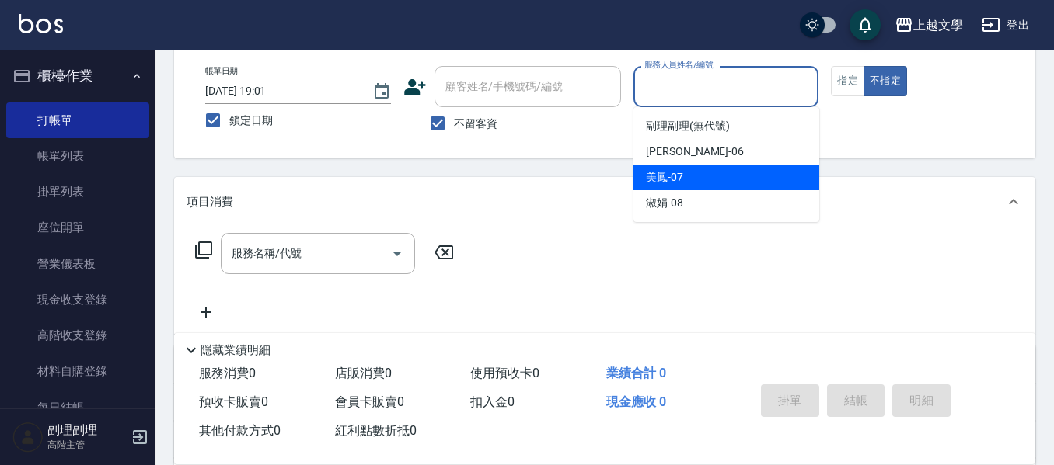
drag, startPoint x: 695, startPoint y: 172, endPoint x: 687, endPoint y: 172, distance: 8.6
click at [693, 172] on div "美鳳 -07" at bounding box center [726, 178] width 186 height 26
type input "美鳳-07"
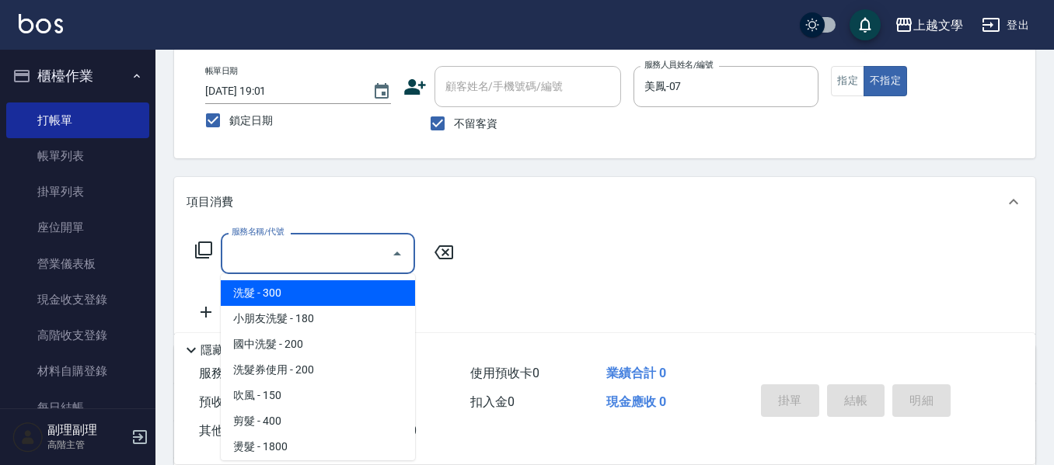
click at [352, 246] on input "服務名稱/代號" at bounding box center [306, 253] width 157 height 27
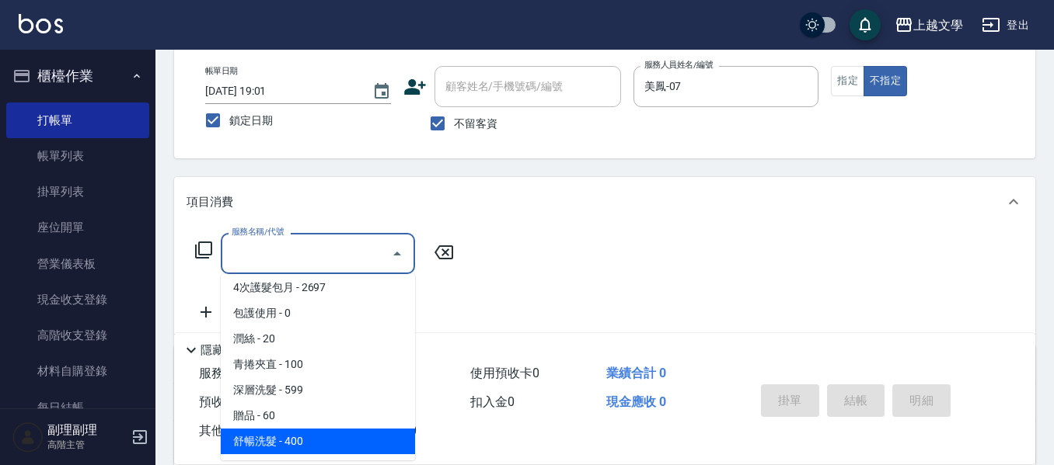
click at [351, 433] on span "舒暢洗髮 - 400" at bounding box center [318, 442] width 194 height 26
type input "舒暢洗髮(10333)"
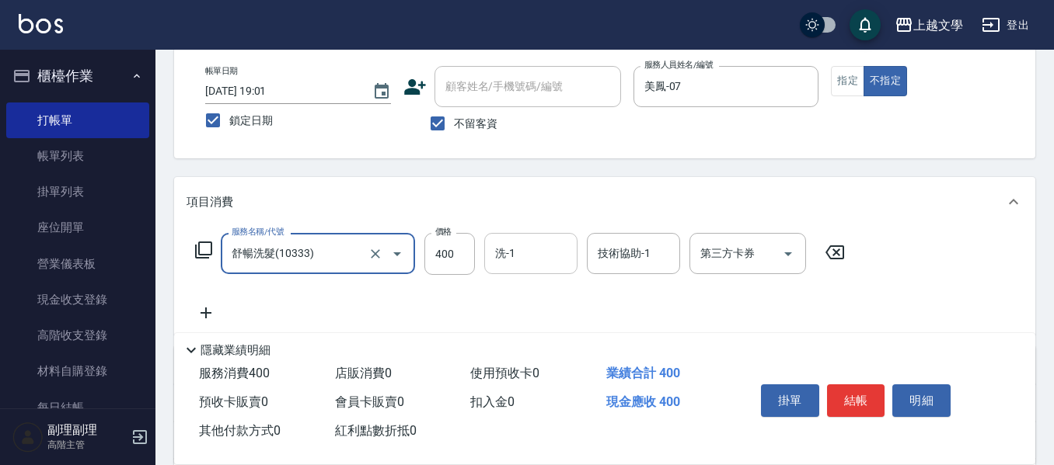
click at [544, 262] on input "洗-1" at bounding box center [530, 253] width 79 height 27
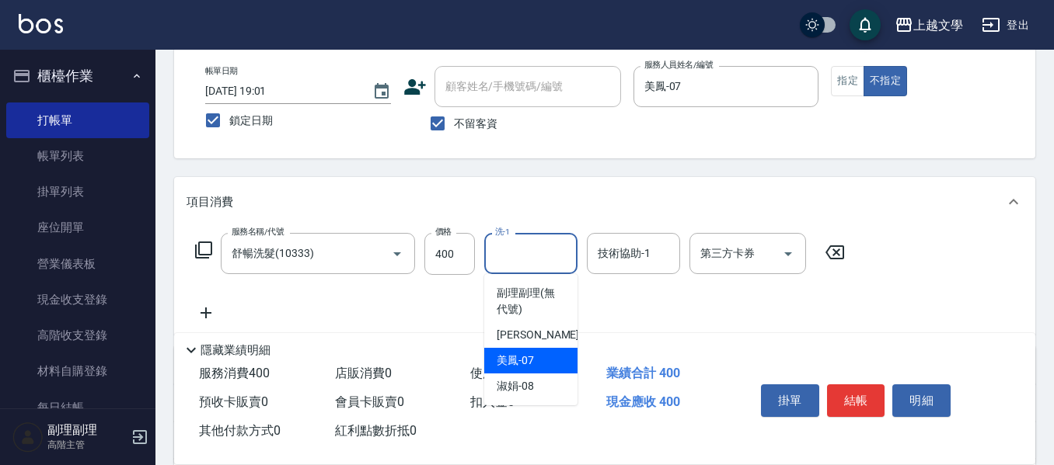
click at [534, 357] on div "美鳳 -07" at bounding box center [530, 361] width 93 height 26
type input "美鳳-07"
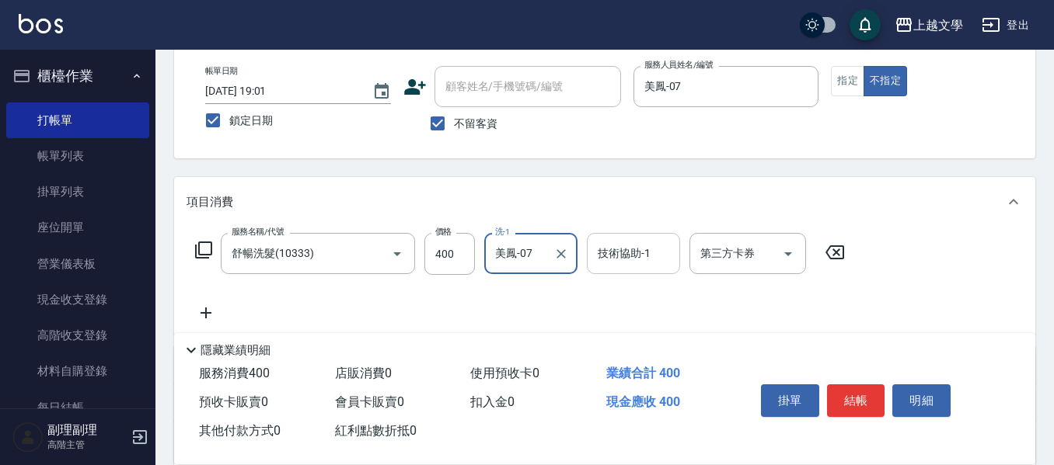
click at [613, 248] on input "技術協助-1" at bounding box center [633, 253] width 79 height 27
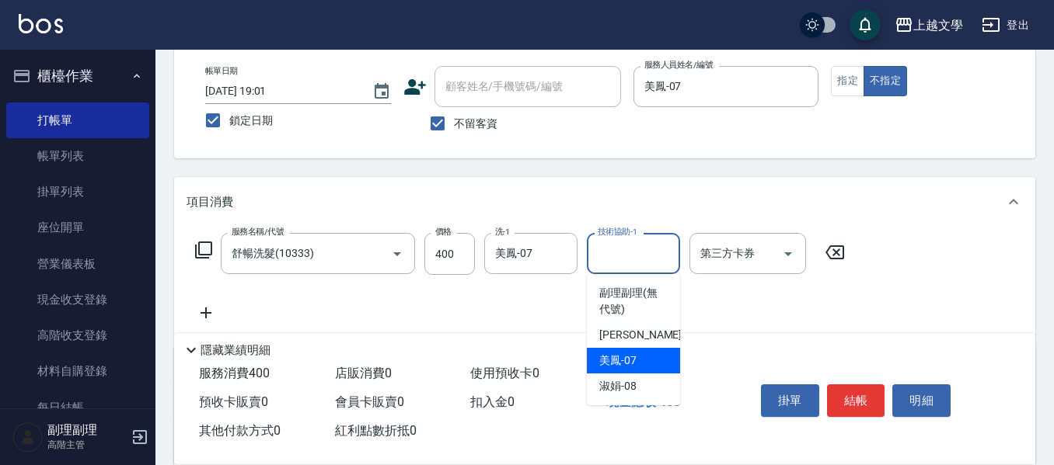
click at [618, 364] on span "美鳳 -07" at bounding box center [617, 361] width 37 height 16
type input "美鳳-07"
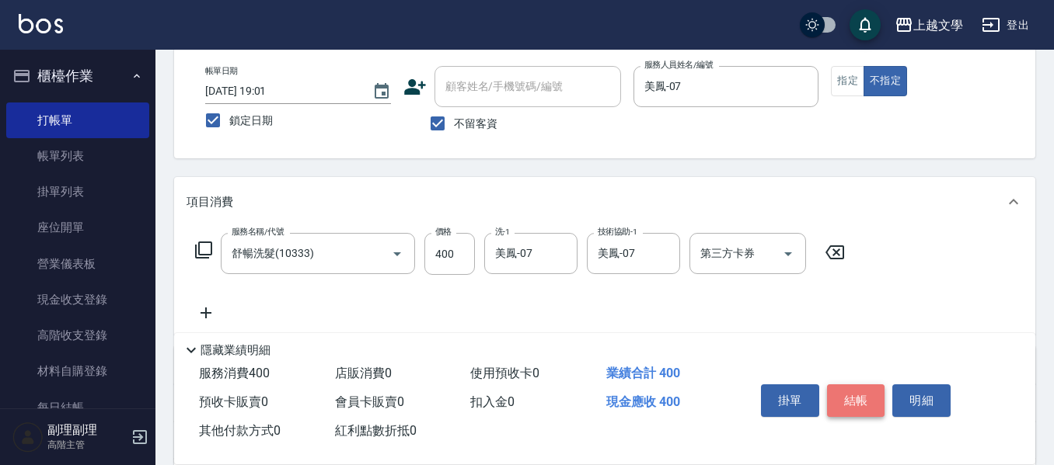
click at [837, 396] on button "結帳" at bounding box center [856, 401] width 58 height 33
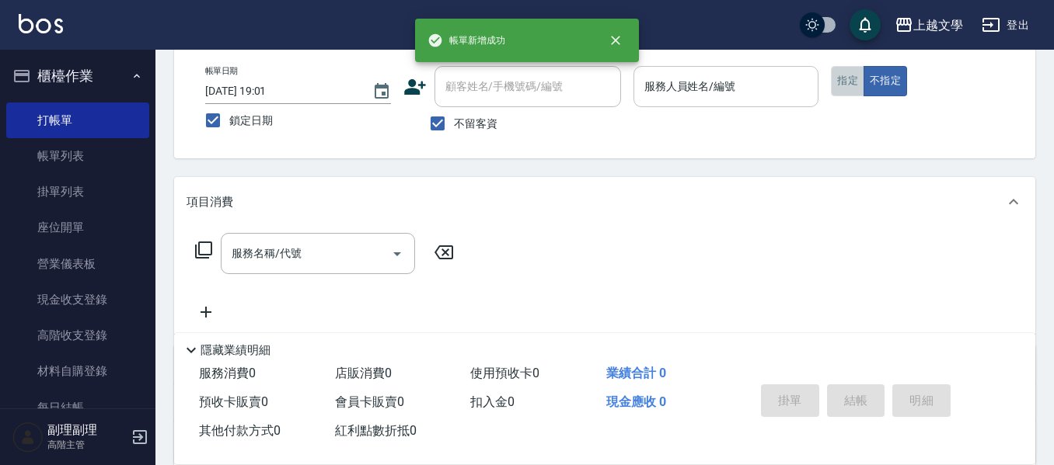
drag, startPoint x: 850, startPoint y: 80, endPoint x: 786, endPoint y: 81, distance: 64.5
click at [845, 82] on button "指定" at bounding box center [847, 81] width 33 height 30
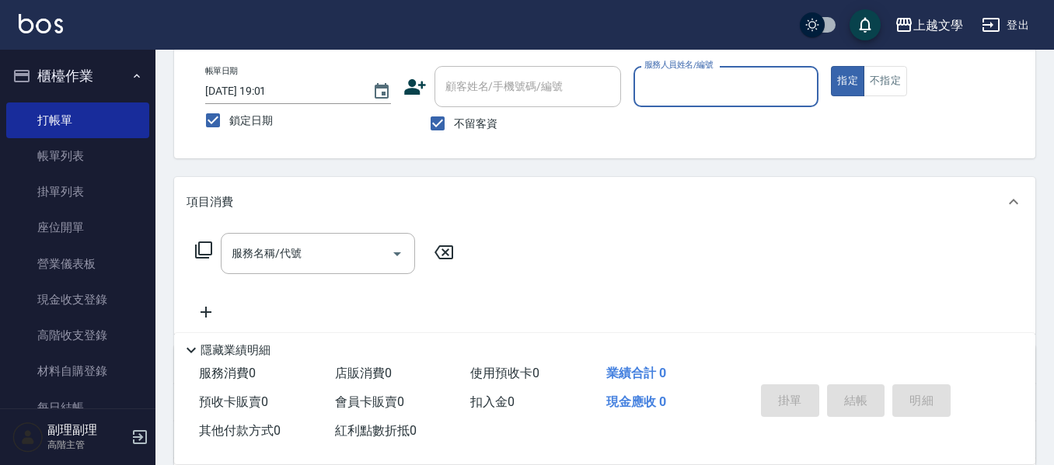
click at [741, 71] on div "服務人員姓名/編號" at bounding box center [726, 86] width 186 height 41
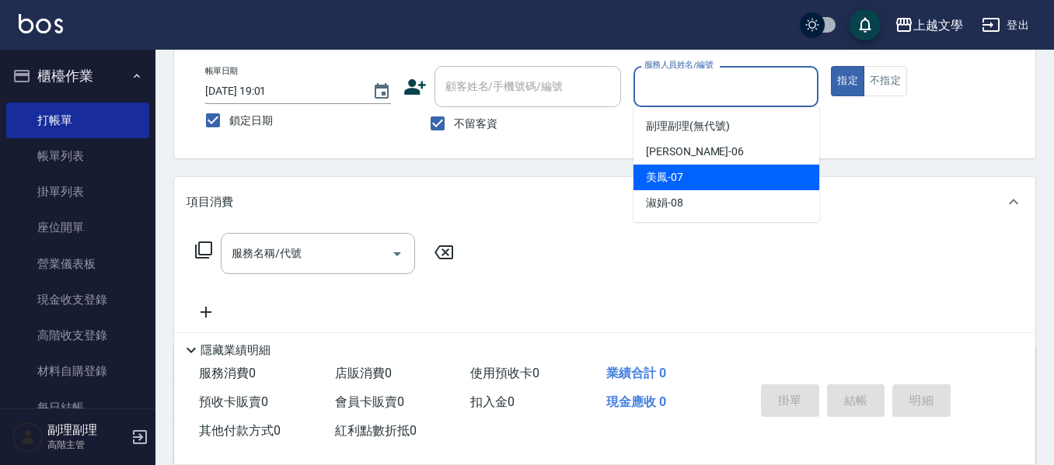
click at [693, 172] on div "美鳳 -07" at bounding box center [726, 178] width 186 height 26
type input "美鳳-07"
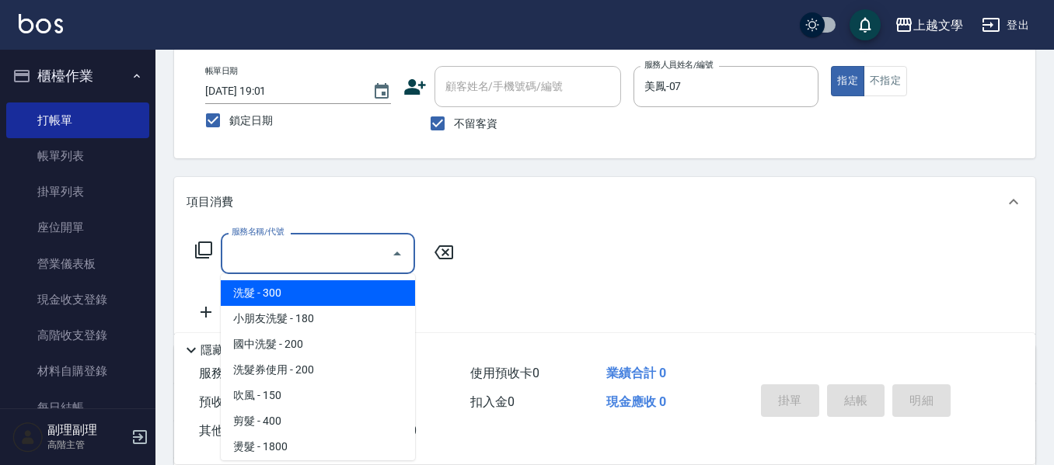
click at [372, 256] on input "服務名稱/代號" at bounding box center [306, 253] width 157 height 27
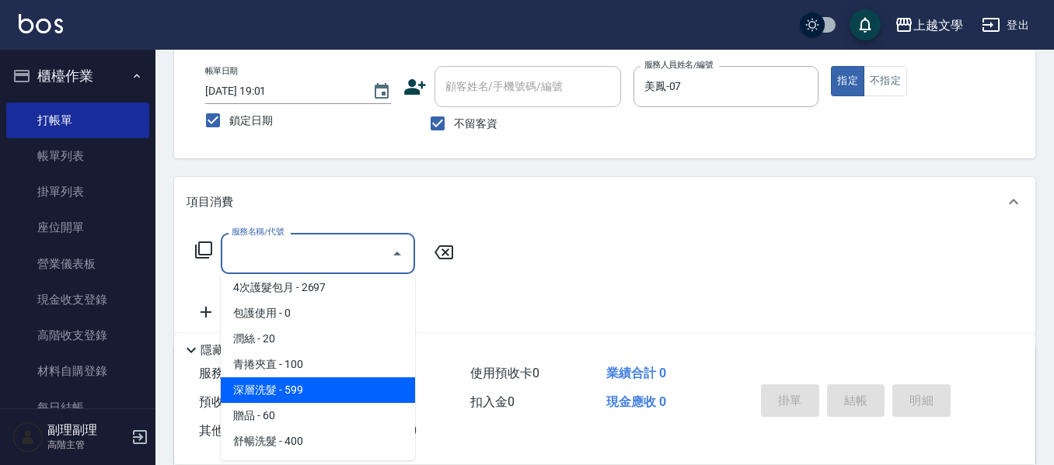
click at [334, 392] on span "深層洗髮 - 599" at bounding box center [318, 391] width 194 height 26
type input "深層洗髮(1033)"
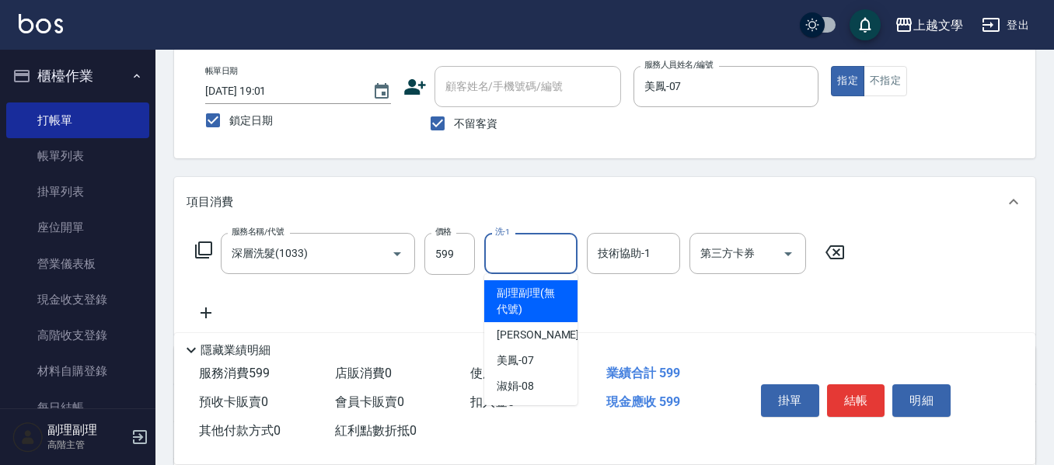
click at [504, 257] on input "洗-1" at bounding box center [530, 253] width 79 height 27
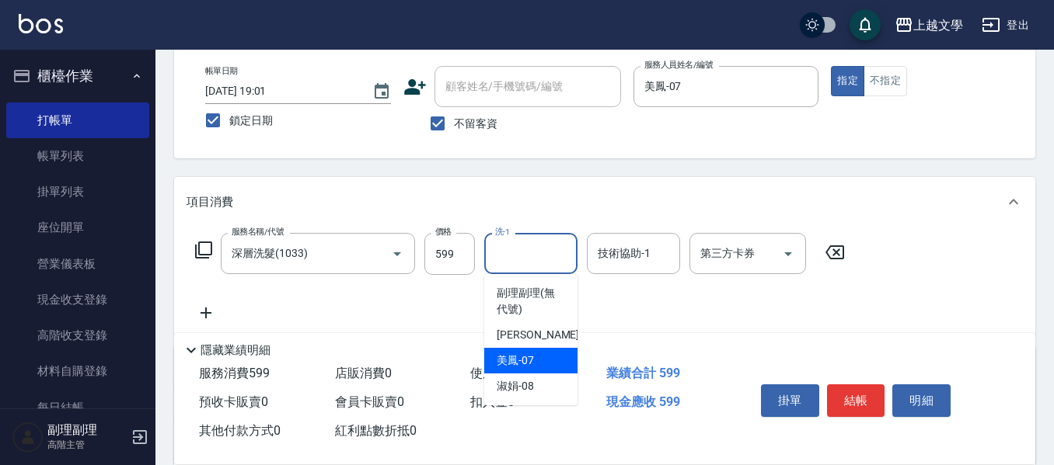
click at [538, 370] on div "美鳳 -07" at bounding box center [530, 361] width 93 height 26
type input "美鳳-07"
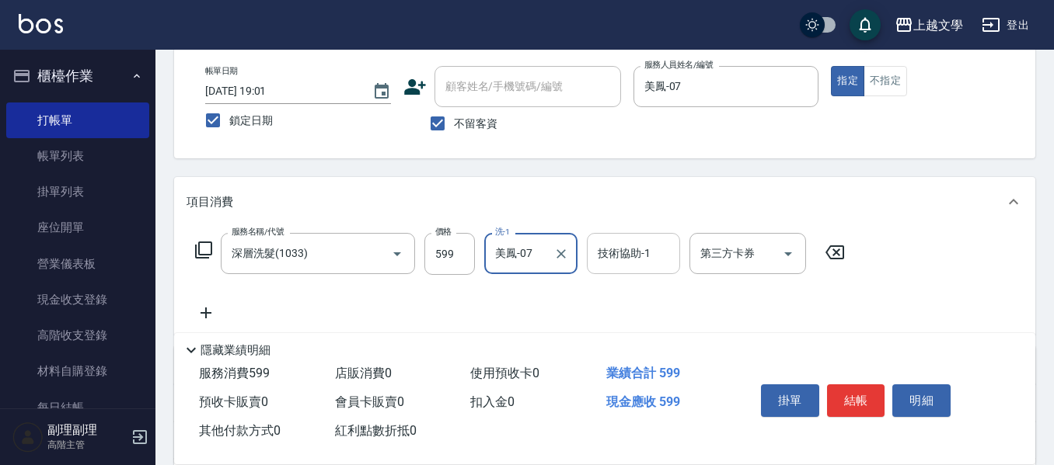
drag, startPoint x: 617, startPoint y: 275, endPoint x: 619, endPoint y: 260, distance: 15.7
click at [617, 270] on div "技術協助-1 技術協助-1" at bounding box center [638, 254] width 103 height 42
click at [619, 260] on input "技術協助-1" at bounding box center [633, 253] width 79 height 27
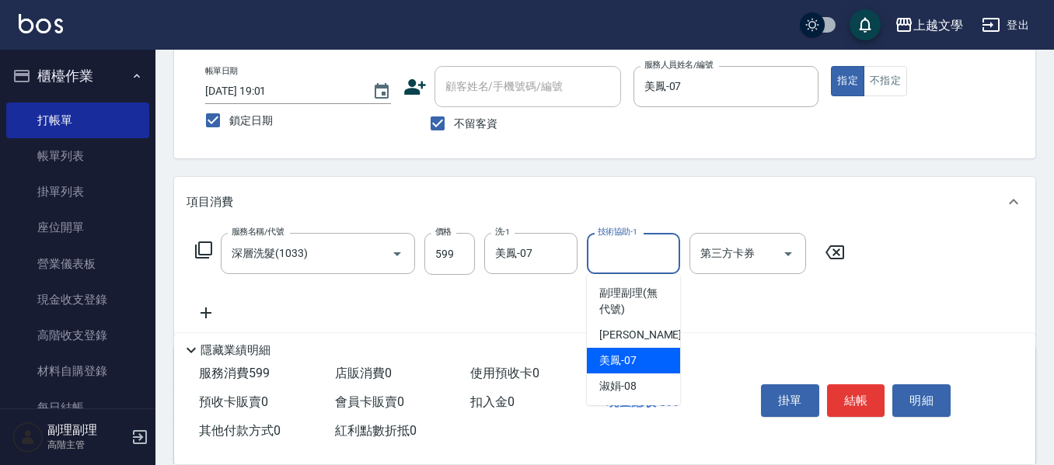
click at [611, 357] on span "美鳳 -07" at bounding box center [617, 361] width 37 height 16
type input "美鳳-07"
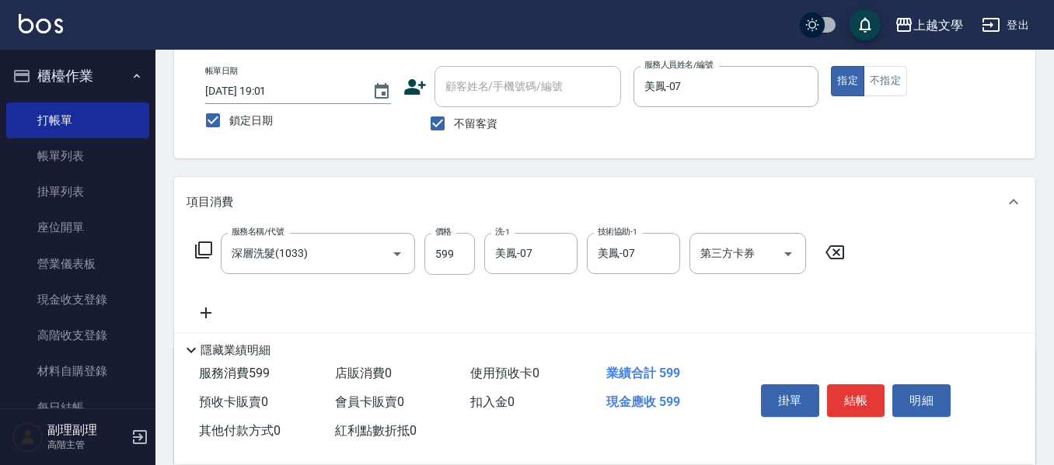
click at [204, 315] on icon at bounding box center [205, 313] width 39 height 19
click at [271, 310] on input "服務名稱/代號" at bounding box center [306, 314] width 157 height 27
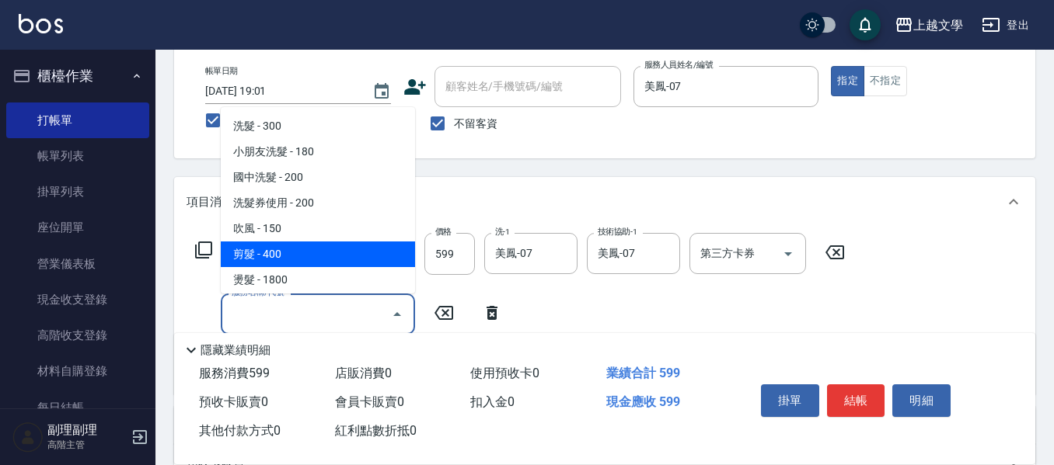
click at [295, 255] on span "剪髮 - 400" at bounding box center [318, 255] width 194 height 26
type input "剪髮(200)"
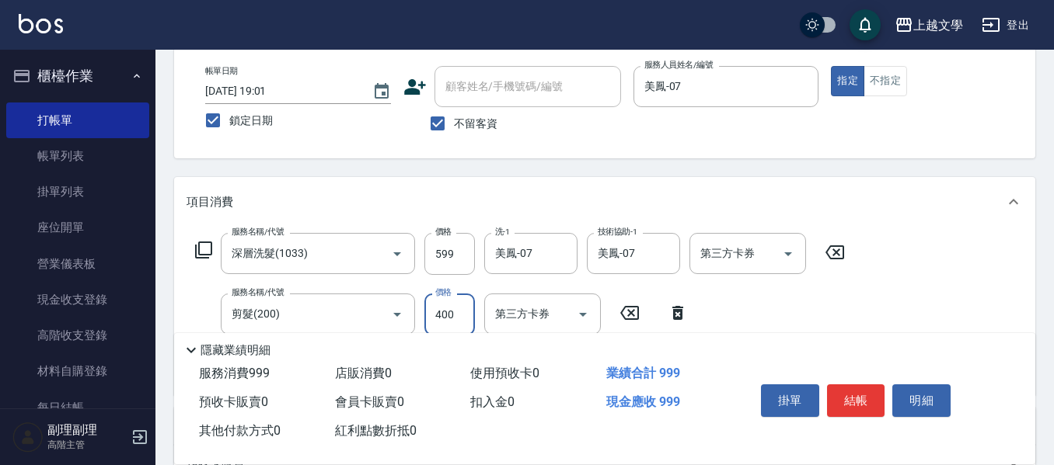
drag, startPoint x: 467, startPoint y: 319, endPoint x: 416, endPoint y: 267, distance: 73.1
click at [467, 318] on input "400" at bounding box center [449, 315] width 51 height 42
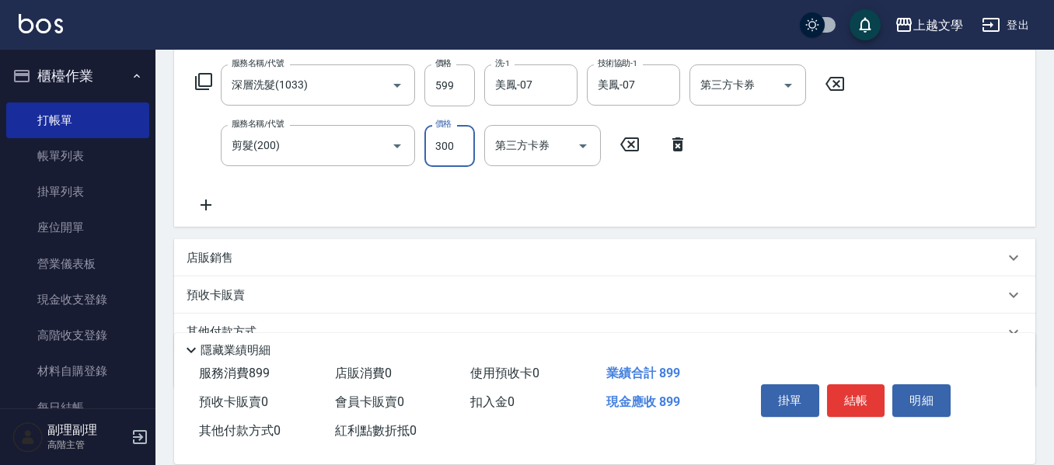
scroll to position [311, 0]
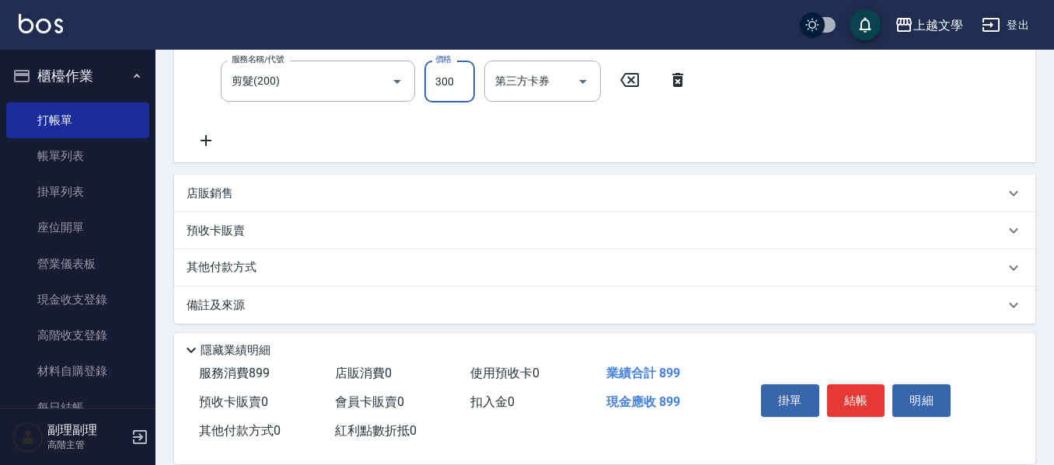
type input "300"
click at [207, 141] on icon at bounding box center [205, 140] width 11 height 11
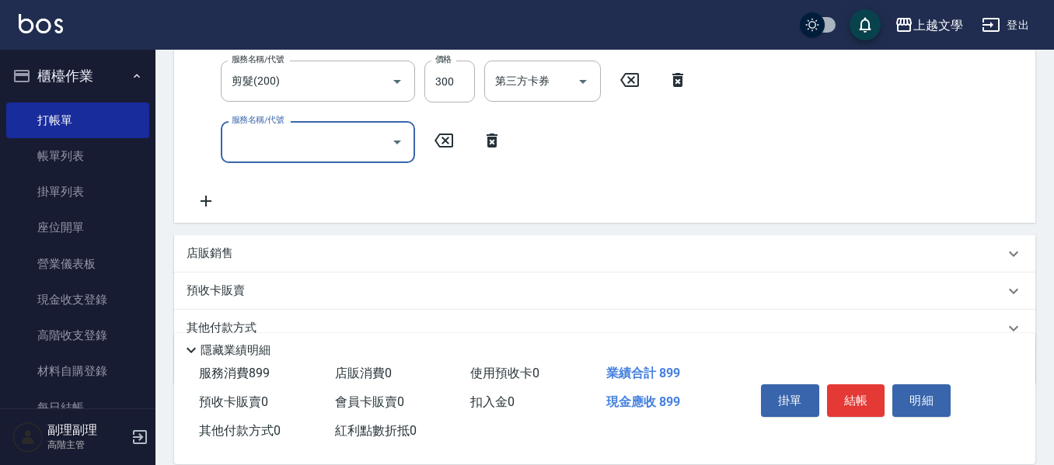
click at [271, 132] on input "服務名稱/代號" at bounding box center [306, 141] width 157 height 27
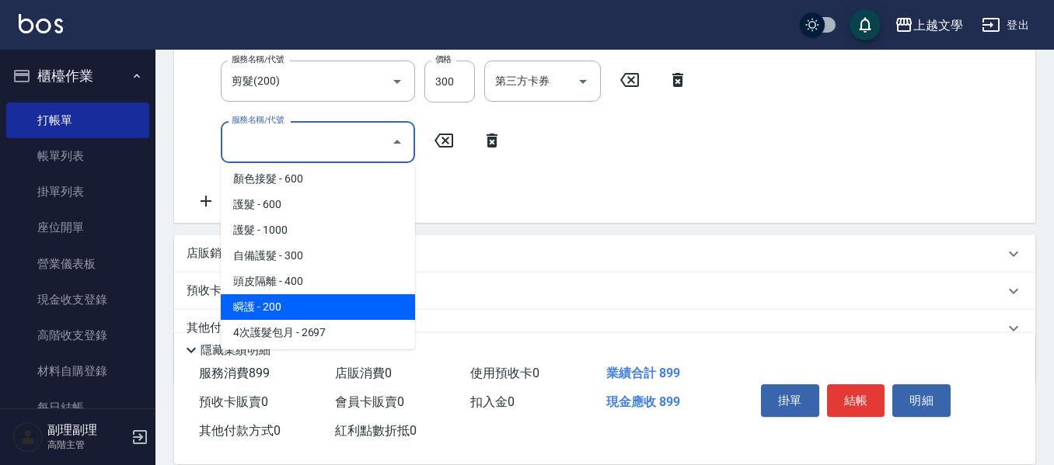
click at [294, 303] on span "瞬護 - 200" at bounding box center [318, 307] width 194 height 26
type input "瞬護(504)"
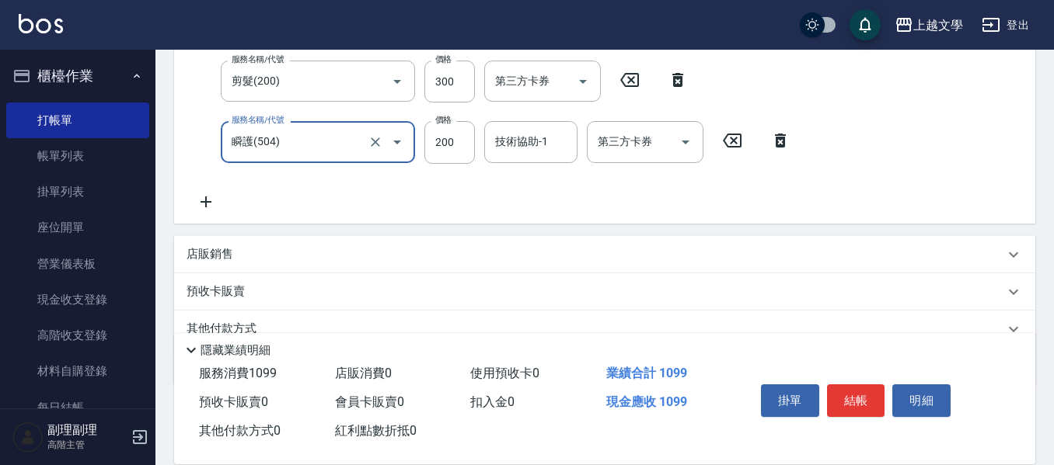
click at [508, 130] on div "技術協助-1" at bounding box center [530, 141] width 93 height 41
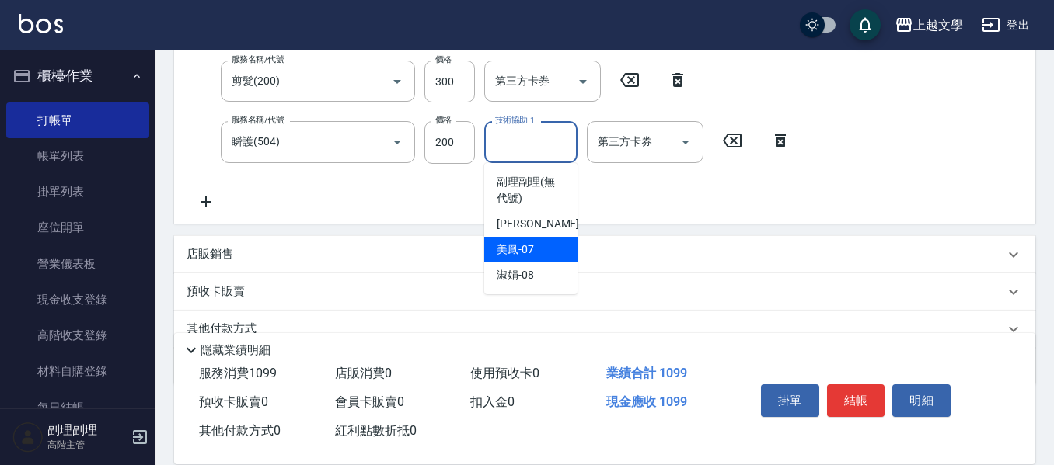
click at [521, 256] on span "美鳳 -07" at bounding box center [515, 250] width 37 height 16
type input "美鳳-07"
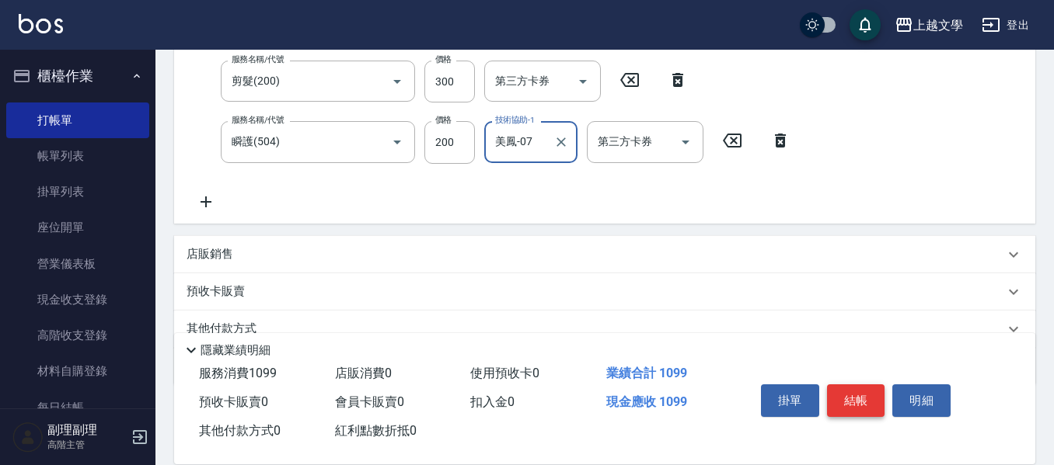
click at [855, 388] on button "結帳" at bounding box center [856, 401] width 58 height 33
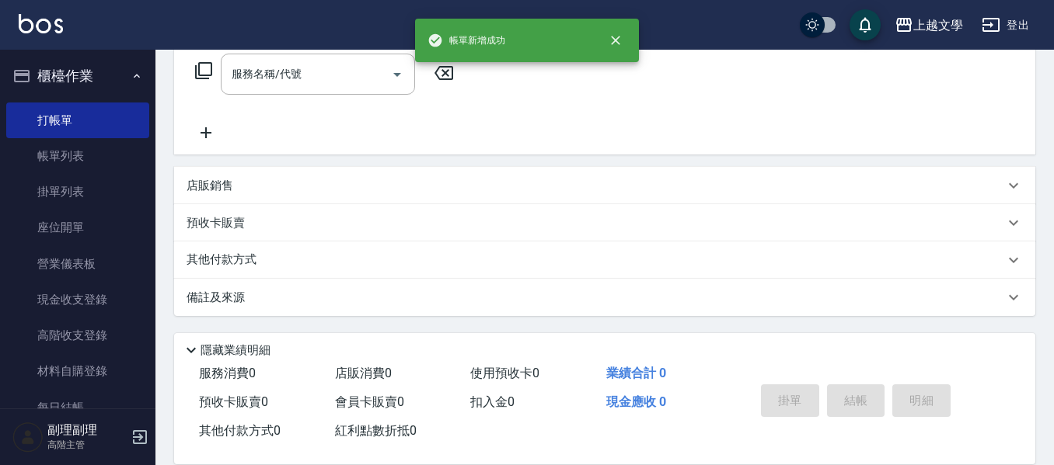
scroll to position [0, 0]
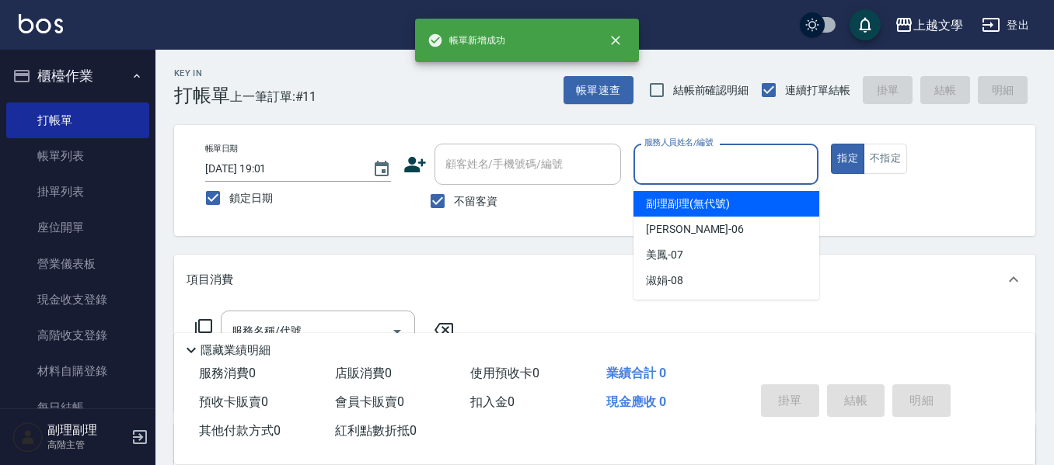
click at [734, 167] on input "服務人員姓名/編號" at bounding box center [726, 164] width 172 height 27
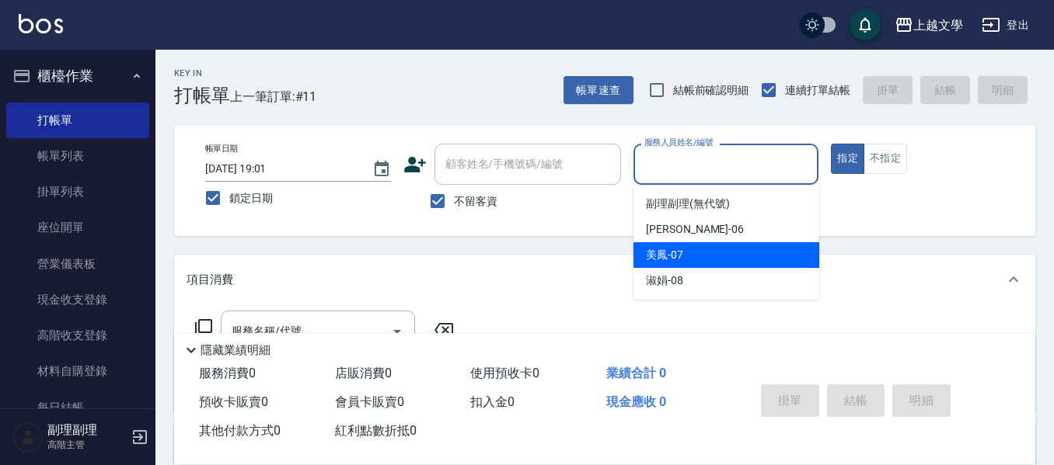
drag, startPoint x: 706, startPoint y: 251, endPoint x: 677, endPoint y: 249, distance: 29.6
click at [705, 252] on div "美鳳 -07" at bounding box center [726, 255] width 186 height 26
type input "美鳳-07"
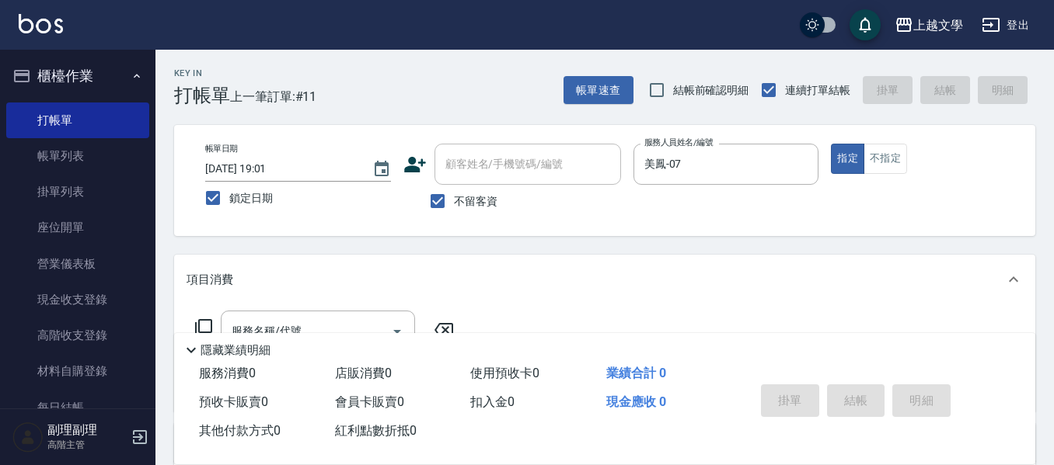
click at [317, 305] on div "服務名稱/代號 服務名稱/代號" at bounding box center [604, 358] width 861 height 107
click at [321, 315] on div "服務名稱/代號" at bounding box center [318, 331] width 194 height 41
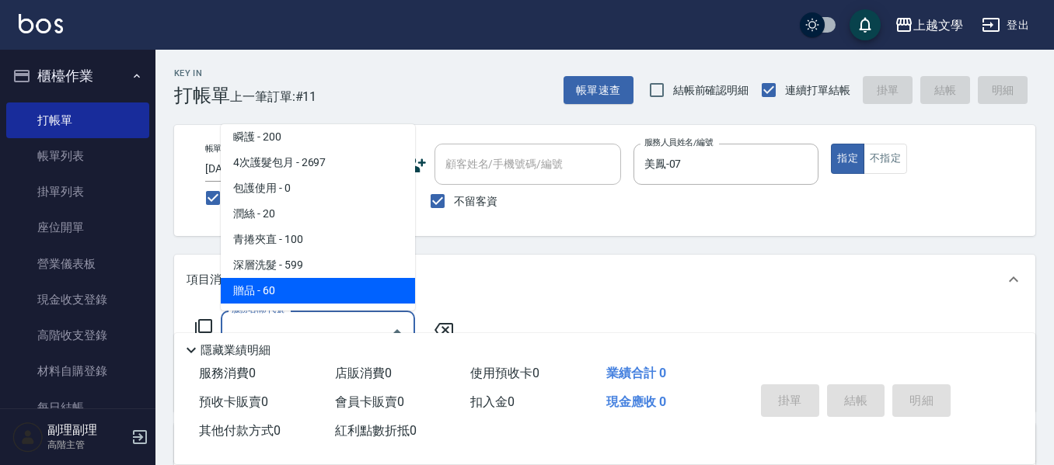
scroll to position [466, 0]
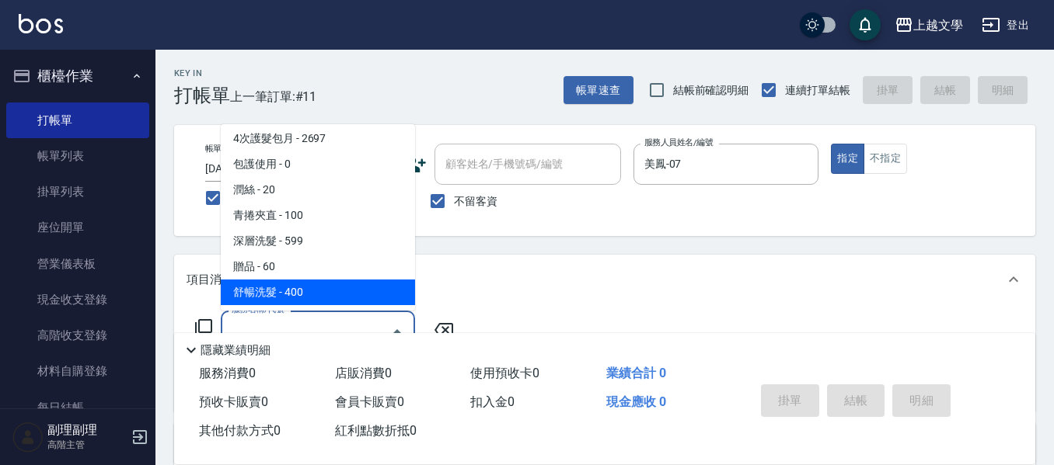
click at [348, 292] on span "舒暢洗髮 - 400" at bounding box center [318, 293] width 194 height 26
type input "舒暢洗髮(10333)"
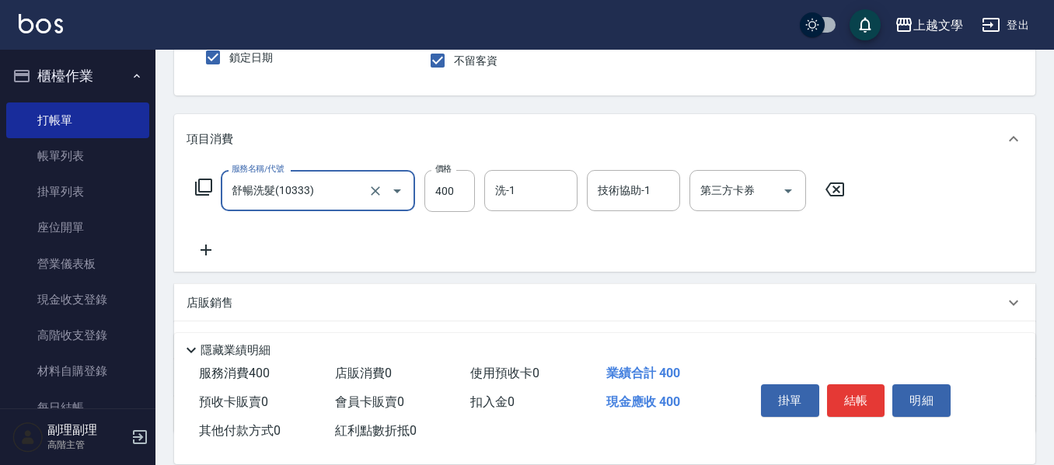
scroll to position [155, 0]
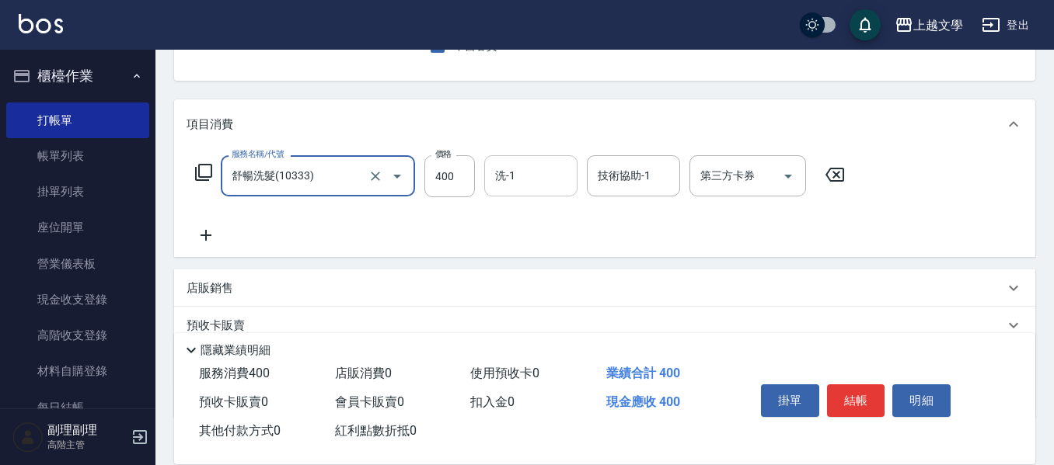
click at [522, 188] on input "洗-1" at bounding box center [530, 175] width 79 height 27
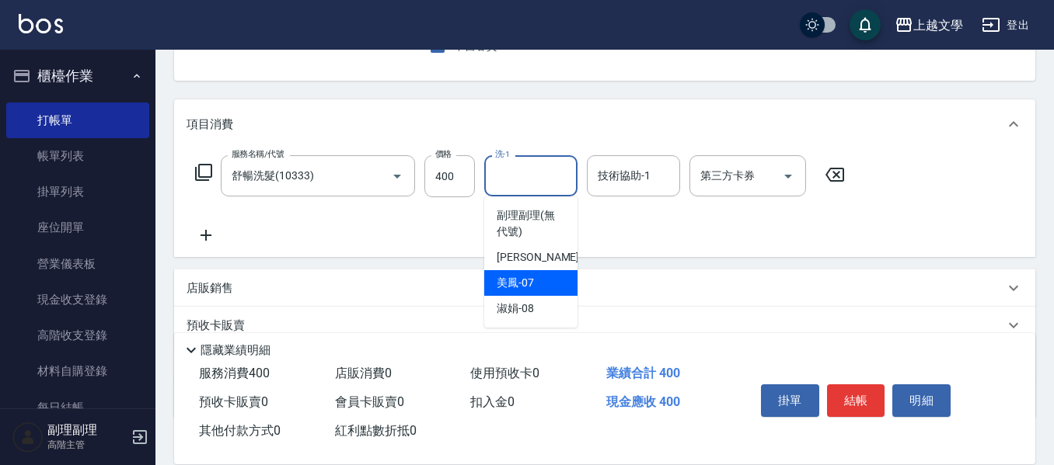
click at [531, 277] on span "美鳳 -07" at bounding box center [515, 283] width 37 height 16
type input "美鳳-07"
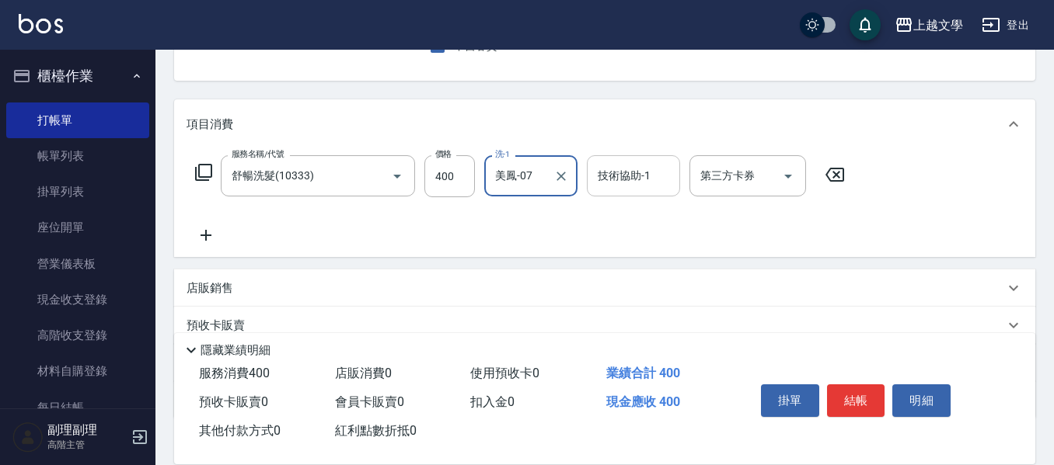
click at [622, 172] on input "技術協助-1" at bounding box center [633, 175] width 79 height 27
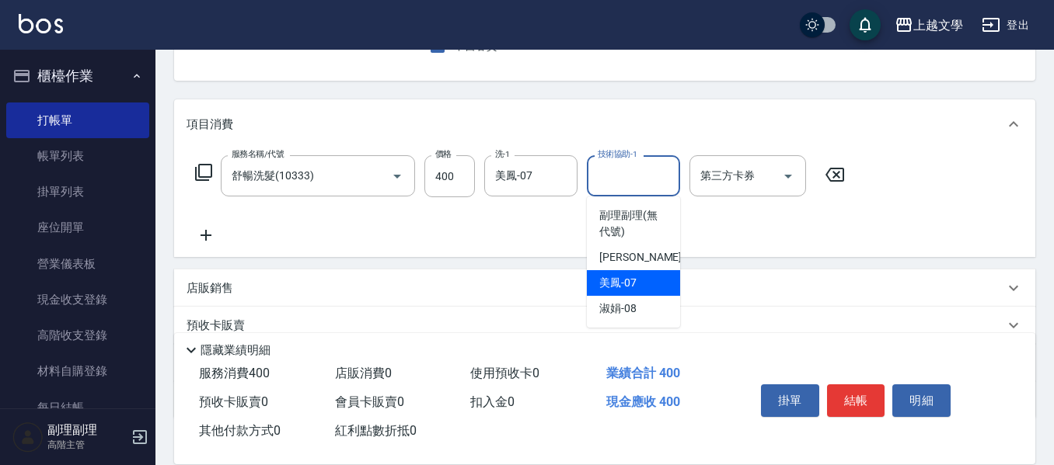
click at [636, 284] on div "美鳳 -07" at bounding box center [633, 283] width 93 height 26
type input "美鳳-07"
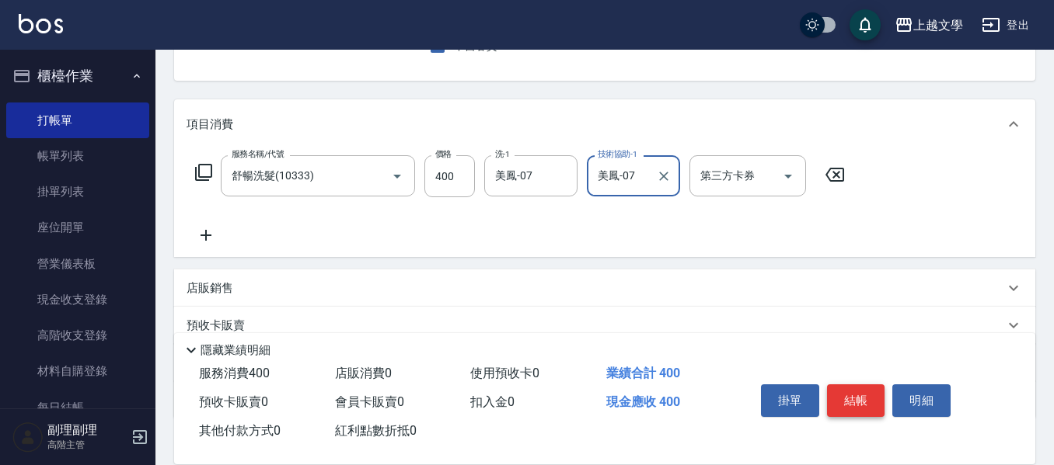
click at [874, 395] on button "結帳" at bounding box center [856, 401] width 58 height 33
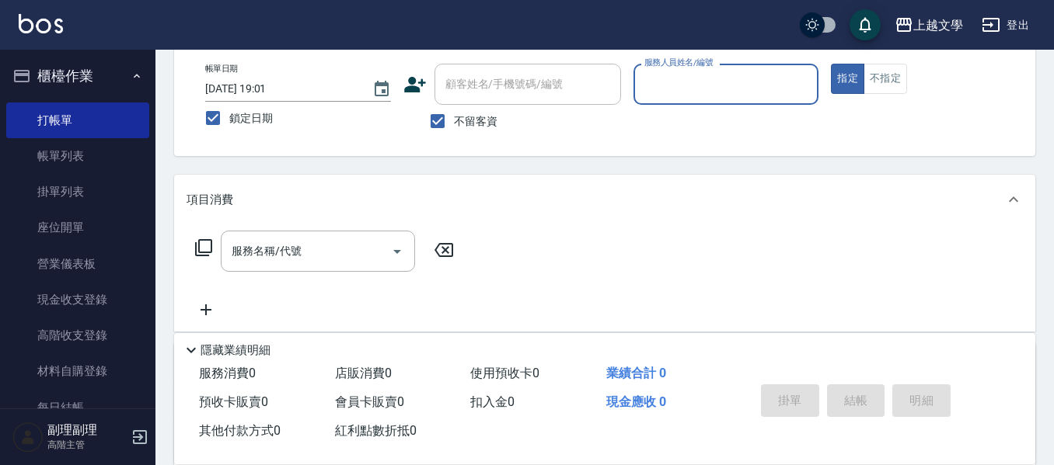
scroll to position [0, 0]
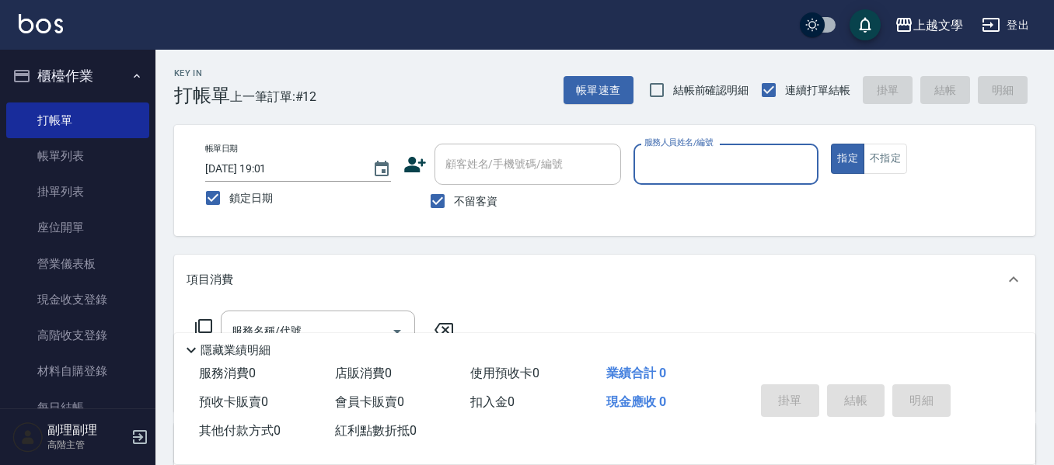
click at [725, 176] on input "服務人員姓名/編號" at bounding box center [726, 164] width 172 height 27
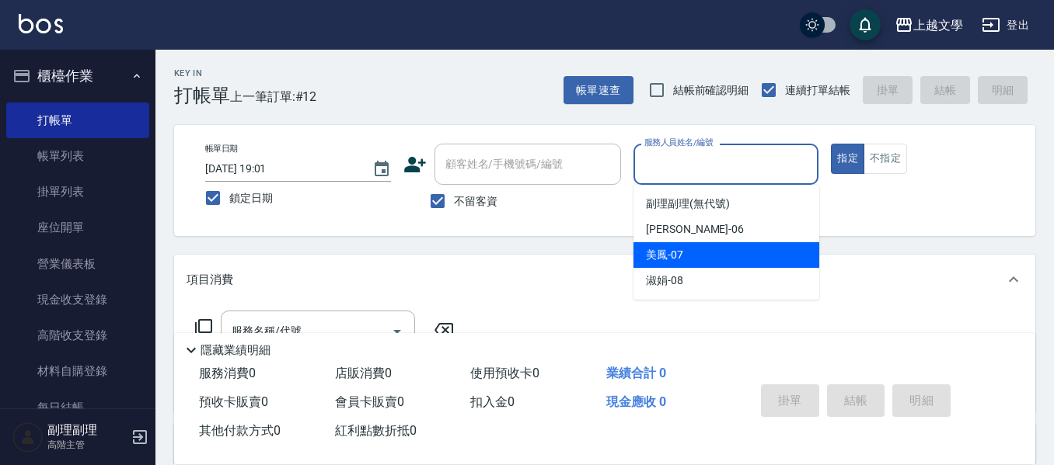
drag, startPoint x: 704, startPoint y: 257, endPoint x: 517, endPoint y: 278, distance: 187.7
click at [701, 256] on div "美鳳 -07" at bounding box center [726, 255] width 186 height 26
type input "美鳳-07"
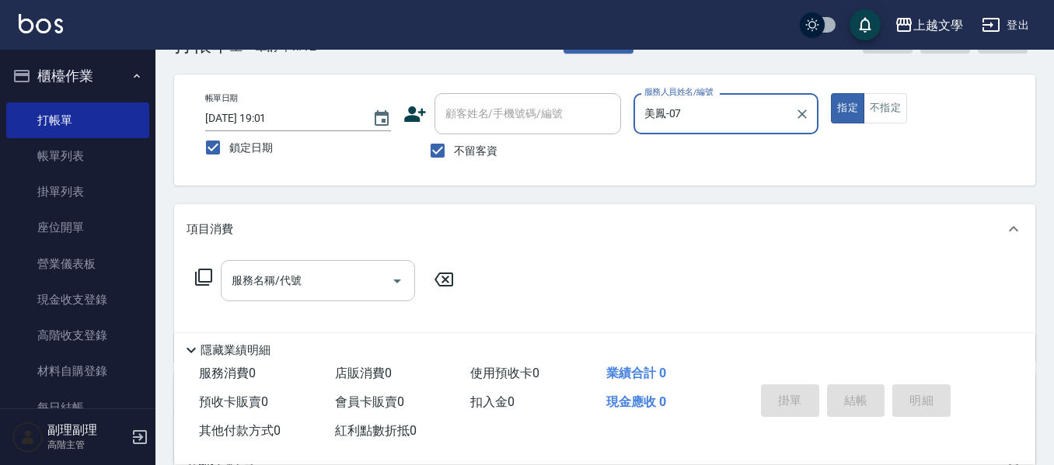
scroll to position [78, 0]
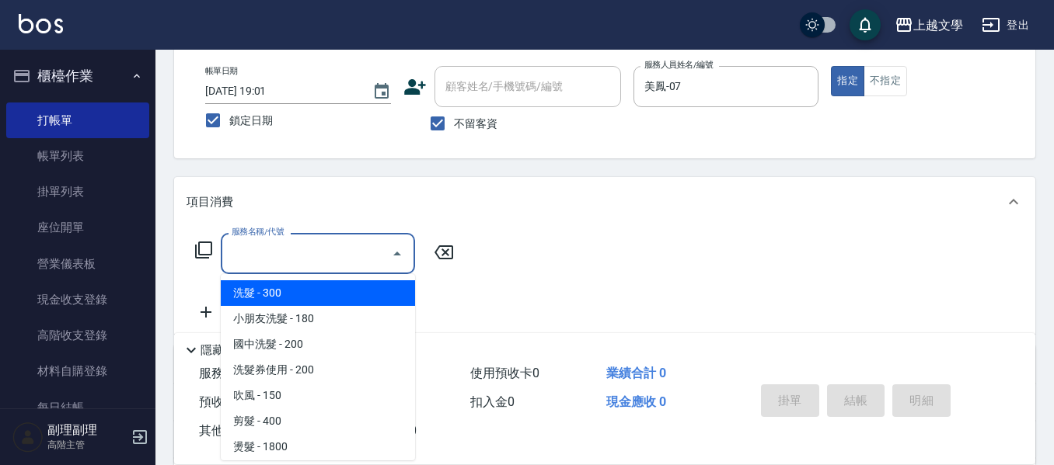
click at [341, 246] on input "服務名稱/代號" at bounding box center [306, 253] width 157 height 27
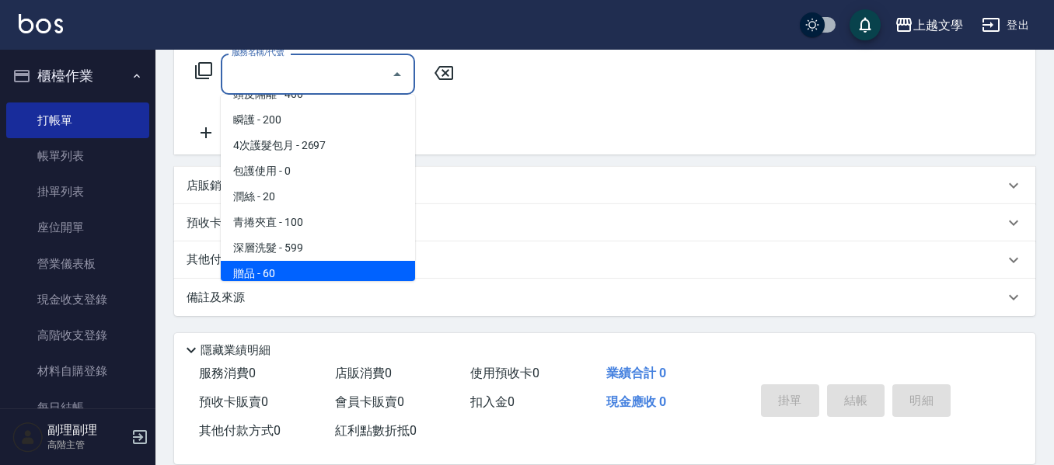
scroll to position [467, 0]
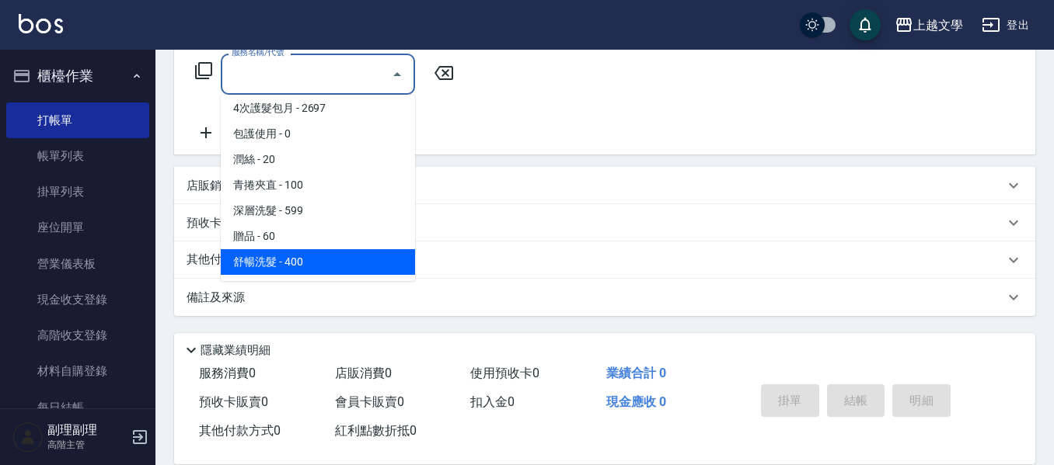
drag, startPoint x: 315, startPoint y: 265, endPoint x: 344, endPoint y: 244, distance: 36.2
click at [316, 263] on span "舒暢洗髮 - 400" at bounding box center [318, 262] width 194 height 26
type input "舒暢洗髮(10333)"
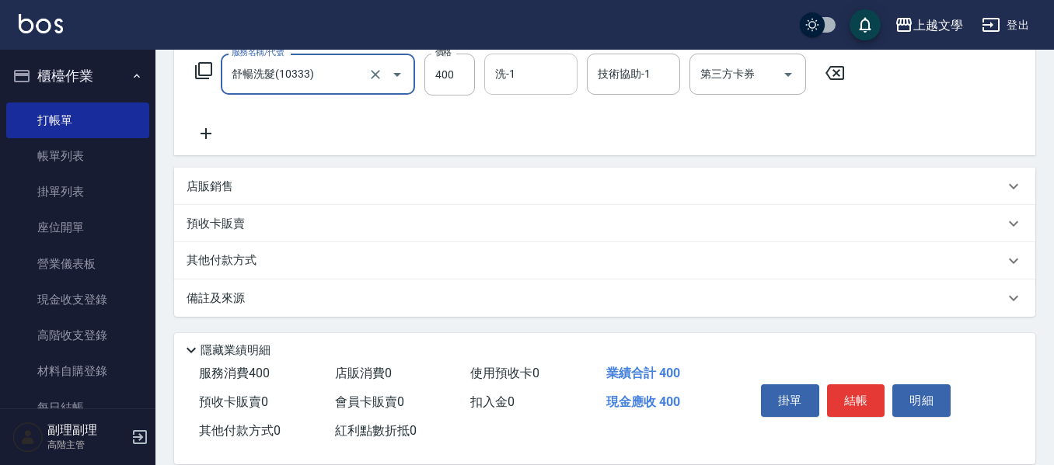
click at [514, 78] on input "洗-1" at bounding box center [530, 74] width 79 height 27
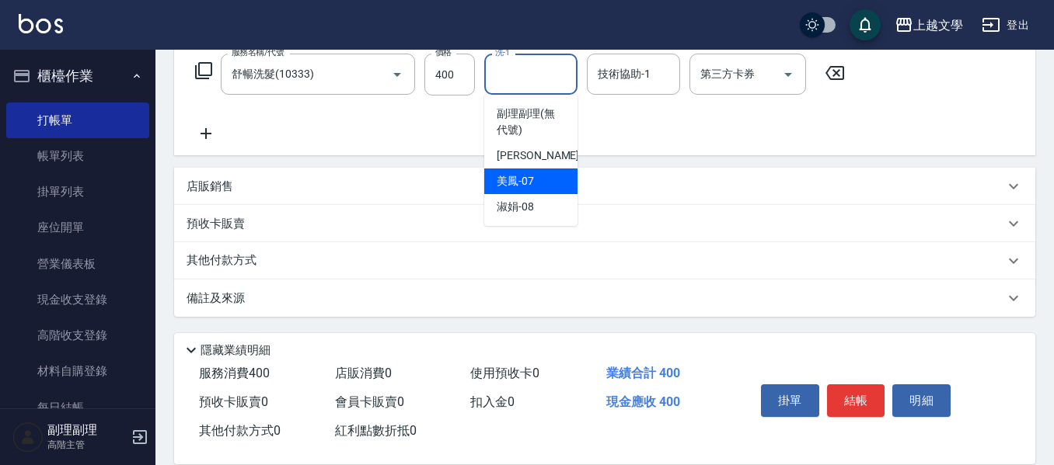
click at [534, 186] on div "美鳳 -07" at bounding box center [530, 182] width 93 height 26
type input "美鳳-07"
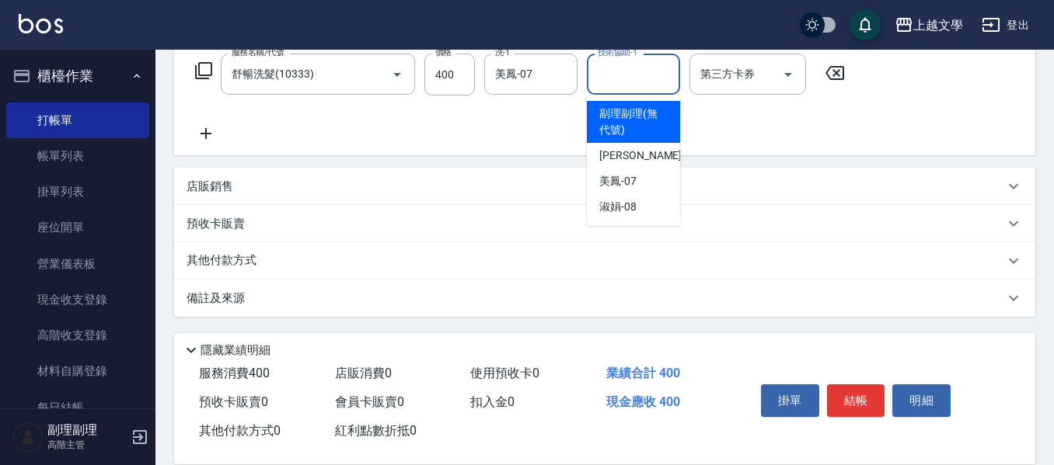
click at [594, 75] on input "技術協助-1" at bounding box center [633, 74] width 79 height 27
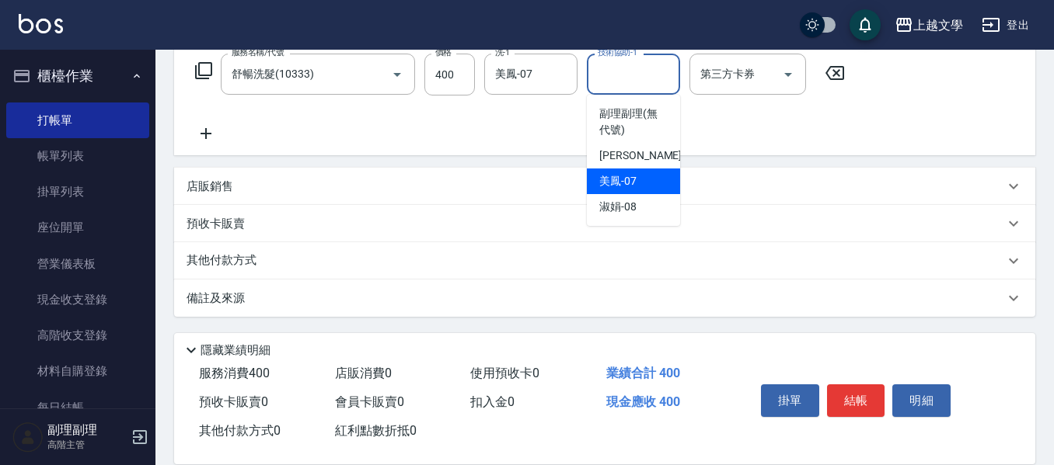
click at [622, 176] on span "美鳳 -07" at bounding box center [617, 181] width 37 height 16
type input "美鳳-07"
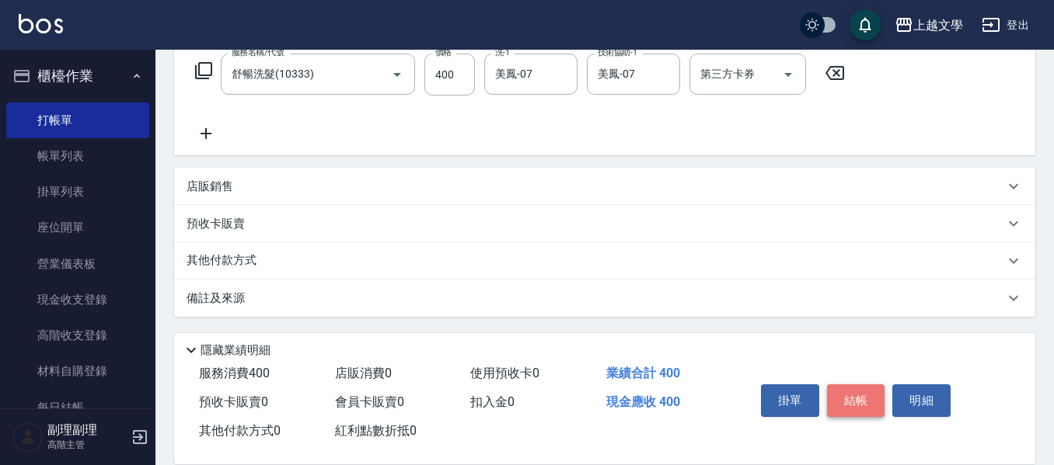
click at [838, 385] on button "結帳" at bounding box center [856, 401] width 58 height 33
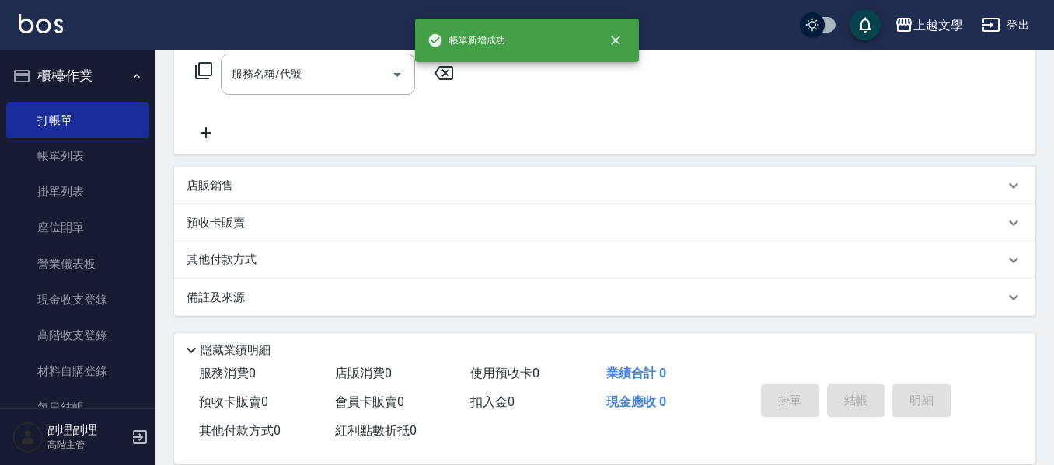
scroll to position [0, 0]
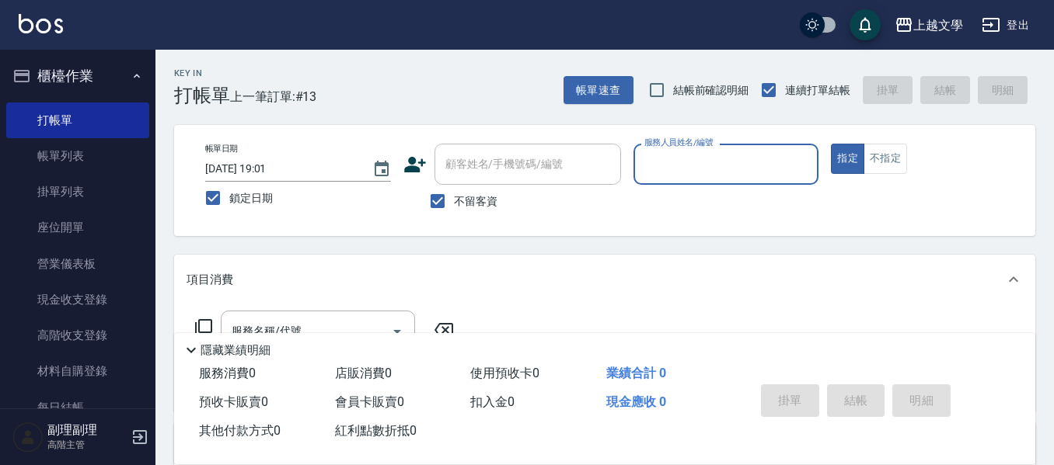
click at [716, 168] on input "服務人員姓名/編號" at bounding box center [726, 164] width 172 height 27
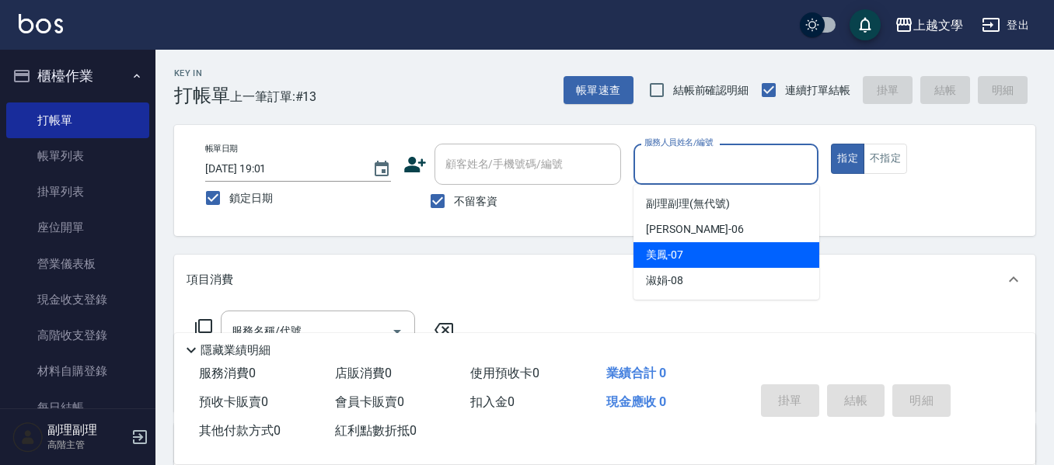
click at [695, 254] on div "美鳳 -07" at bounding box center [726, 255] width 186 height 26
type input "美鳳-07"
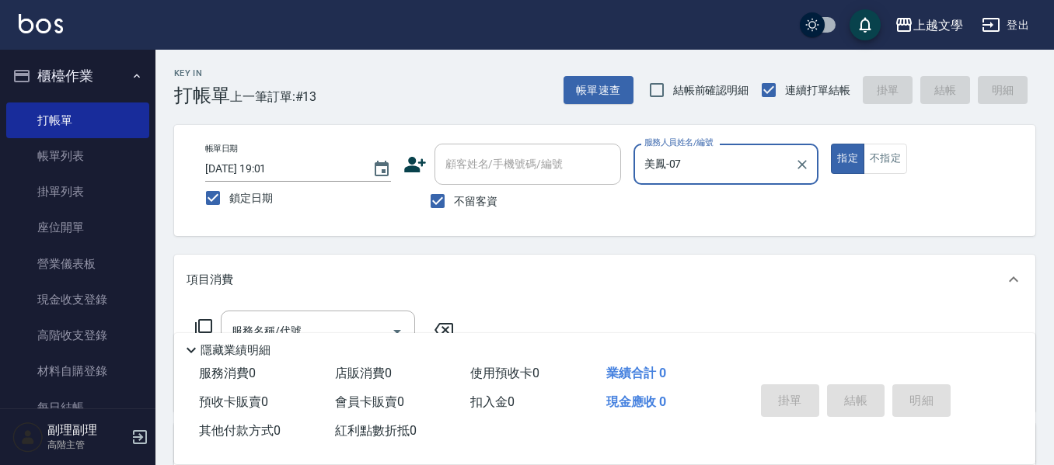
scroll to position [78, 0]
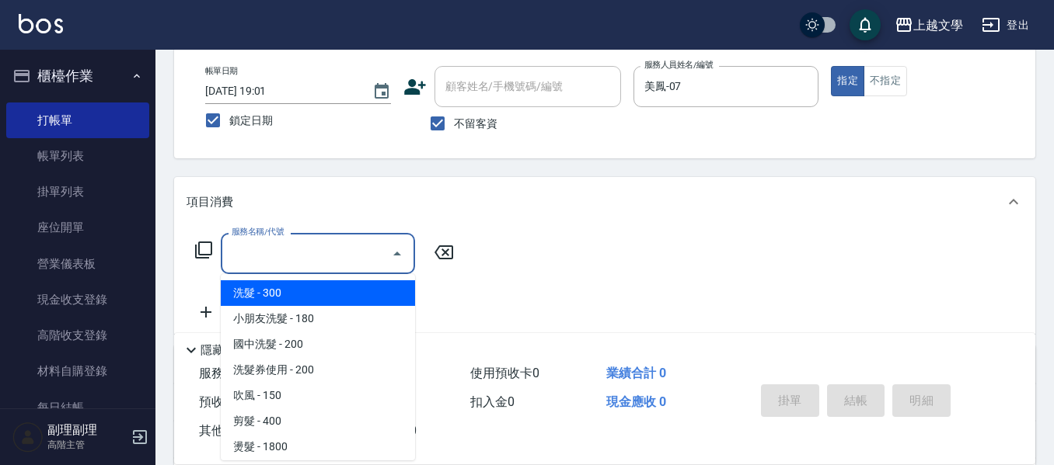
drag, startPoint x: 253, startPoint y: 246, endPoint x: 254, endPoint y: 256, distance: 11.0
click at [253, 247] on input "服務名稱/代號" at bounding box center [306, 253] width 157 height 27
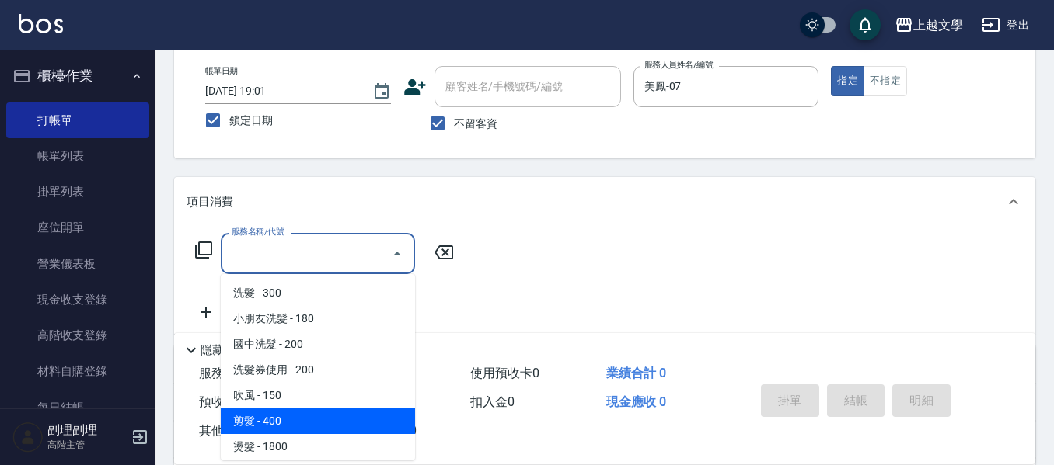
click at [280, 424] on span "剪髮 - 400" at bounding box center [318, 422] width 194 height 26
type input "剪髮(200)"
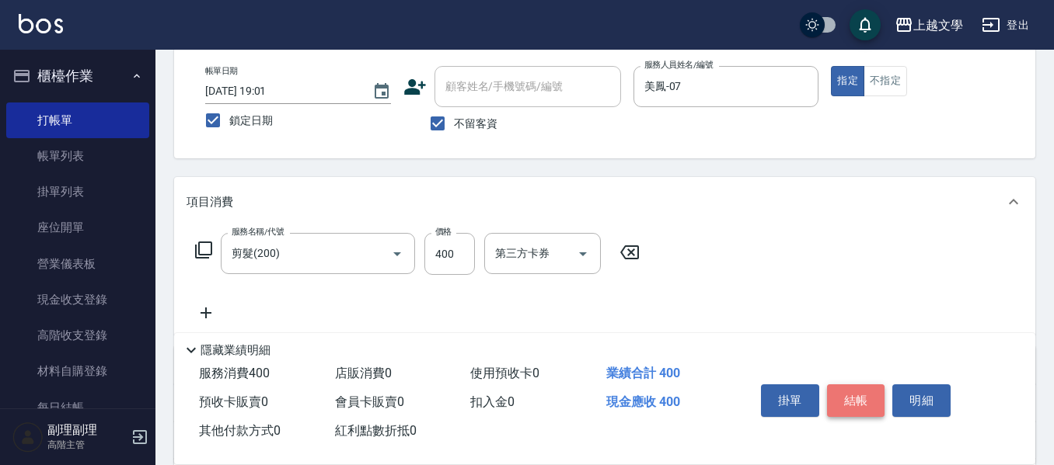
click at [841, 396] on button "結帳" at bounding box center [856, 401] width 58 height 33
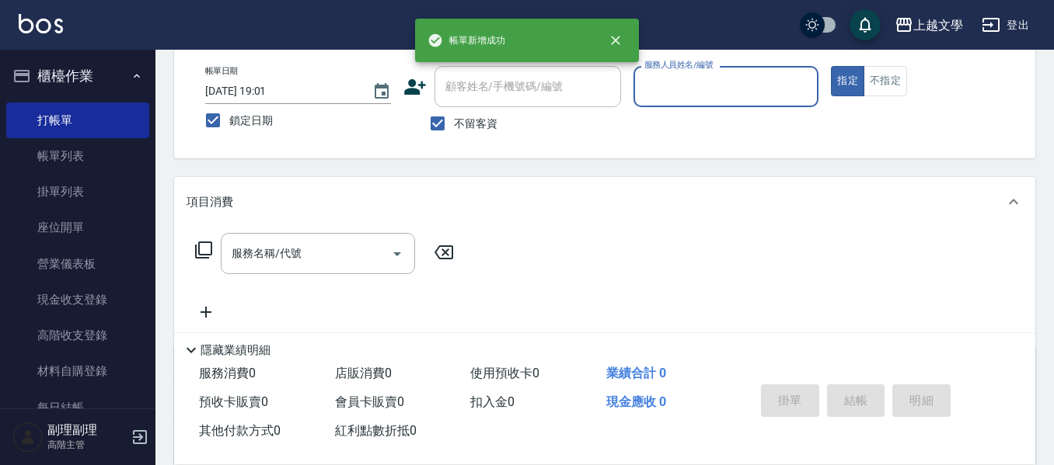
drag, startPoint x: 695, startPoint y: 84, endPoint x: 689, endPoint y: 105, distance: 21.9
click at [695, 85] on input "服務人員姓名/編號" at bounding box center [726, 86] width 172 height 27
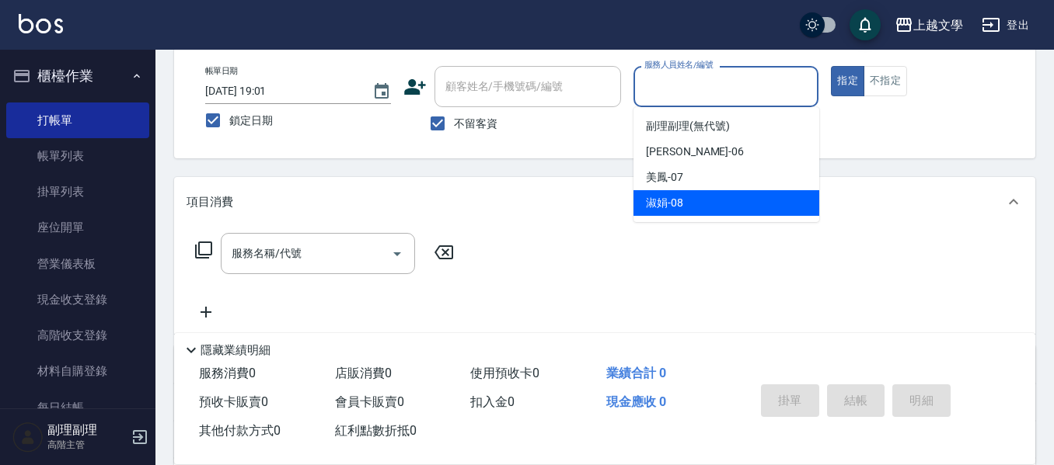
click at [678, 191] on div "淑娟 -08" at bounding box center [726, 203] width 186 height 26
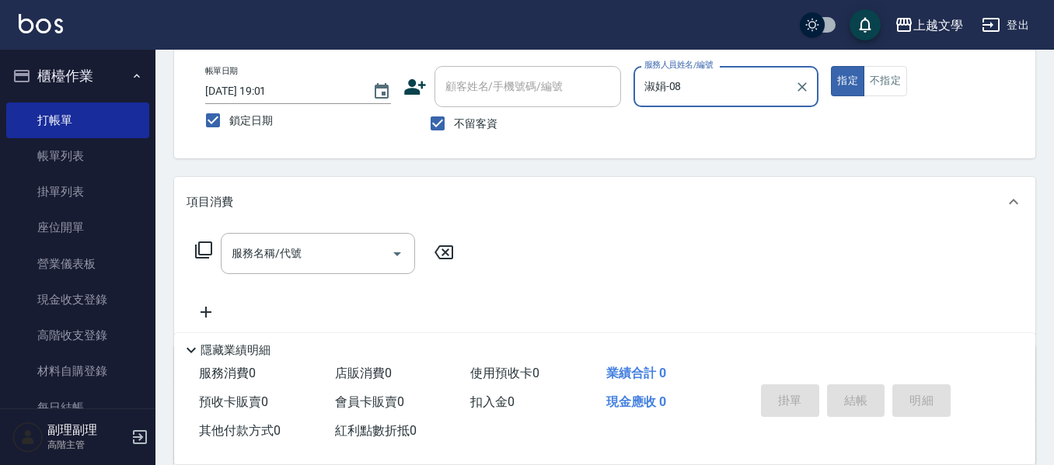
click at [699, 94] on input "淑娟-08" at bounding box center [714, 86] width 148 height 27
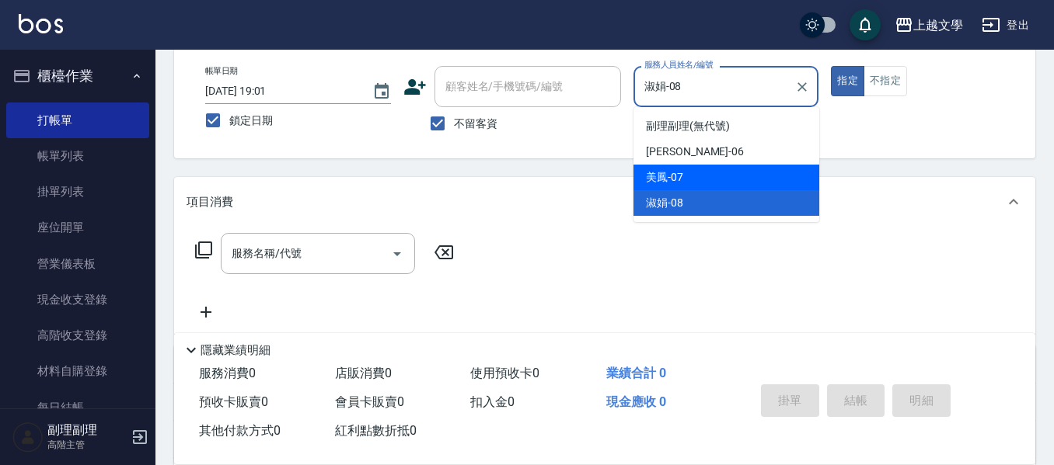
drag, startPoint x: 686, startPoint y: 175, endPoint x: 660, endPoint y: 176, distance: 25.7
click at [680, 176] on div "美鳳 -07" at bounding box center [726, 178] width 186 height 26
type input "美鳳-07"
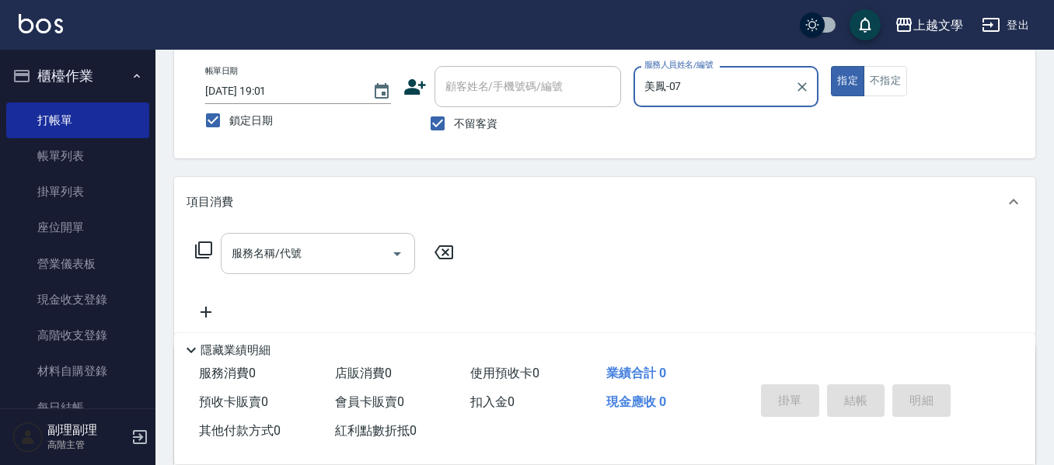
click at [340, 264] on input "服務名稱/代號" at bounding box center [306, 253] width 157 height 27
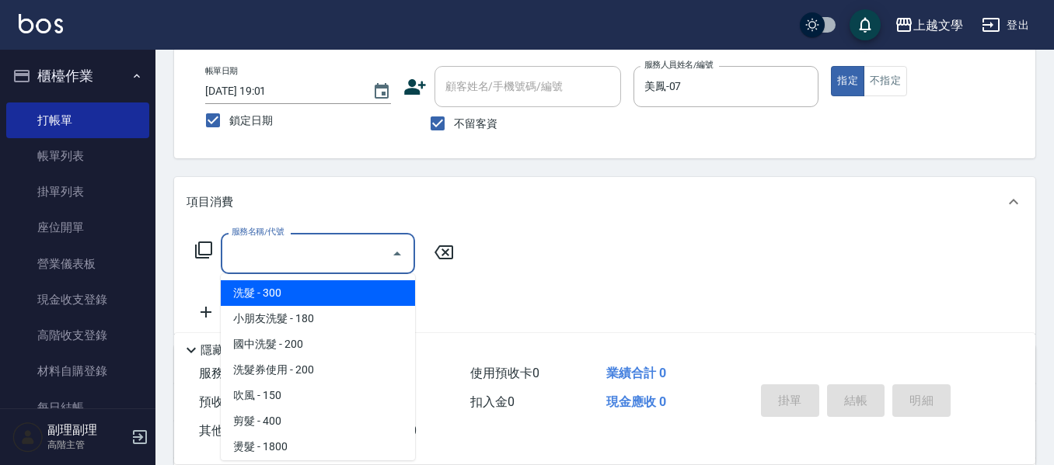
click at [326, 304] on span "洗髮 - 300" at bounding box center [318, 294] width 194 height 26
type input "洗髮(100)"
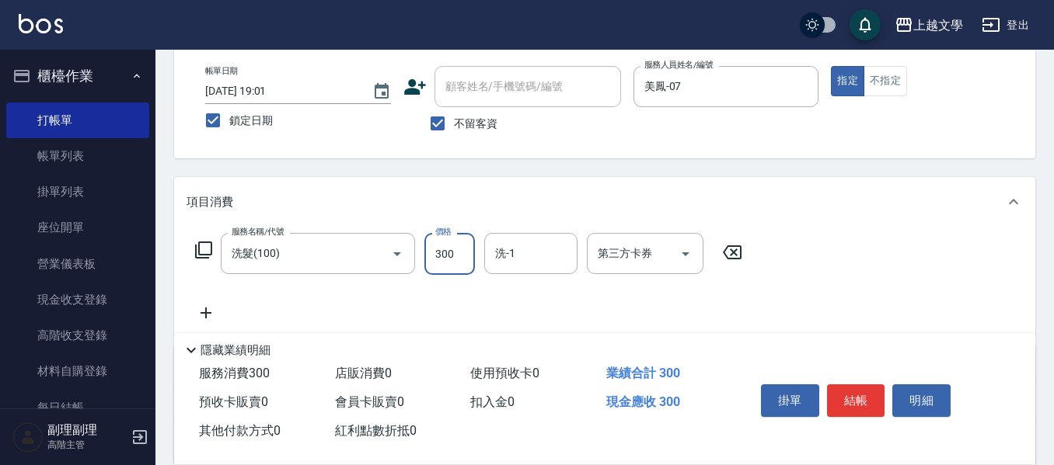
click at [458, 249] on input "300" at bounding box center [449, 254] width 51 height 42
type input "200"
click at [499, 251] on input "洗-1" at bounding box center [530, 253] width 79 height 27
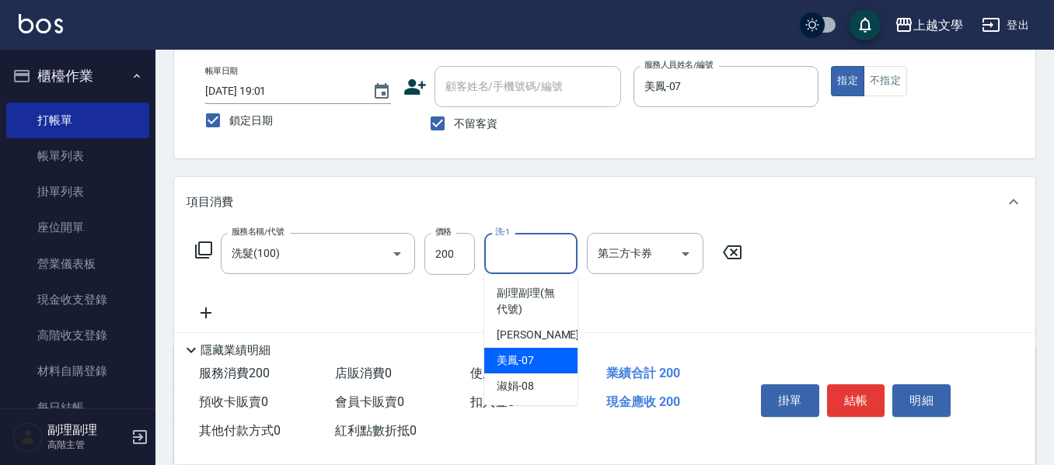
drag, startPoint x: 524, startPoint y: 352, endPoint x: 451, endPoint y: 355, distance: 72.3
click at [518, 355] on div "美鳳 -07" at bounding box center [530, 361] width 93 height 26
type input "美鳳-07"
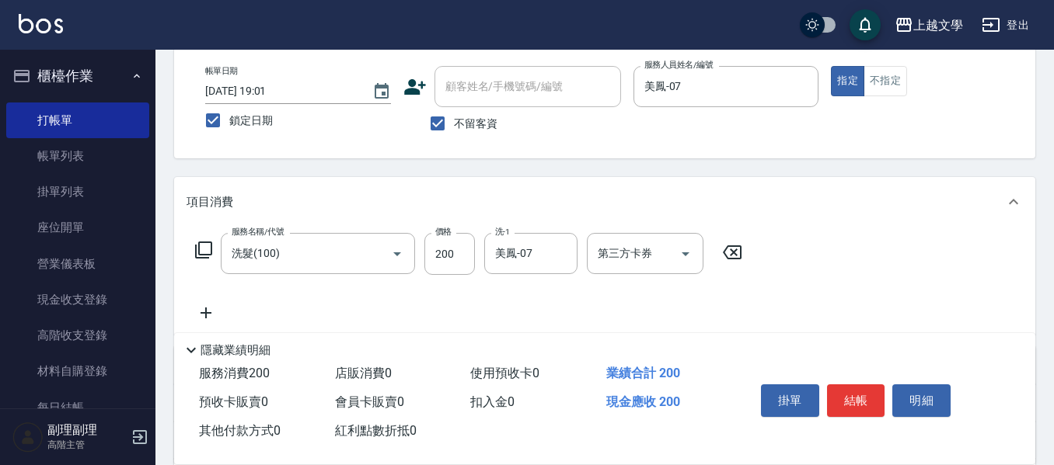
click at [207, 314] on icon at bounding box center [205, 313] width 11 height 11
click at [225, 306] on div "服務名稱/代號" at bounding box center [318, 314] width 194 height 41
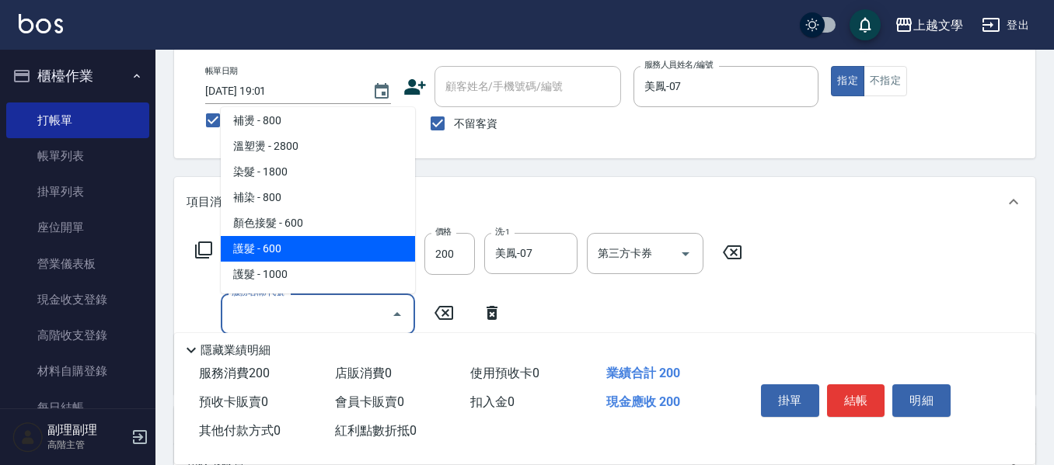
scroll to position [233, 0]
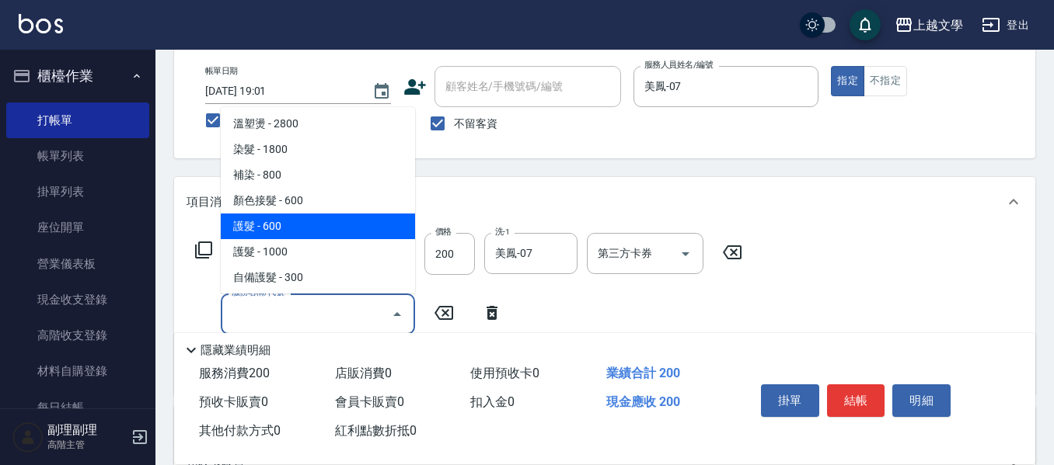
click at [272, 237] on span "護髮 - 600" at bounding box center [318, 227] width 194 height 26
type input "護髮(500)"
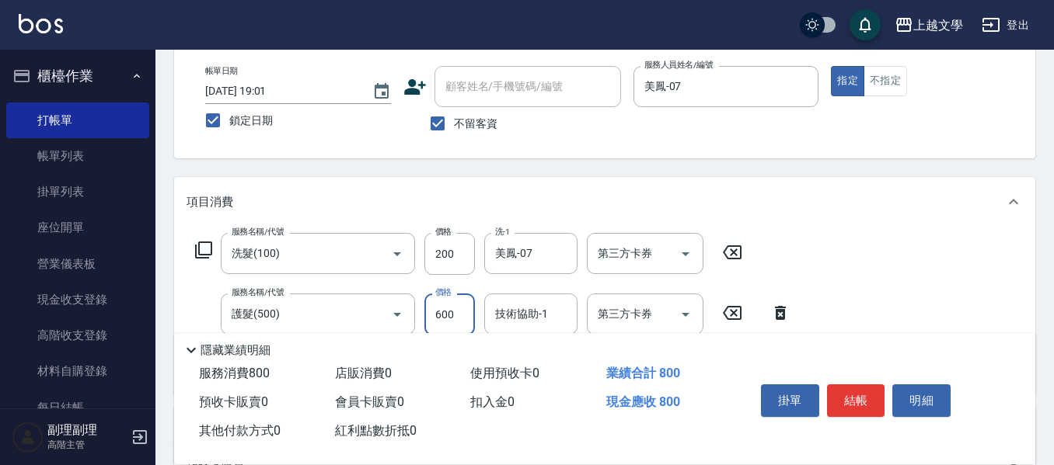
click at [442, 314] on input "600" at bounding box center [449, 315] width 51 height 42
type input "699"
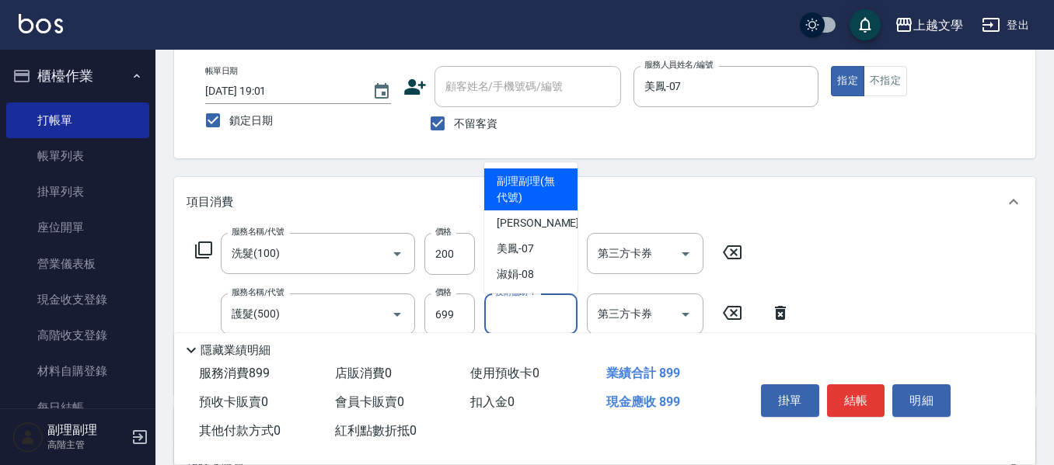
click at [503, 307] on input "技術協助-1" at bounding box center [530, 314] width 79 height 27
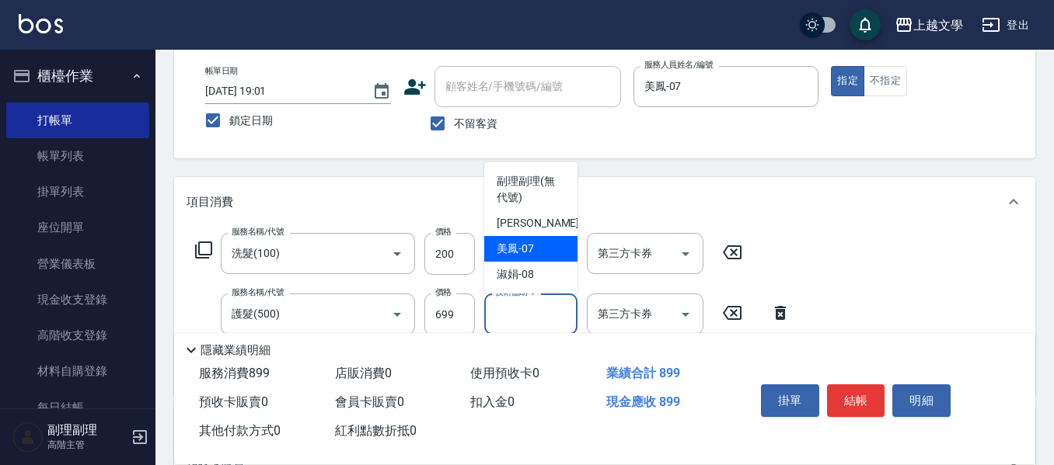
drag, startPoint x: 549, startPoint y: 256, endPoint x: 512, endPoint y: 255, distance: 37.3
click at [549, 254] on div "美鳳 -07" at bounding box center [530, 249] width 93 height 26
type input "美鳳-07"
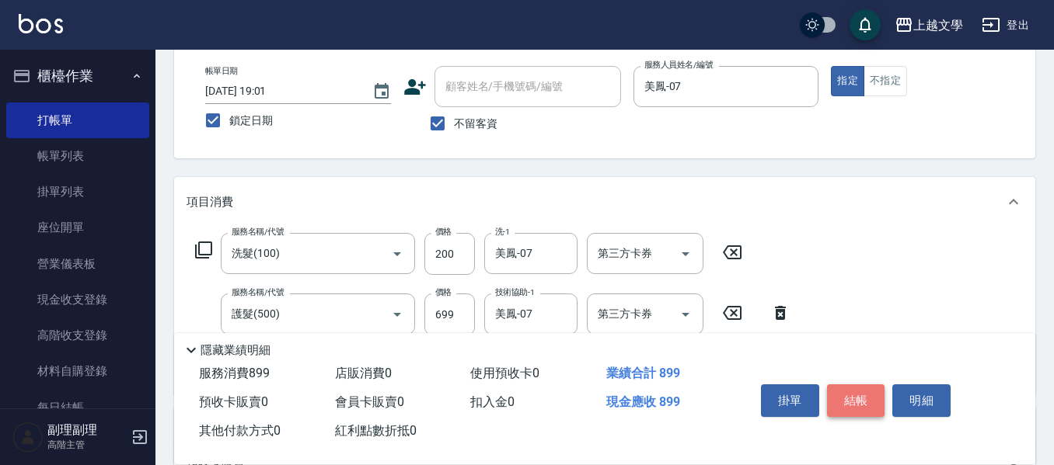
click at [871, 389] on button "結帳" at bounding box center [856, 401] width 58 height 33
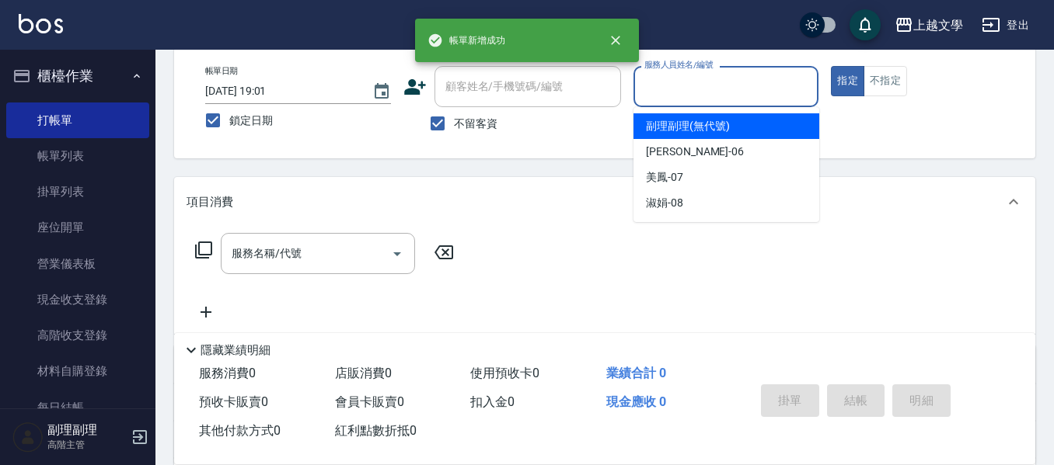
click at [720, 95] on input "服務人員姓名/編號" at bounding box center [726, 86] width 172 height 27
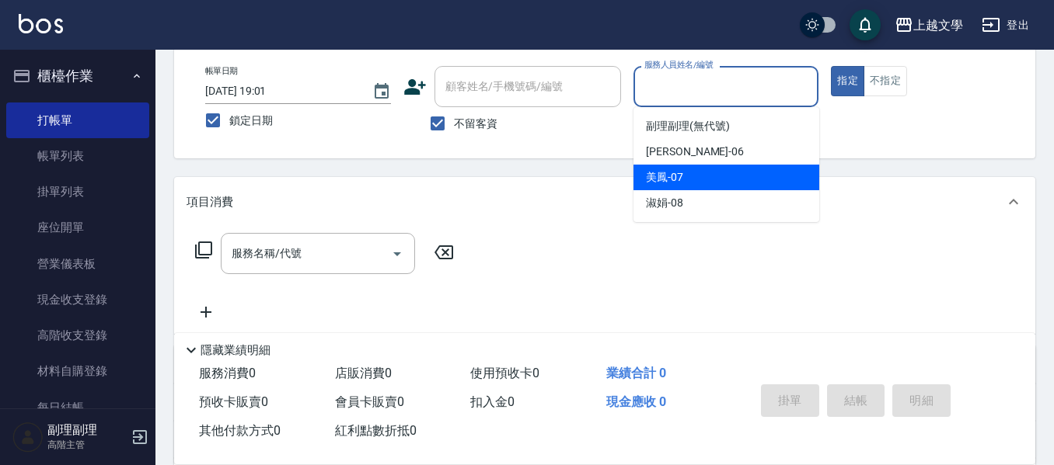
click at [691, 170] on div "美鳳 -07" at bounding box center [726, 178] width 186 height 26
type input "美鳳-07"
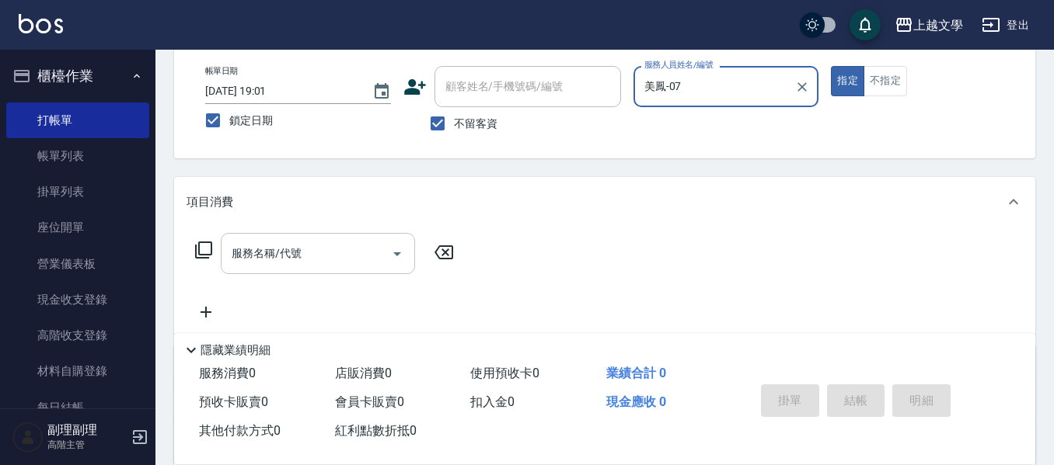
click at [275, 261] on input "服務名稱/代號" at bounding box center [306, 253] width 157 height 27
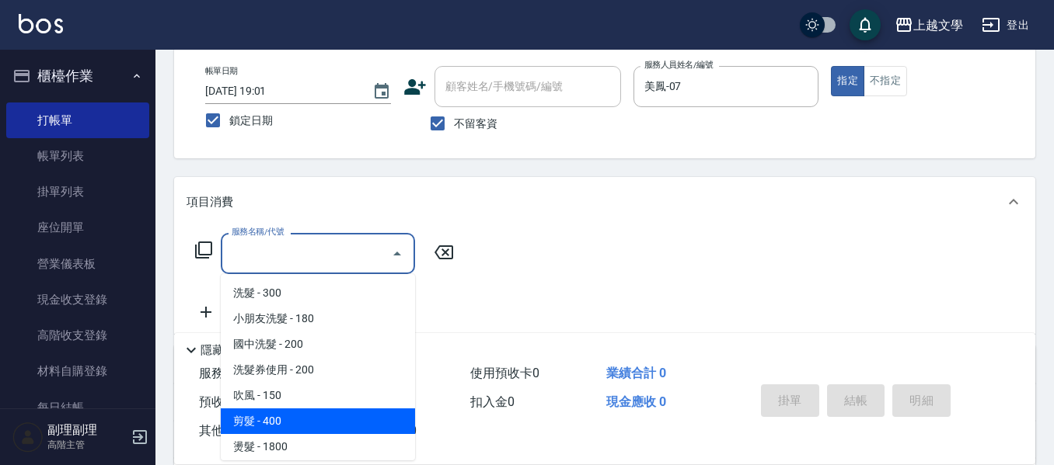
click at [306, 427] on span "剪髮 - 400" at bounding box center [318, 422] width 194 height 26
type input "剪髮(200)"
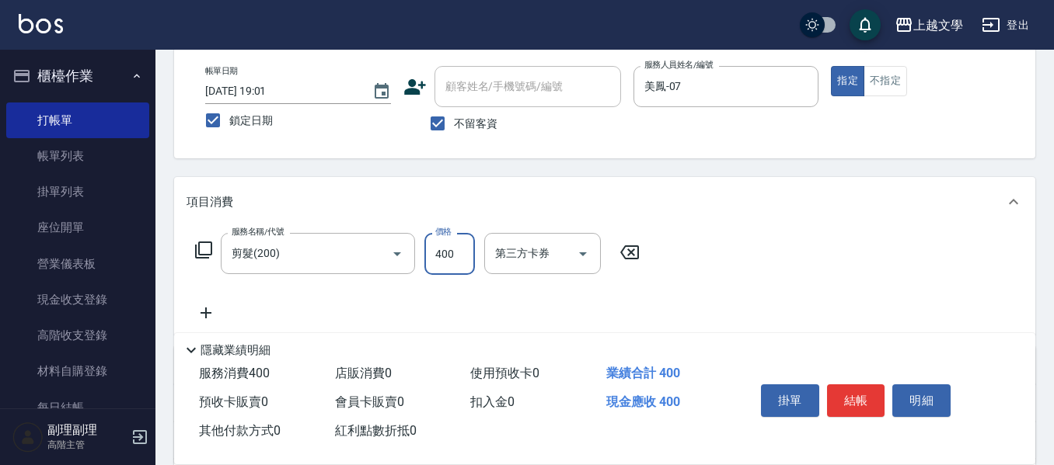
click at [461, 266] on input "400" at bounding box center [449, 254] width 51 height 42
type input "320"
click at [853, 396] on button "結帳" at bounding box center [856, 401] width 58 height 33
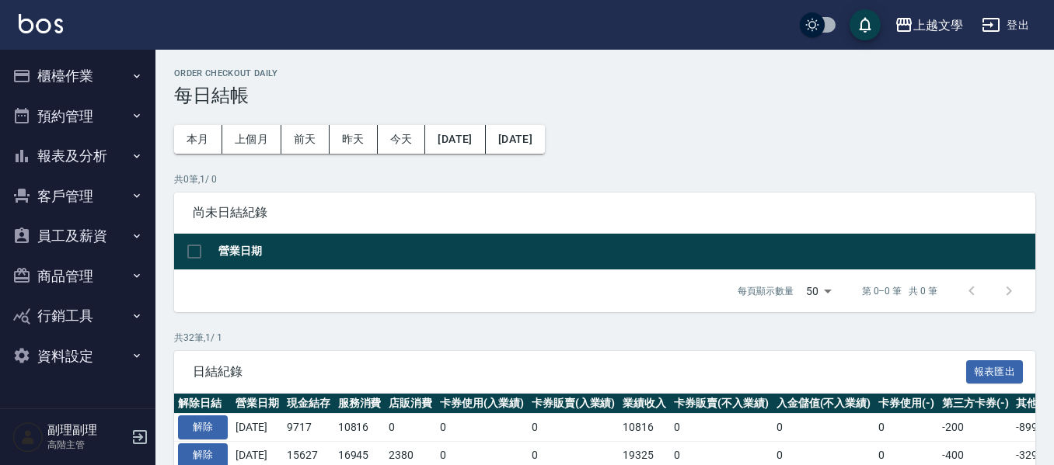
click at [74, 147] on button "報表及分析" at bounding box center [77, 156] width 143 height 40
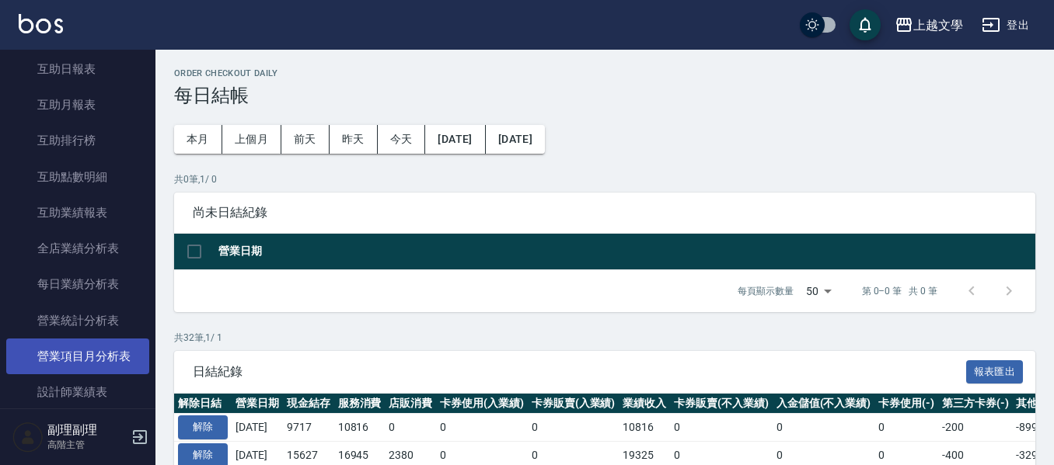
scroll to position [466, 0]
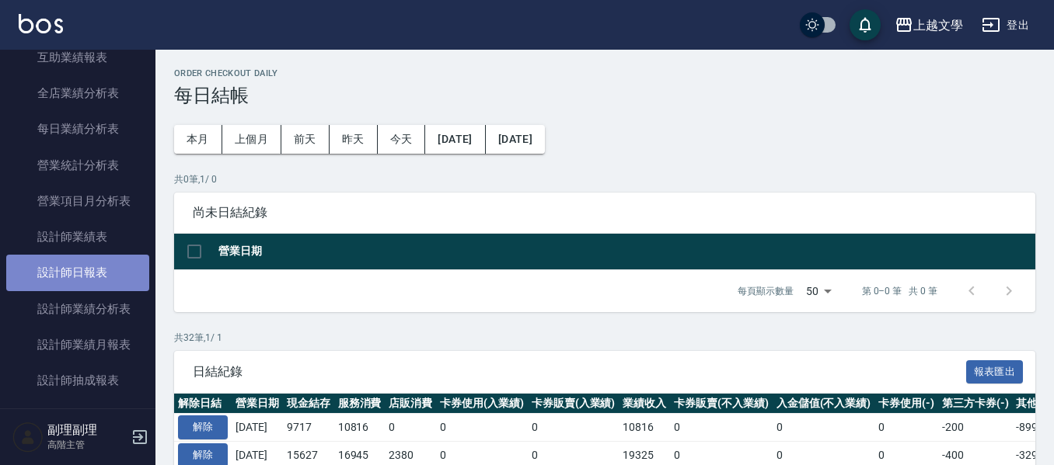
click at [113, 280] on link "設計師日報表" at bounding box center [77, 273] width 143 height 36
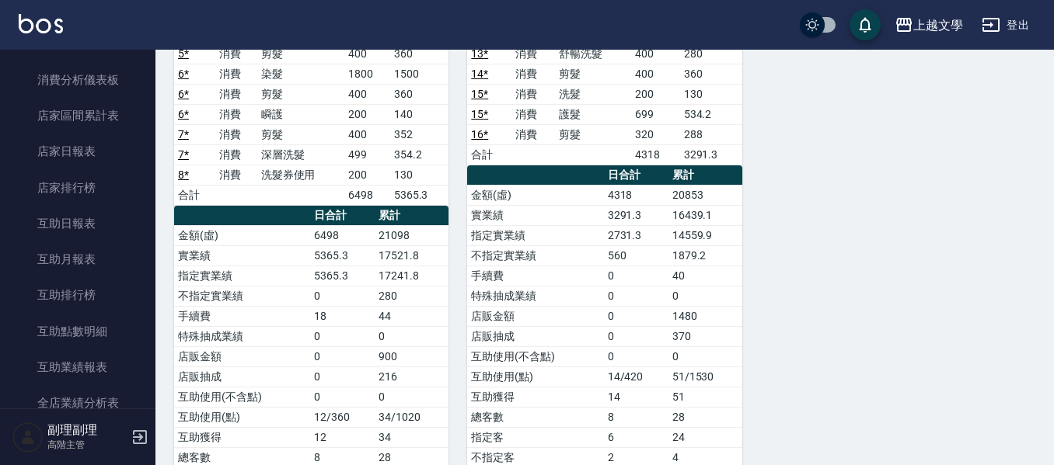
scroll to position [155, 0]
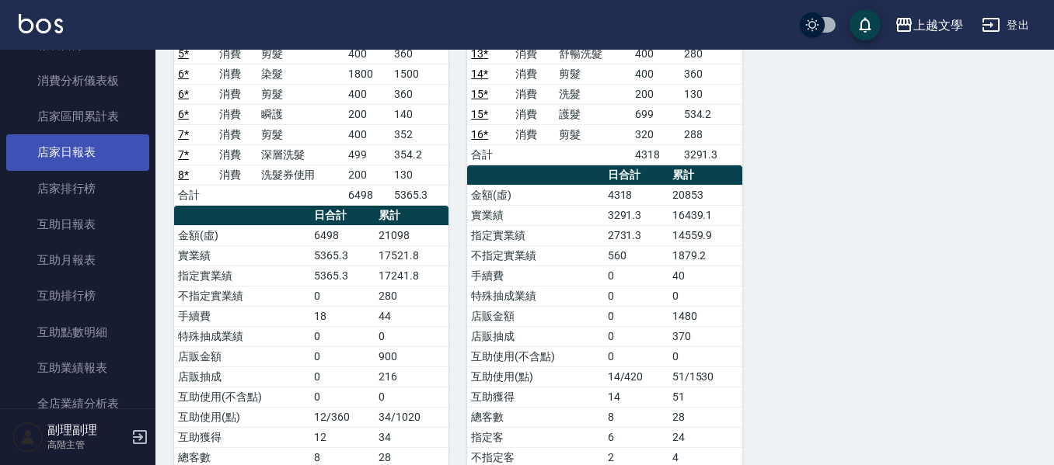
click at [105, 157] on link "店家日報表" at bounding box center [77, 152] width 143 height 36
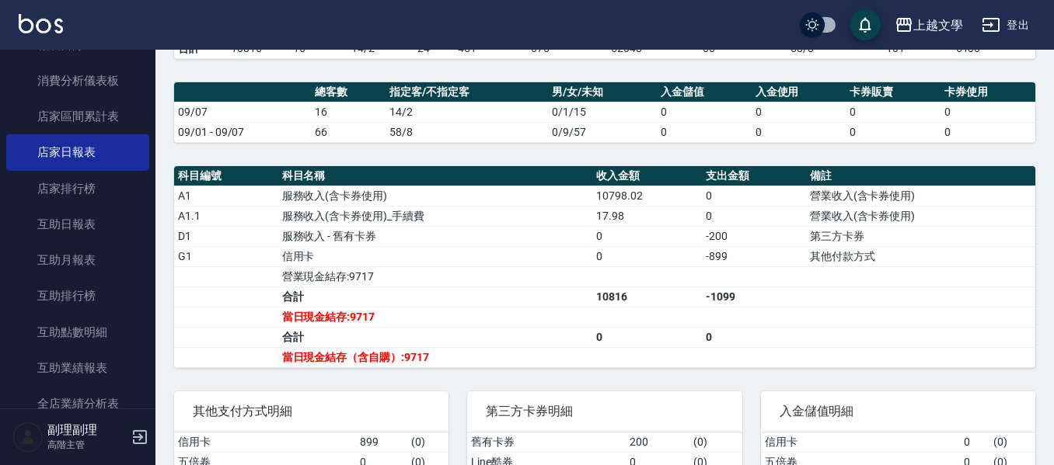
scroll to position [389, 0]
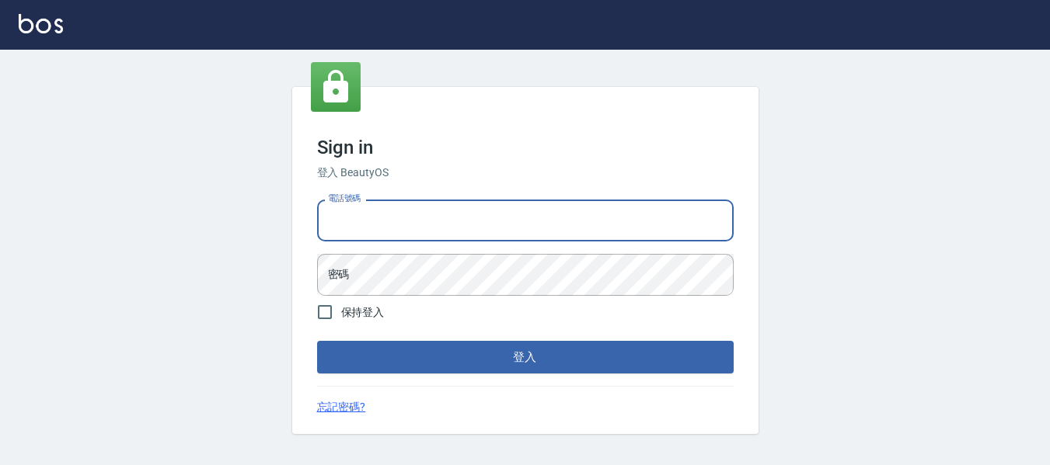
click at [502, 217] on input "電話號碼" at bounding box center [525, 221] width 416 height 42
type input "82951313"
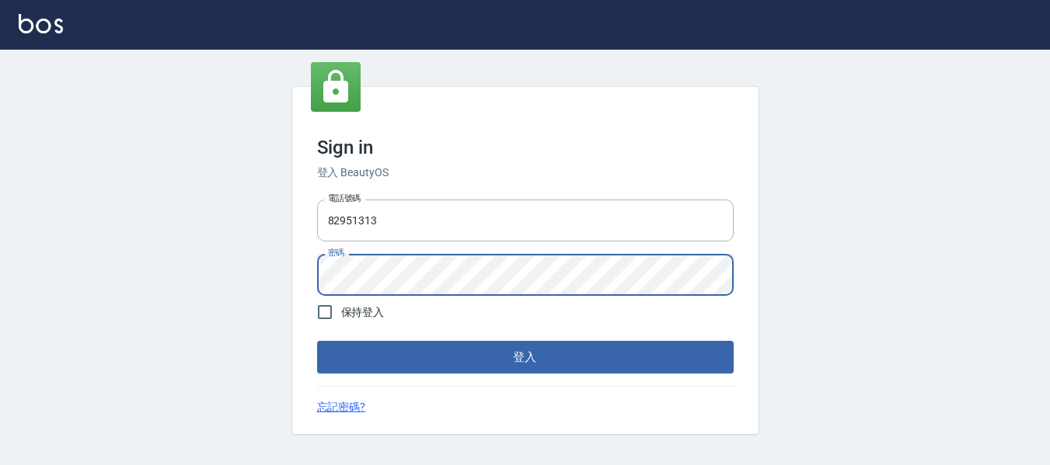
click at [317, 341] on button "登入" at bounding box center [525, 357] width 416 height 33
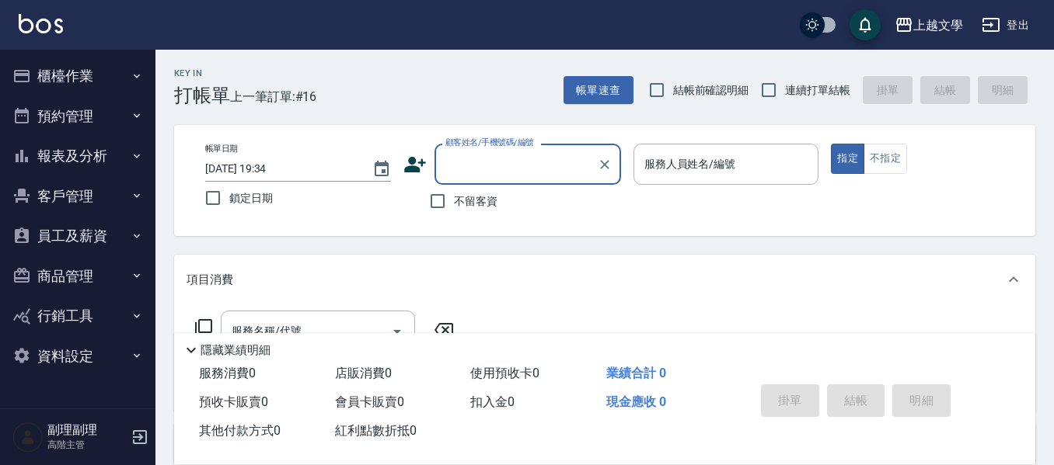
click at [84, 155] on button "報表及分析" at bounding box center [77, 156] width 143 height 40
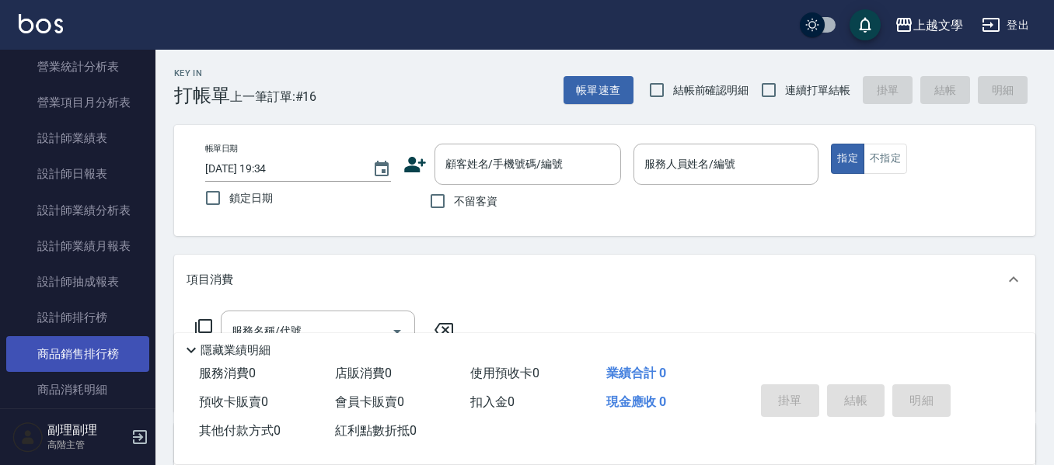
scroll to position [622, 0]
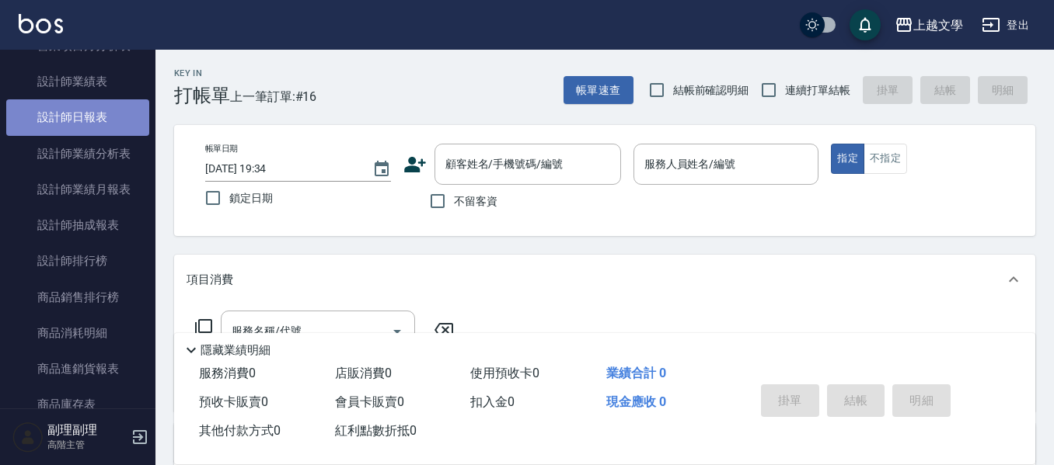
click at [92, 110] on link "設計師日報表" at bounding box center [77, 117] width 143 height 36
